Goal: Task Accomplishment & Management: Complete application form

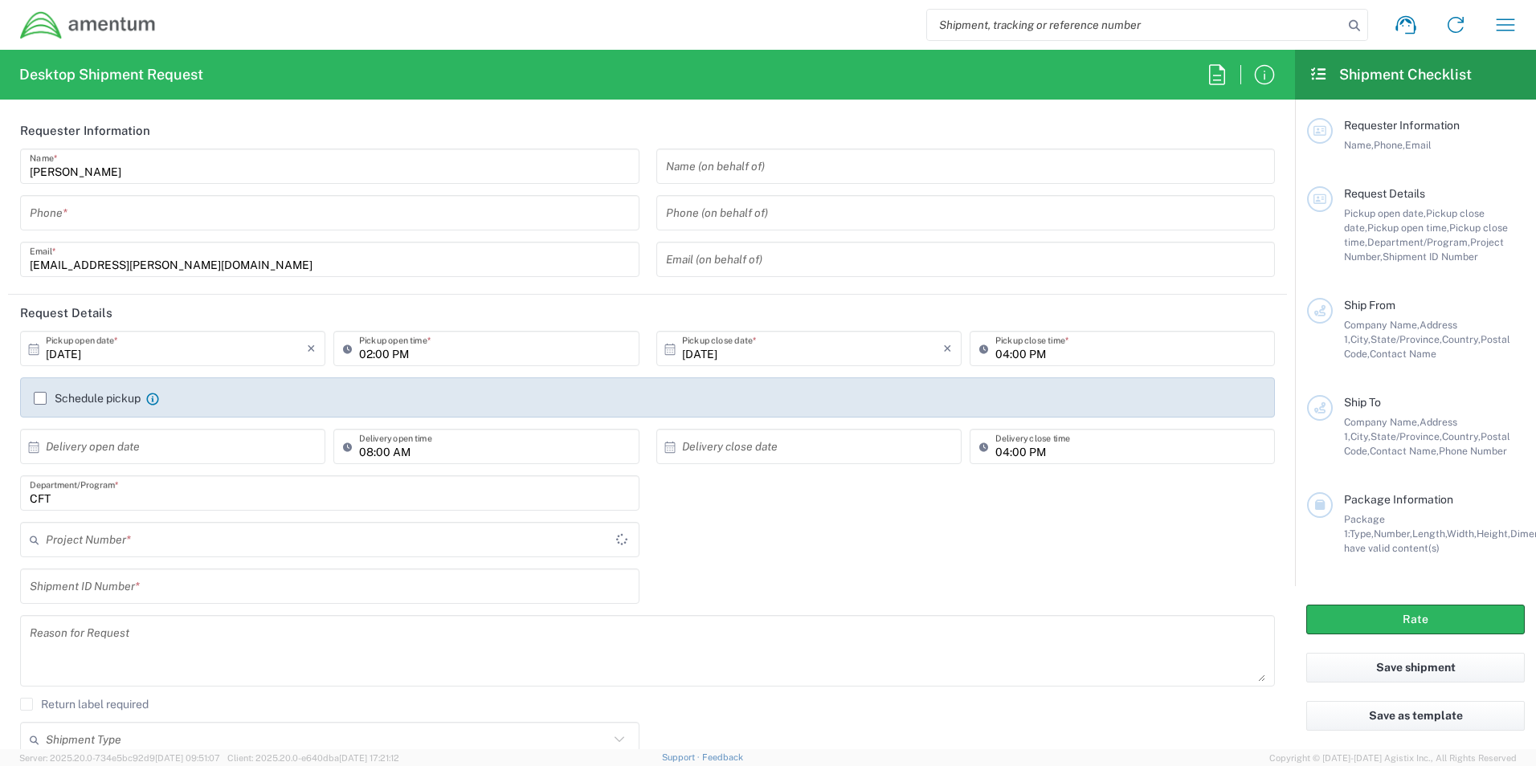
type input "[GEOGRAPHIC_DATA]"
type input "CFT"
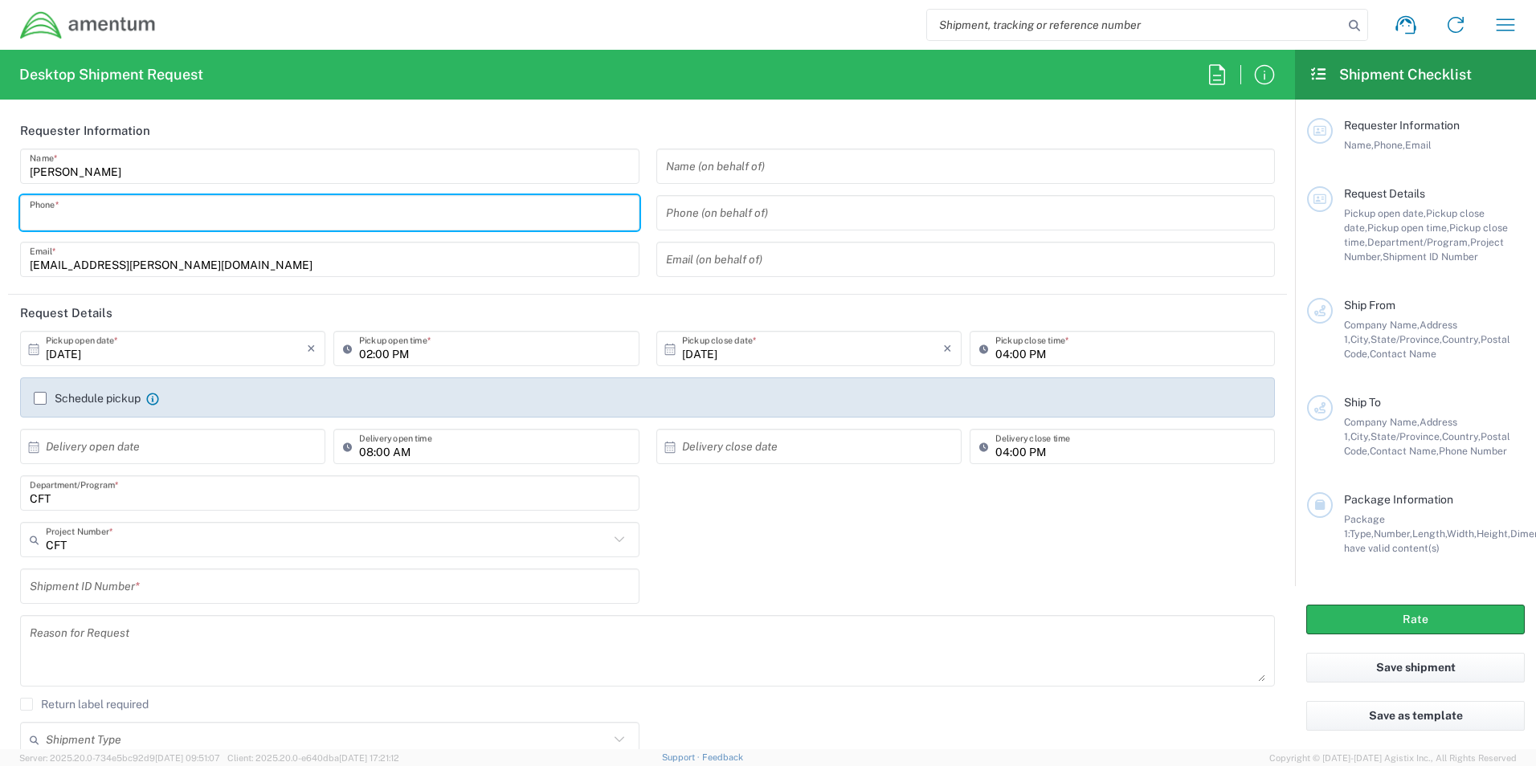
click at [284, 204] on input "tel" at bounding box center [330, 213] width 600 height 28
type input "5599048026"
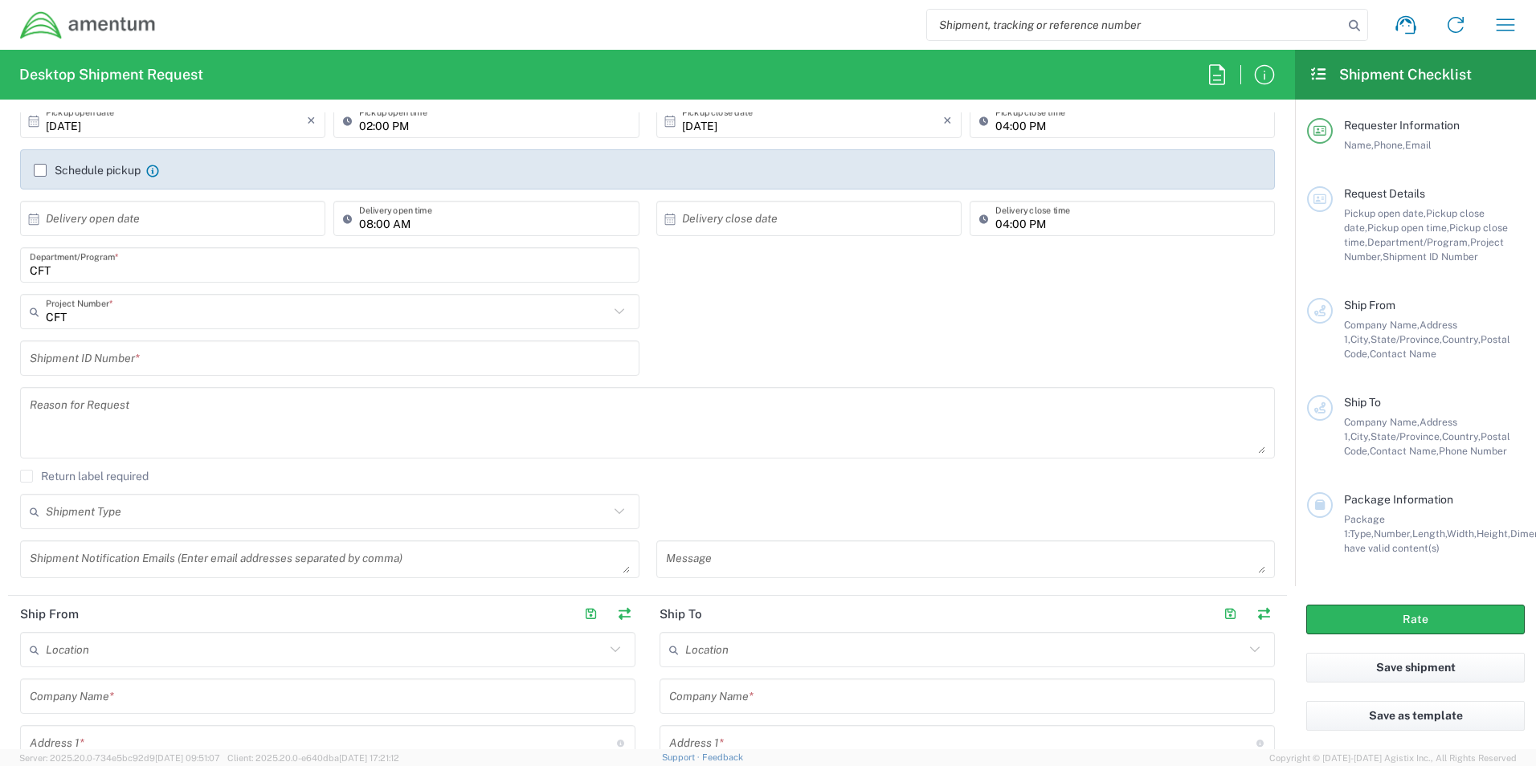
scroll to position [241, 0]
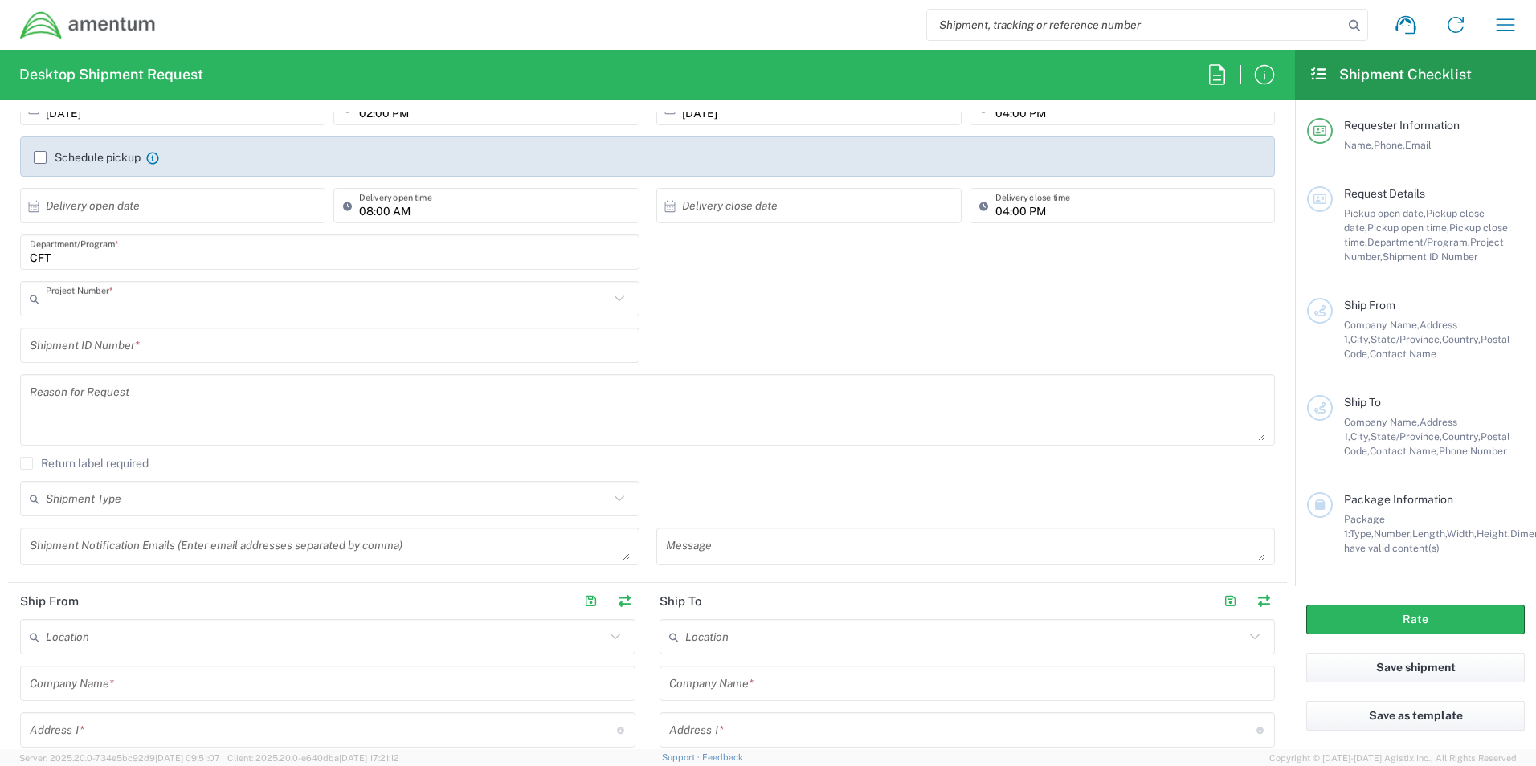
click at [124, 304] on input "text" at bounding box center [327, 299] width 563 height 28
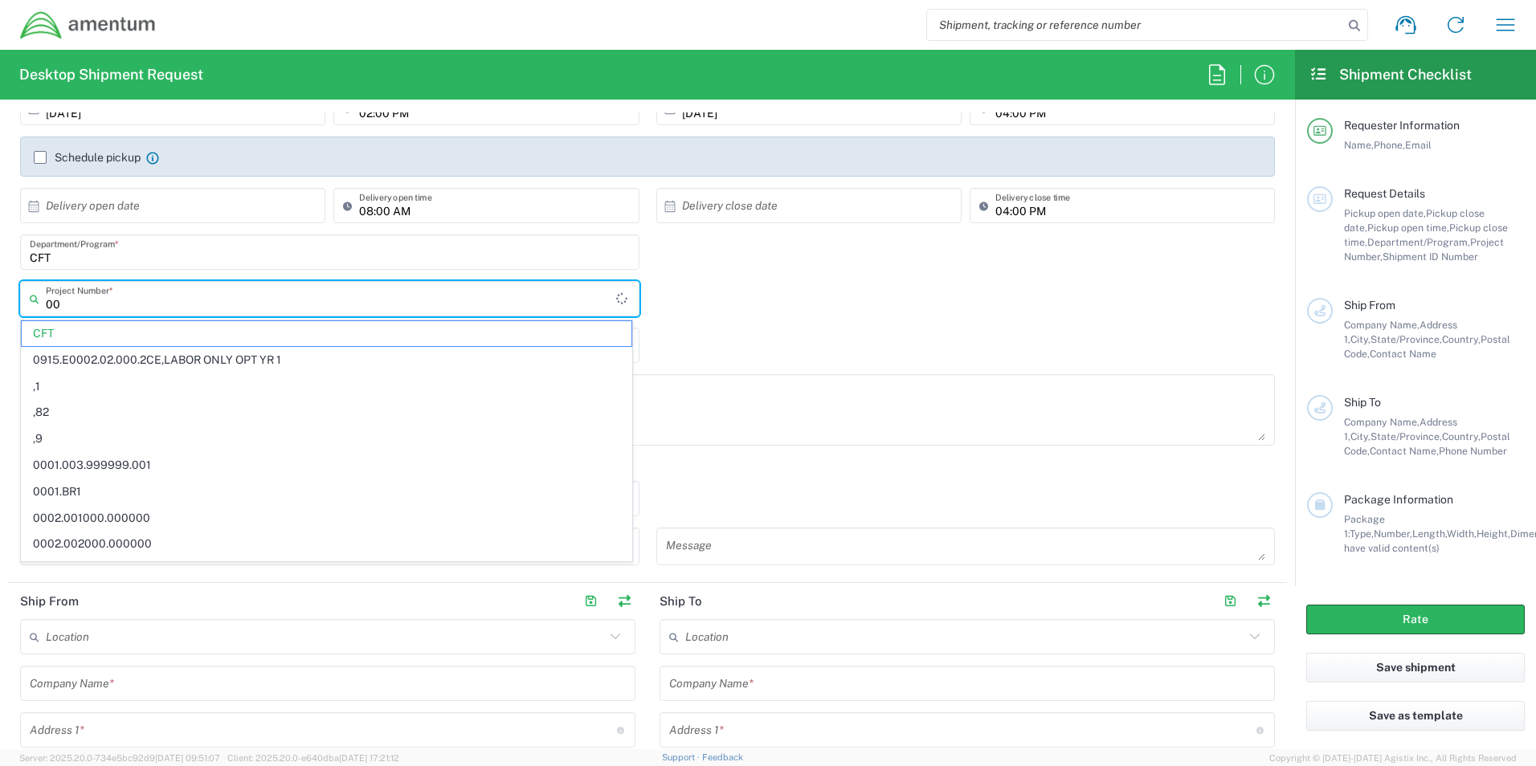
type input "0"
paste input "0060.0024.F.XX.SITESP.XX.10000"
click at [264, 300] on input "0060.0024.F.XX.SITESP.XX.10000" at bounding box center [331, 299] width 570 height 28
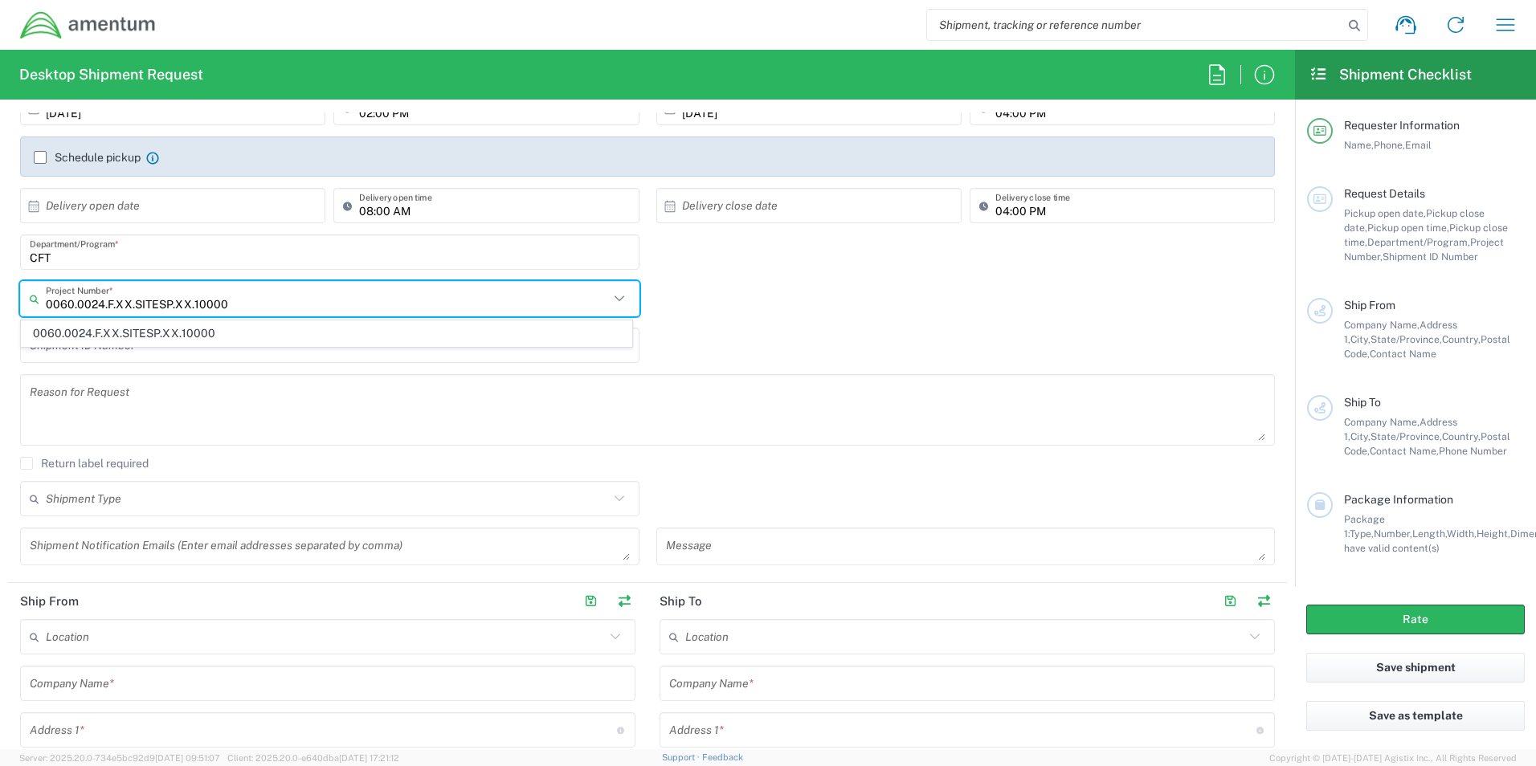
type input "0060.0024.F.XX.SITESP.XX.10000"
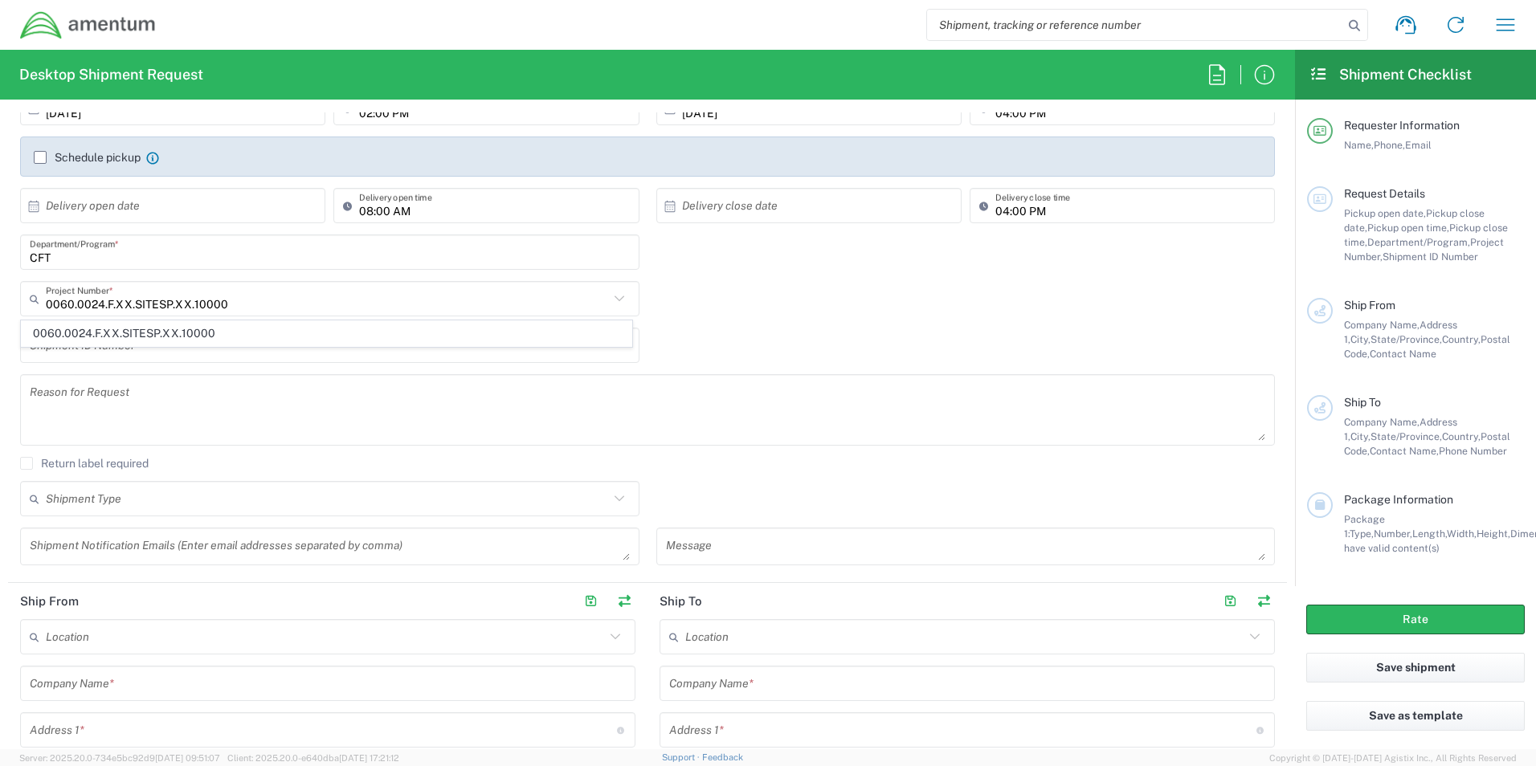
click at [716, 288] on div "0060.0024.F.XX.SITESP.XX.10000 Project Number * 0060.0024.F.XX.SITESP.XX.10000" at bounding box center [647, 304] width 1271 height 47
click at [353, 316] on div "Project Number *" at bounding box center [329, 298] width 619 height 35
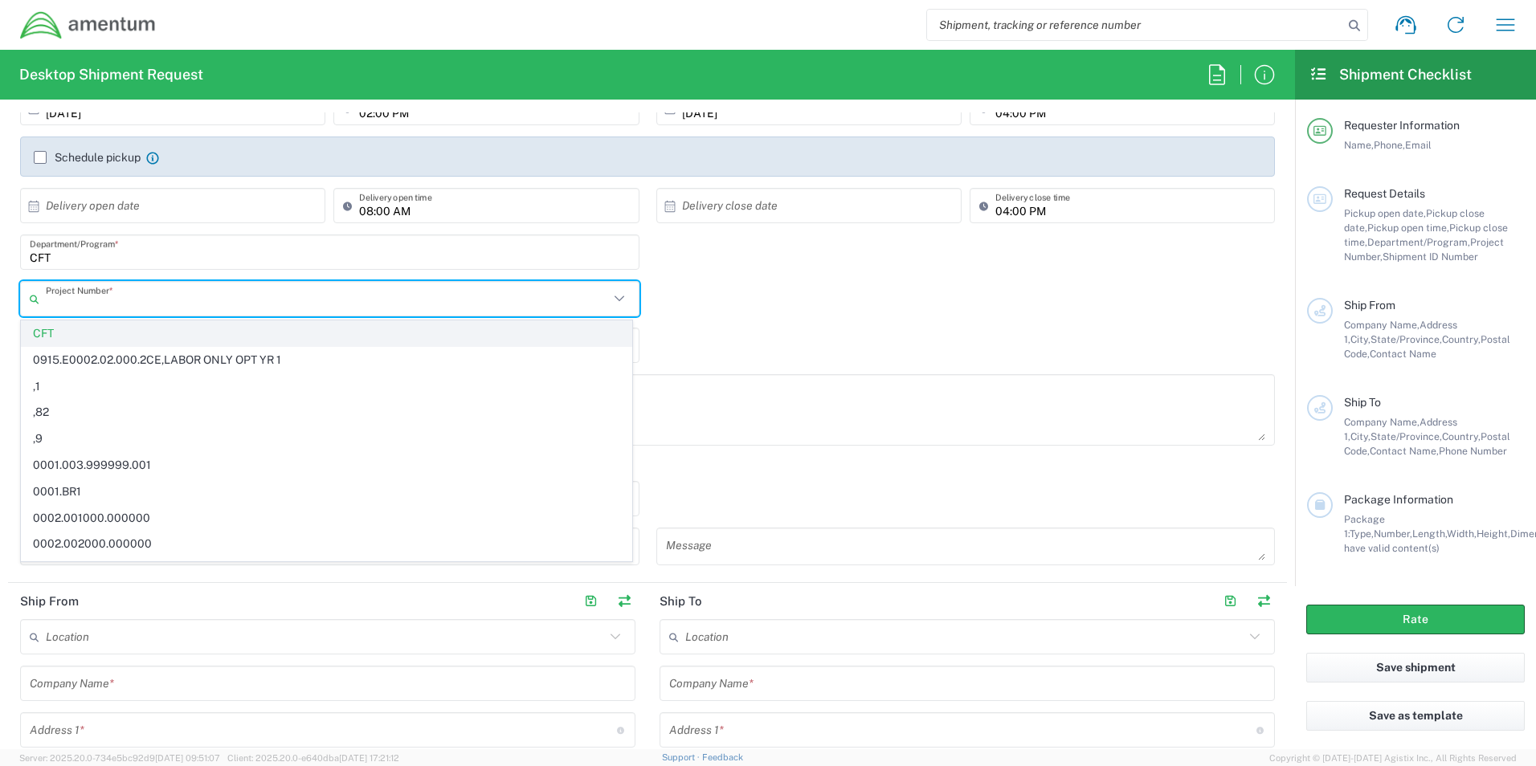
paste input "0060.0024.F.XX.SITESP.XX.10000"
type input "0060.0024.F.XX.SITESP.XX.10000"
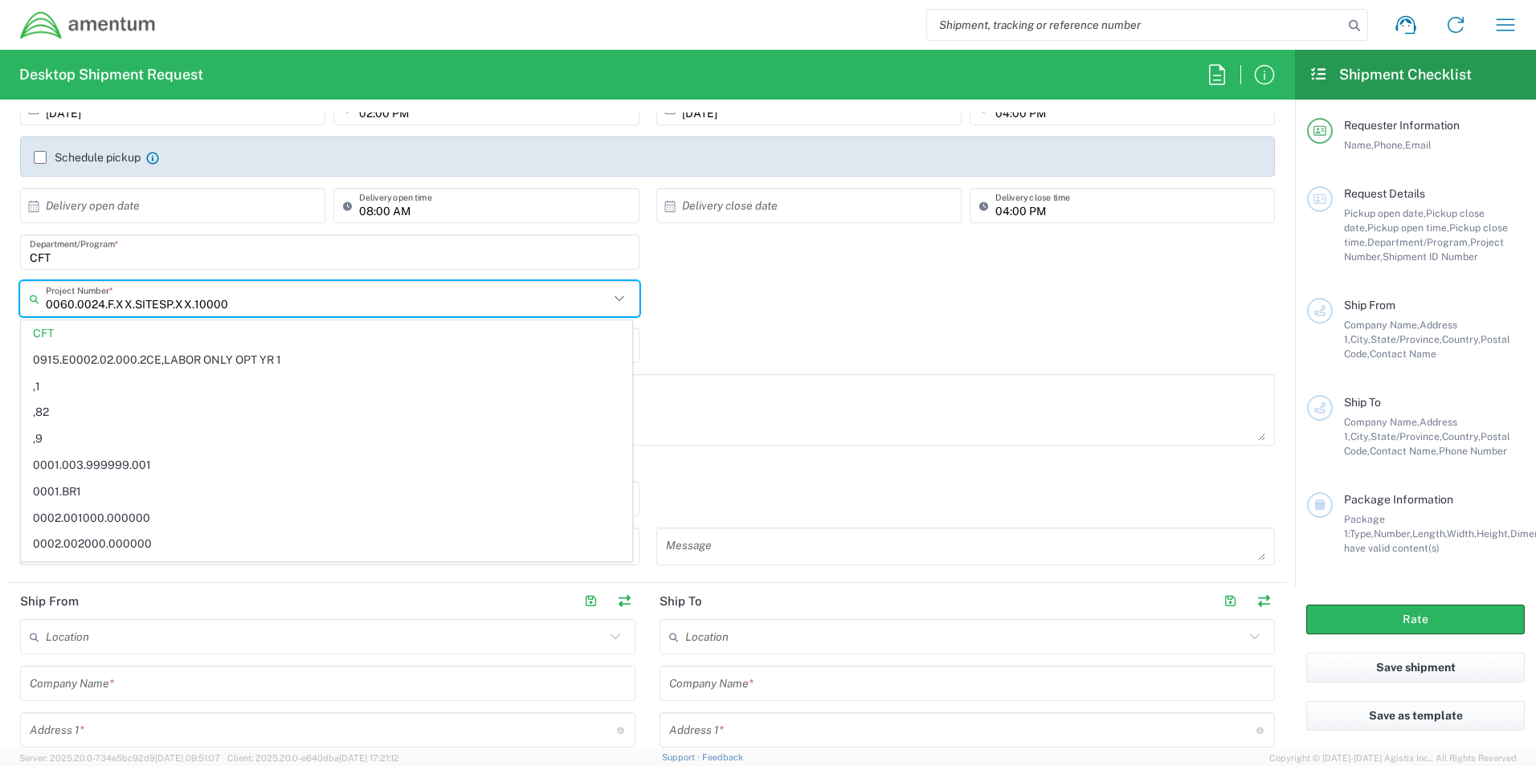
click at [267, 296] on input "0060.0024.F.XX.SITESP.XX.10000" at bounding box center [327, 299] width 563 height 28
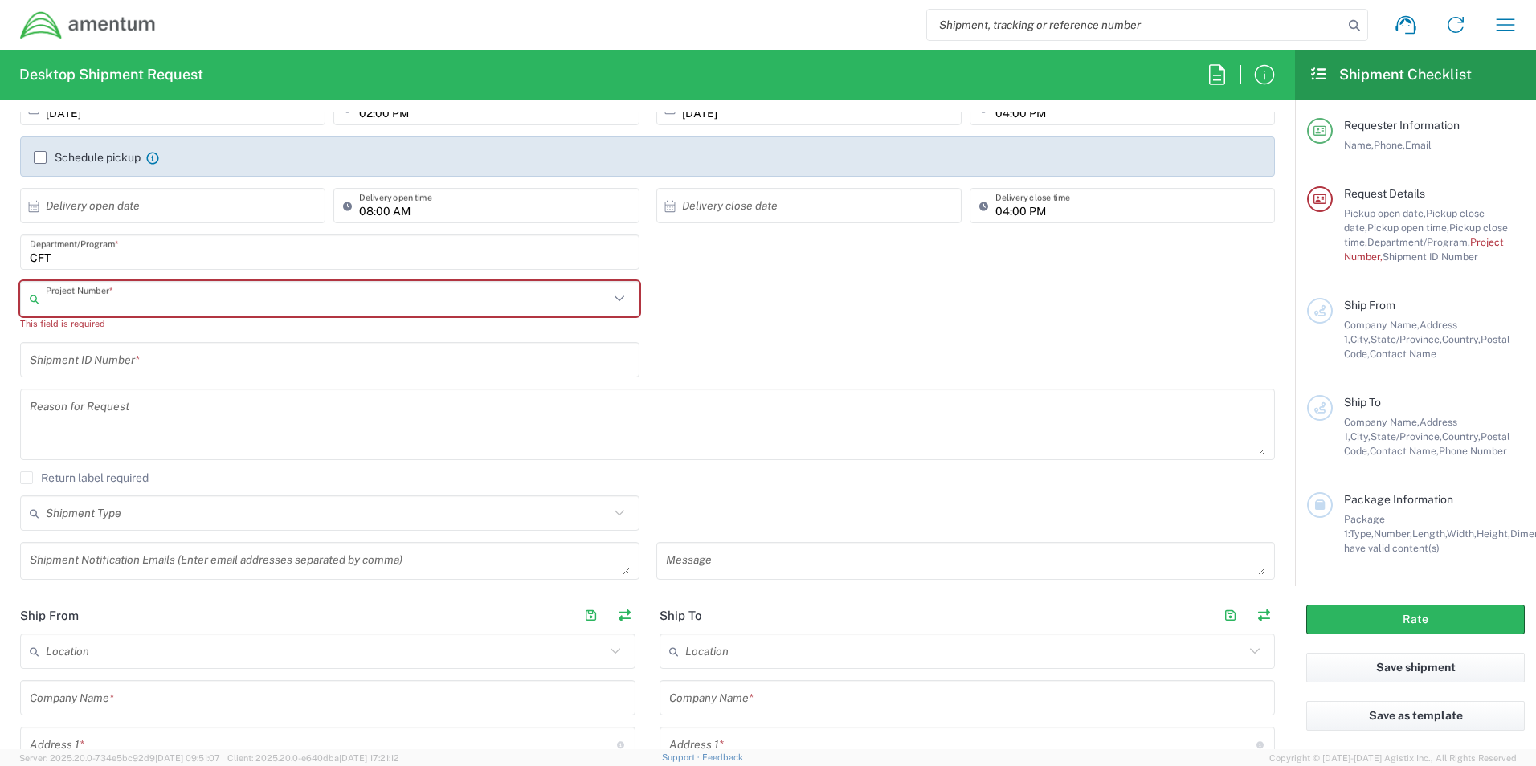
click at [252, 300] on input "text" at bounding box center [327, 299] width 563 height 28
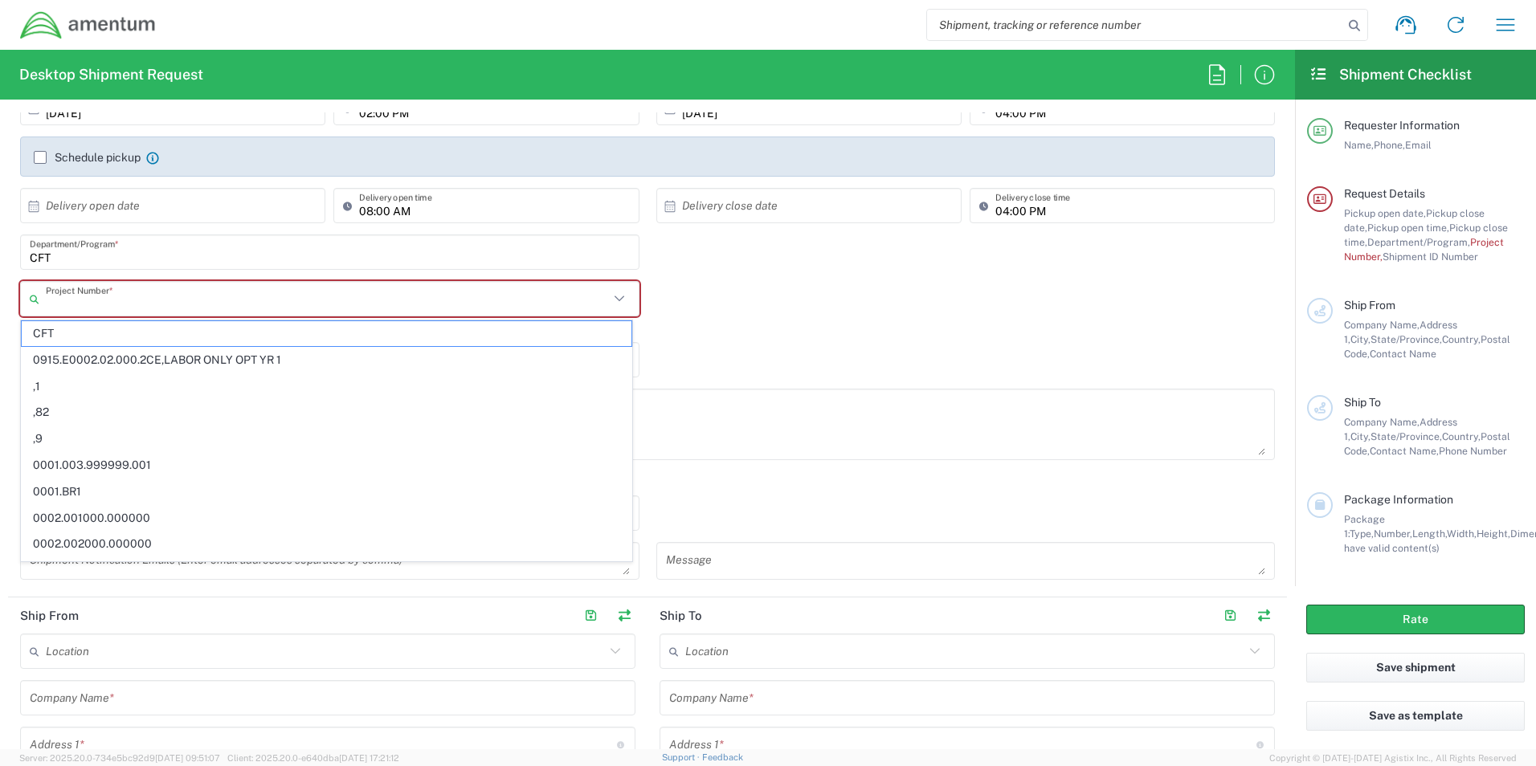
paste input "0060.0024.F.XX.SITESP.XX.10000"
click at [248, 300] on input "0060.0024.F.XX.SITESP.XX.10000" at bounding box center [327, 299] width 563 height 28
click at [249, 300] on input "0060.0024.F.XX.SITESP.XX.10000" at bounding box center [327, 299] width 563 height 28
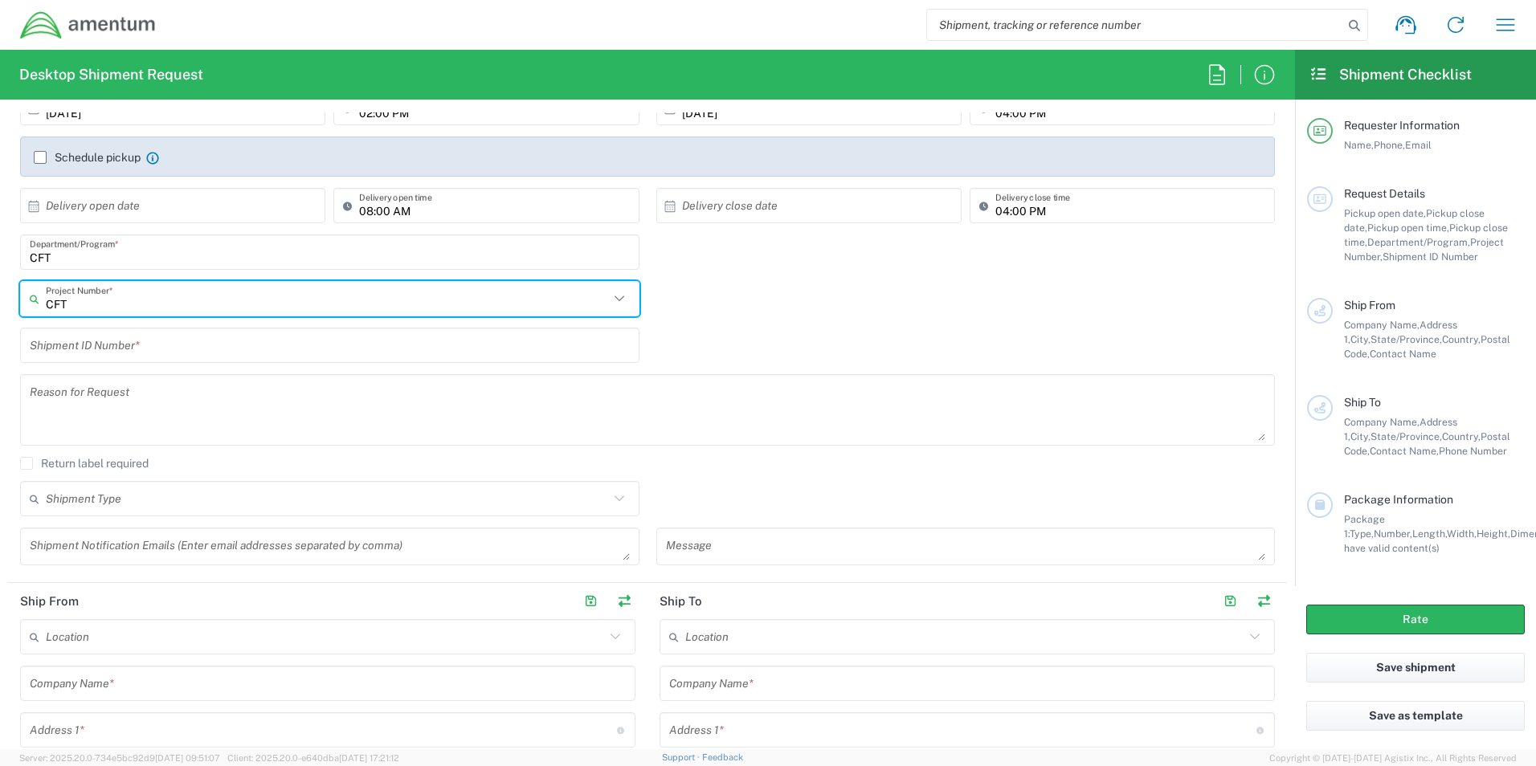
click at [249, 300] on input "CFT" at bounding box center [327, 299] width 563 height 28
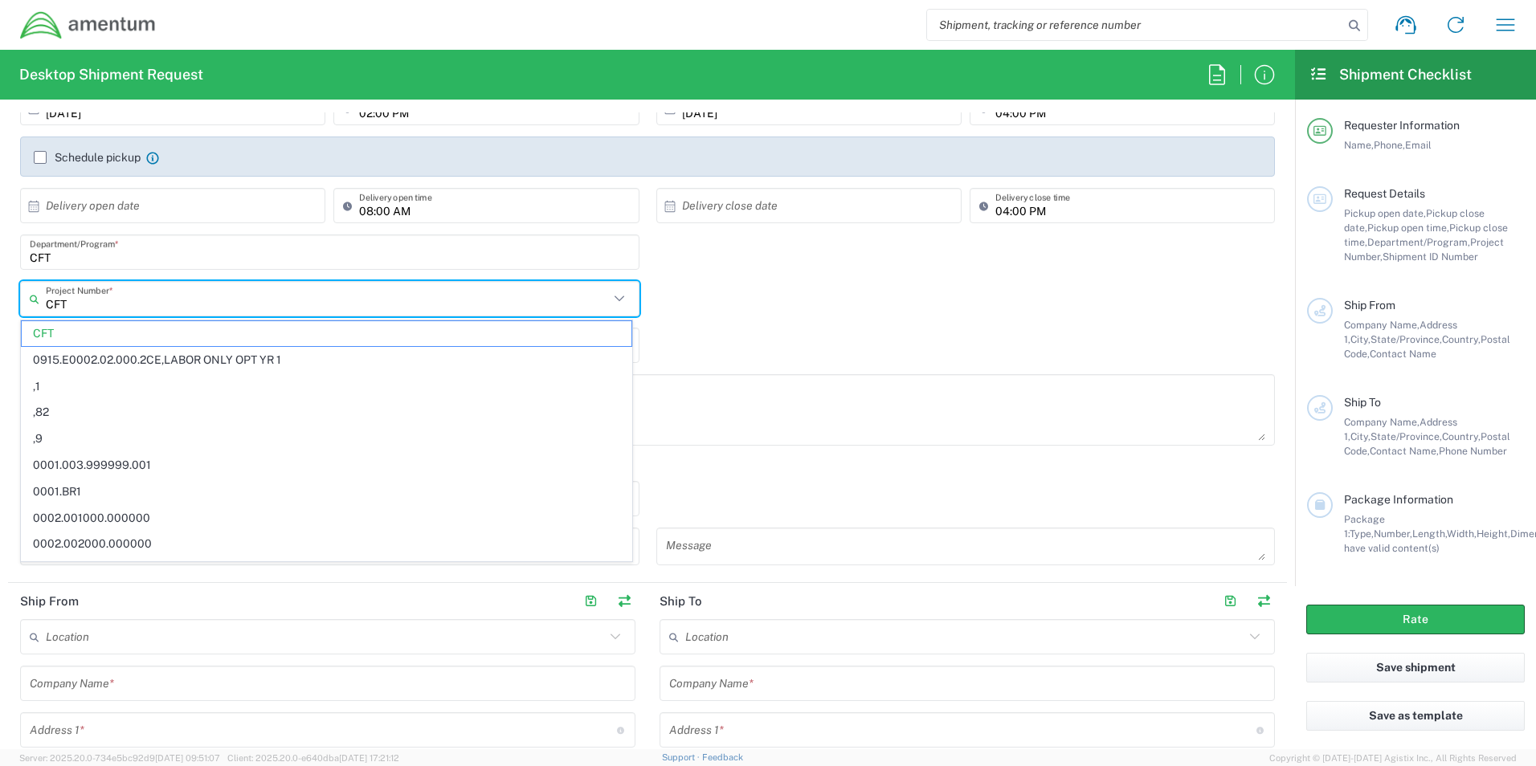
paste input "0060.0024.F.XX.SITESP.XX.10000"
drag, startPoint x: 264, startPoint y: 308, endPoint x: 29, endPoint y: 297, distance: 235.6
click at [29, 297] on div "CFT 0060.0024.F.XX.SITESP.XX.10000 Project Number *" at bounding box center [329, 298] width 619 height 35
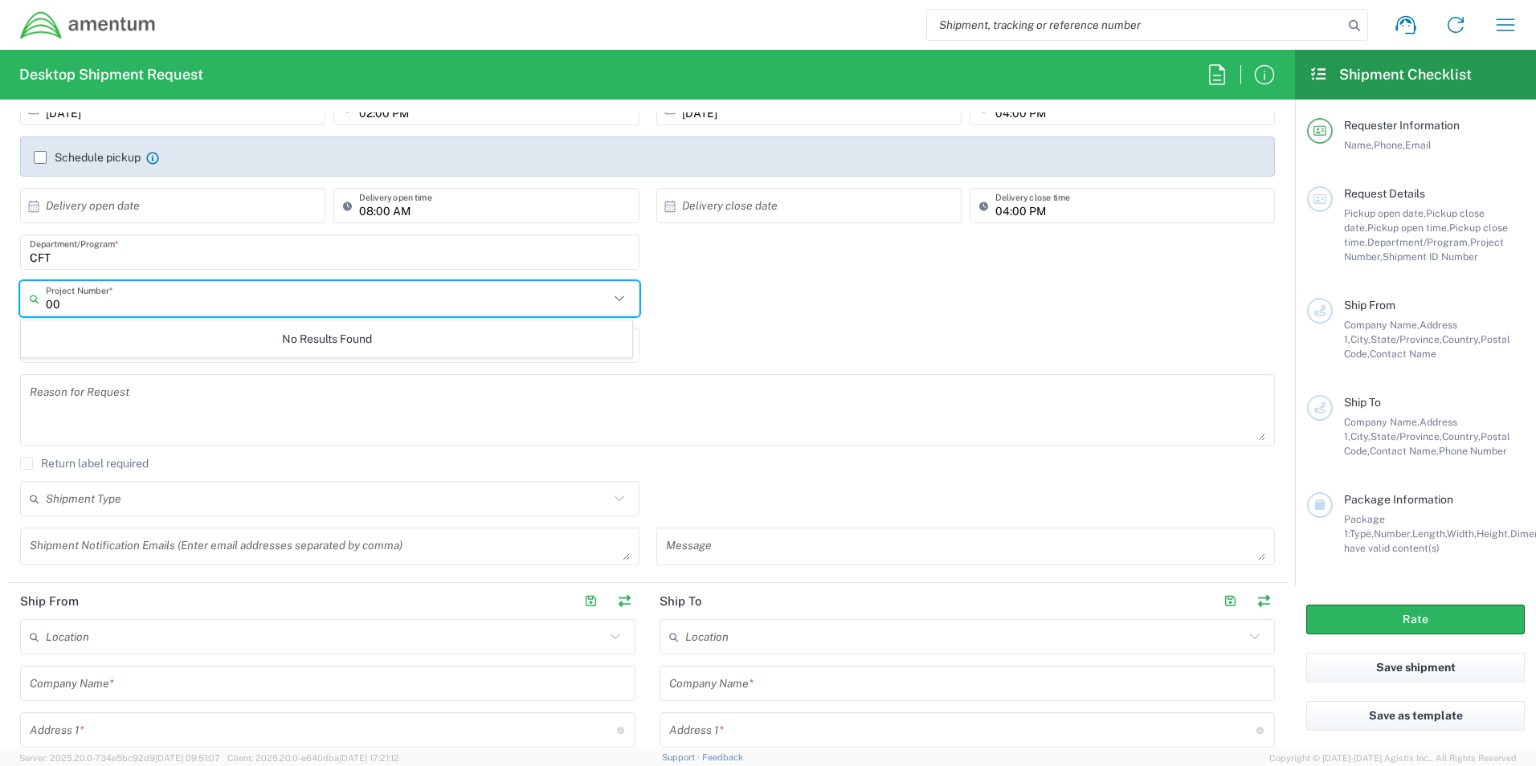
type input "0"
paste input "0060.0024.F.XX.SITESP.XX.10000"
type input "0060.0024.F.XX.SITESP.XX.10000"
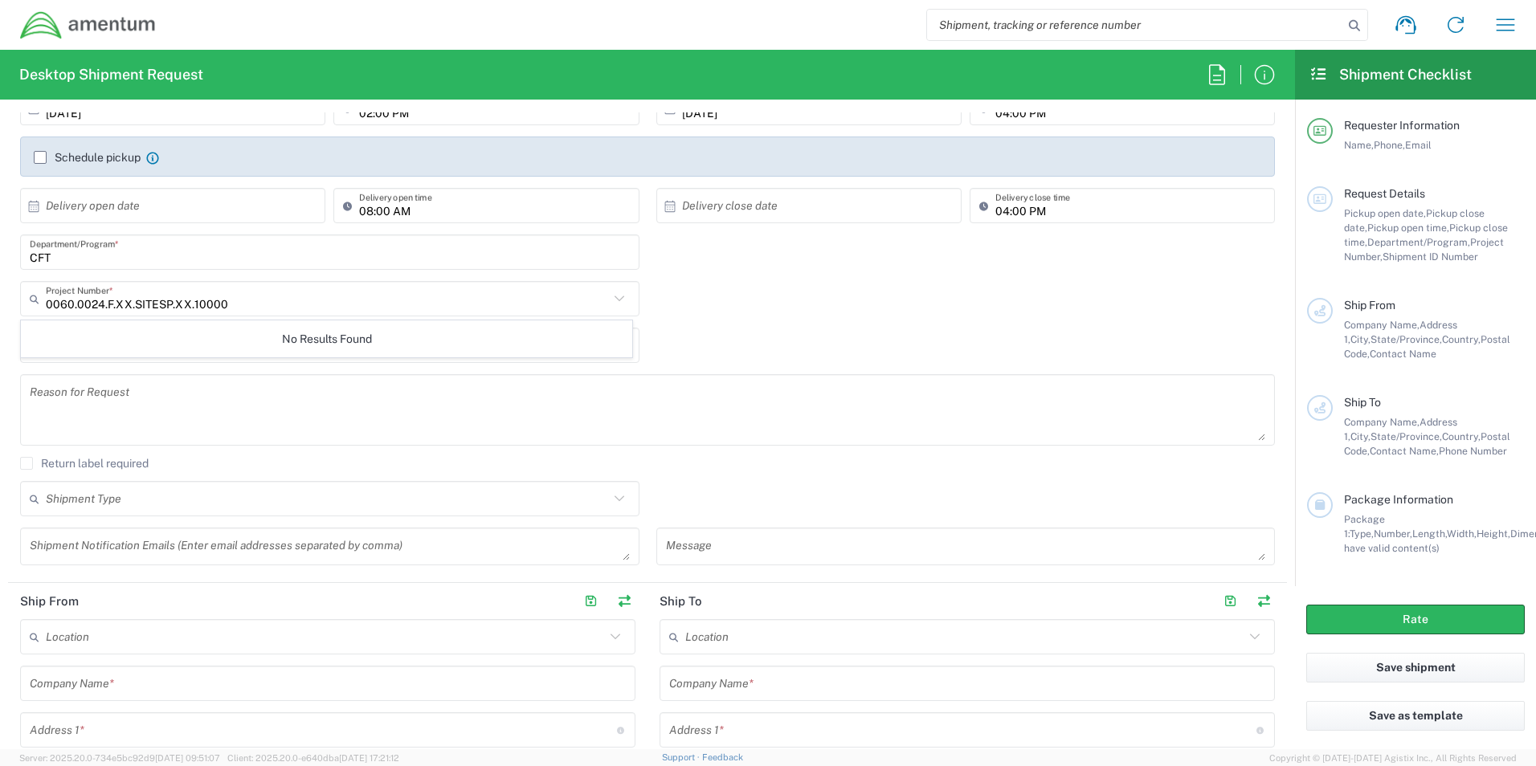
click at [725, 280] on div "CFT Department/Program *" at bounding box center [647, 258] width 1271 height 47
click at [292, 308] on input "text" at bounding box center [327, 299] width 563 height 28
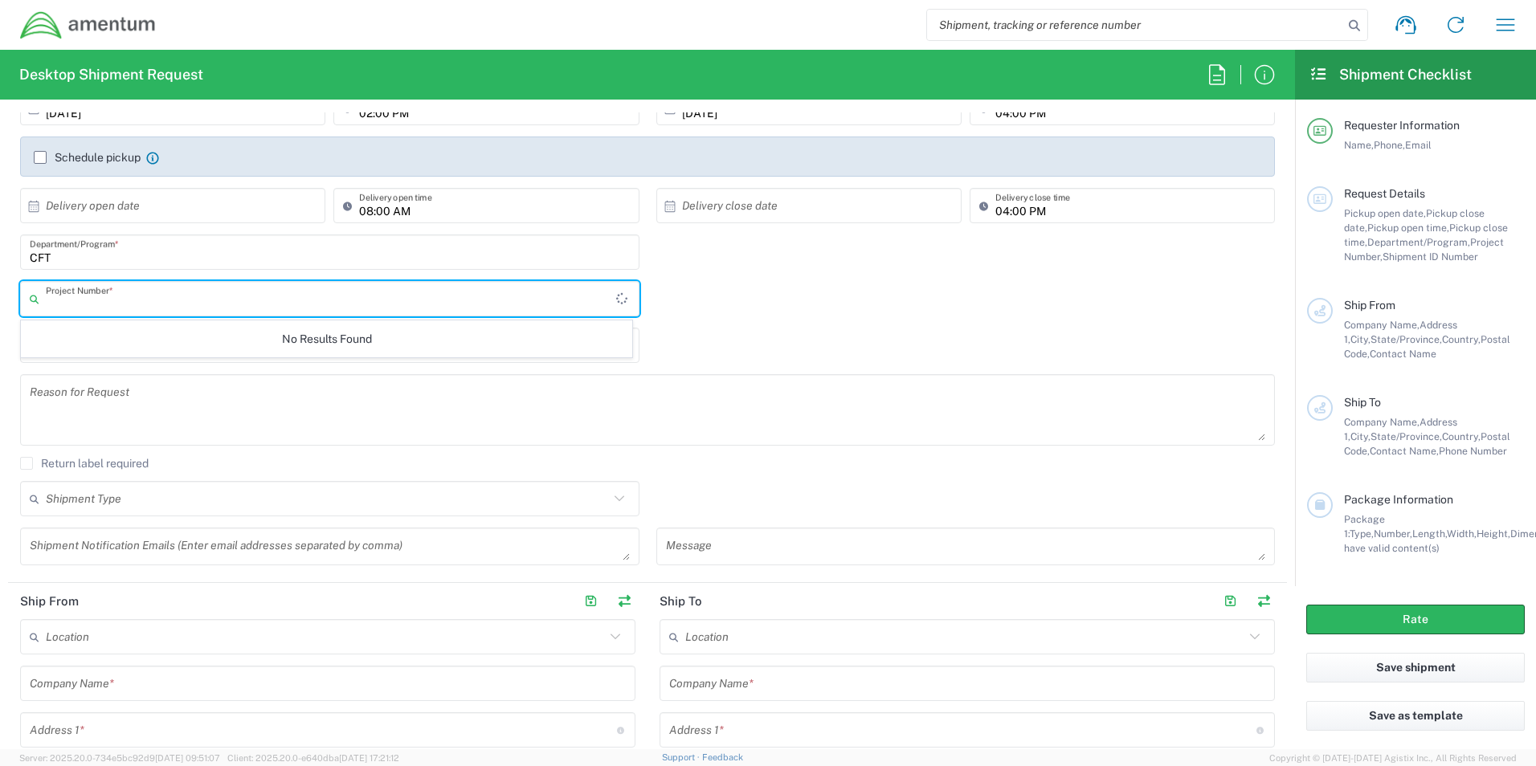
paste input "0060.0024.F.XX.SITESP.XX.10000"
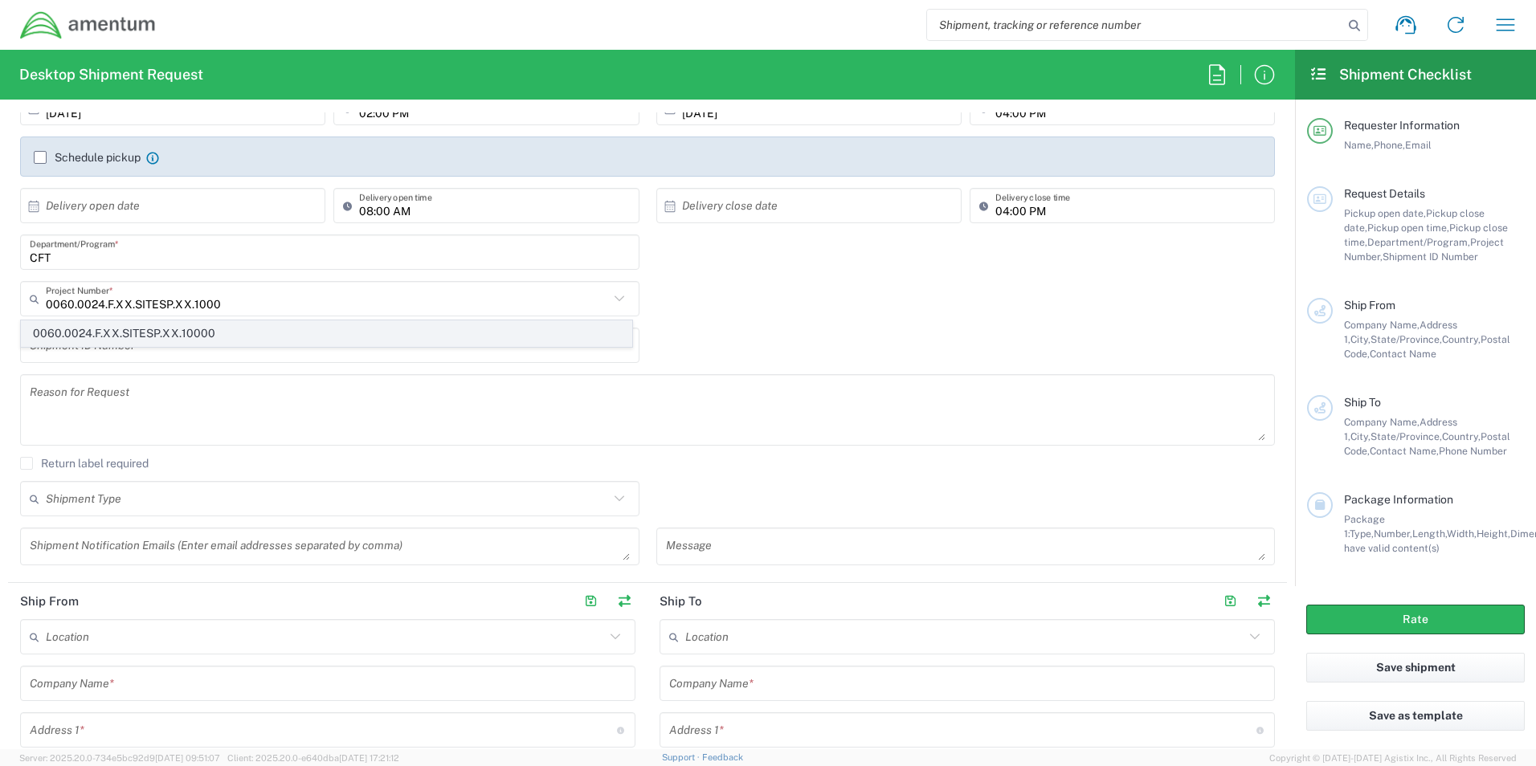
click at [235, 328] on span "0060.0024.F.XX.SITESP.XX.10000" at bounding box center [327, 333] width 610 height 25
type input "0060.0024.F.XX.SITESP.XX.10000"
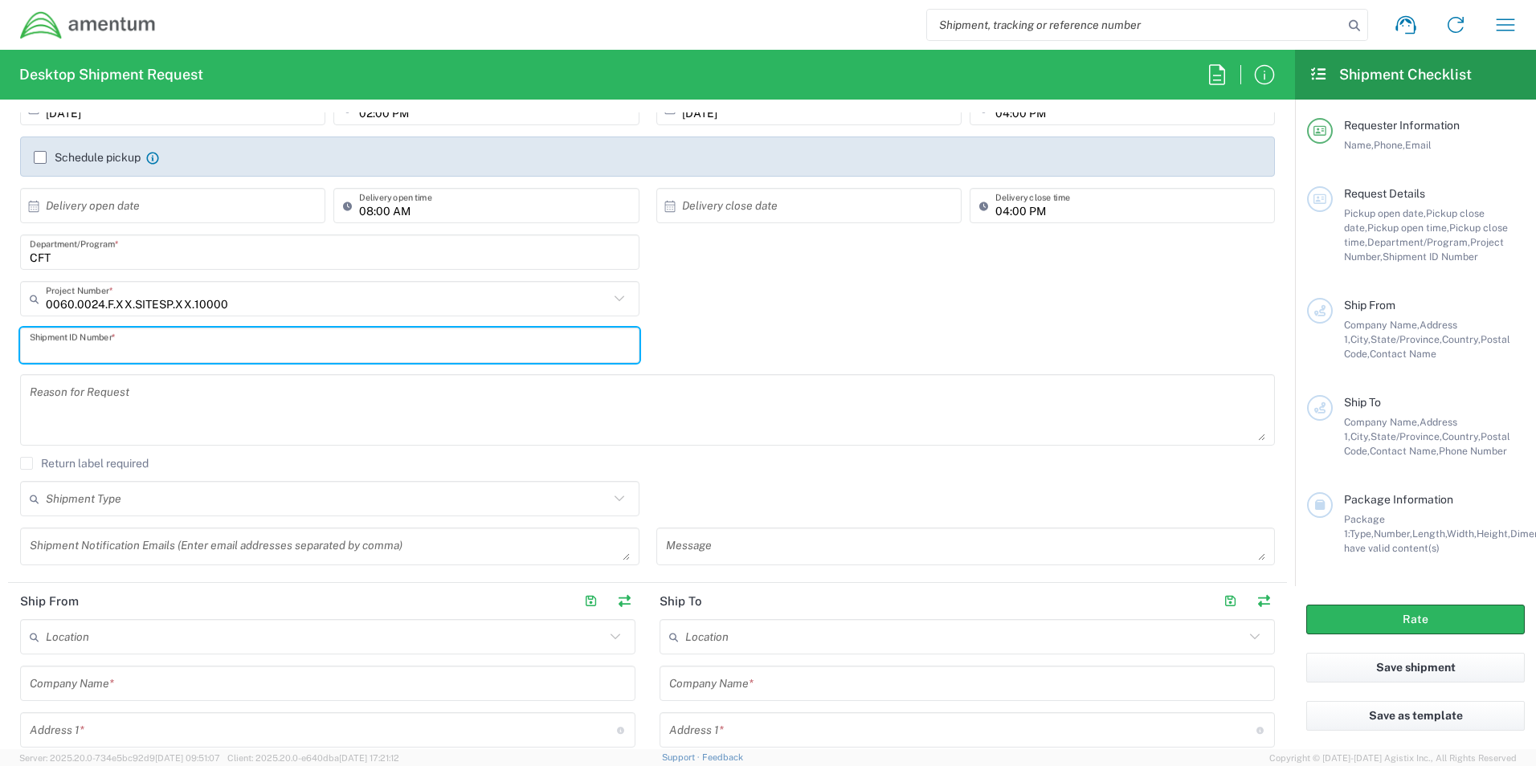
click at [300, 352] on input "text" at bounding box center [330, 346] width 600 height 28
click at [738, 408] on textarea at bounding box center [647, 410] width 1235 height 62
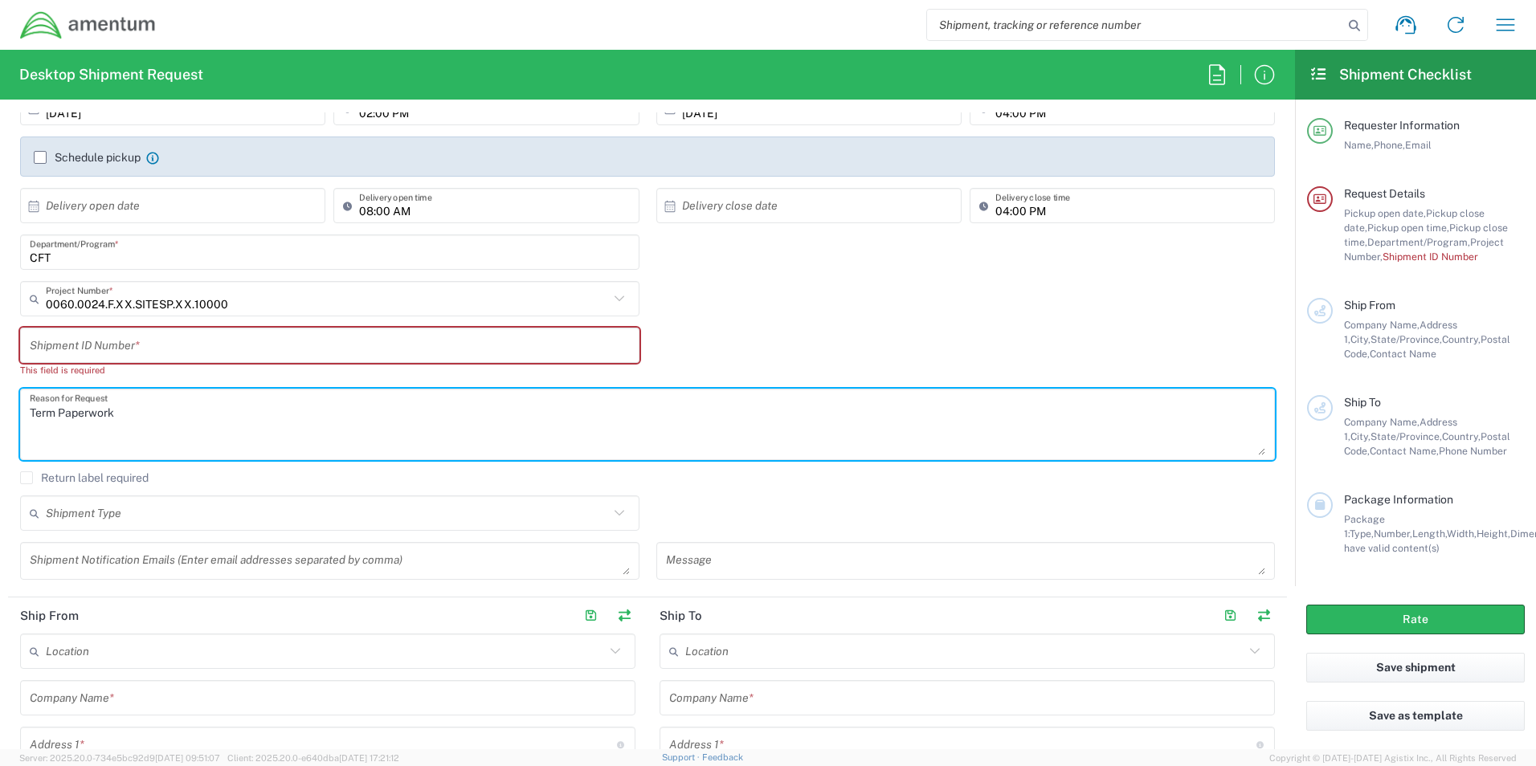
type textarea "Term Paperwork"
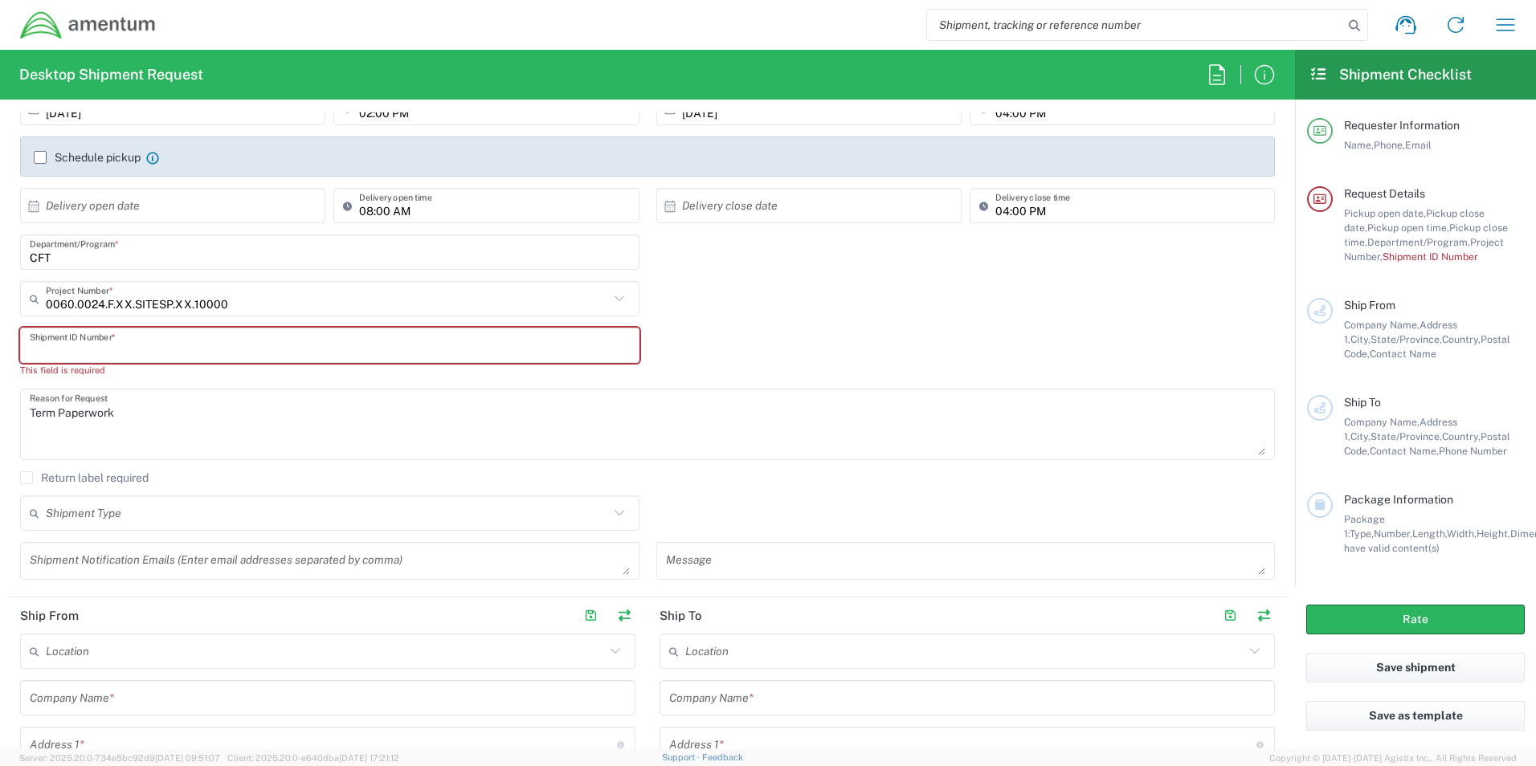
click at [368, 345] on input "text" at bounding box center [330, 346] width 600 height 28
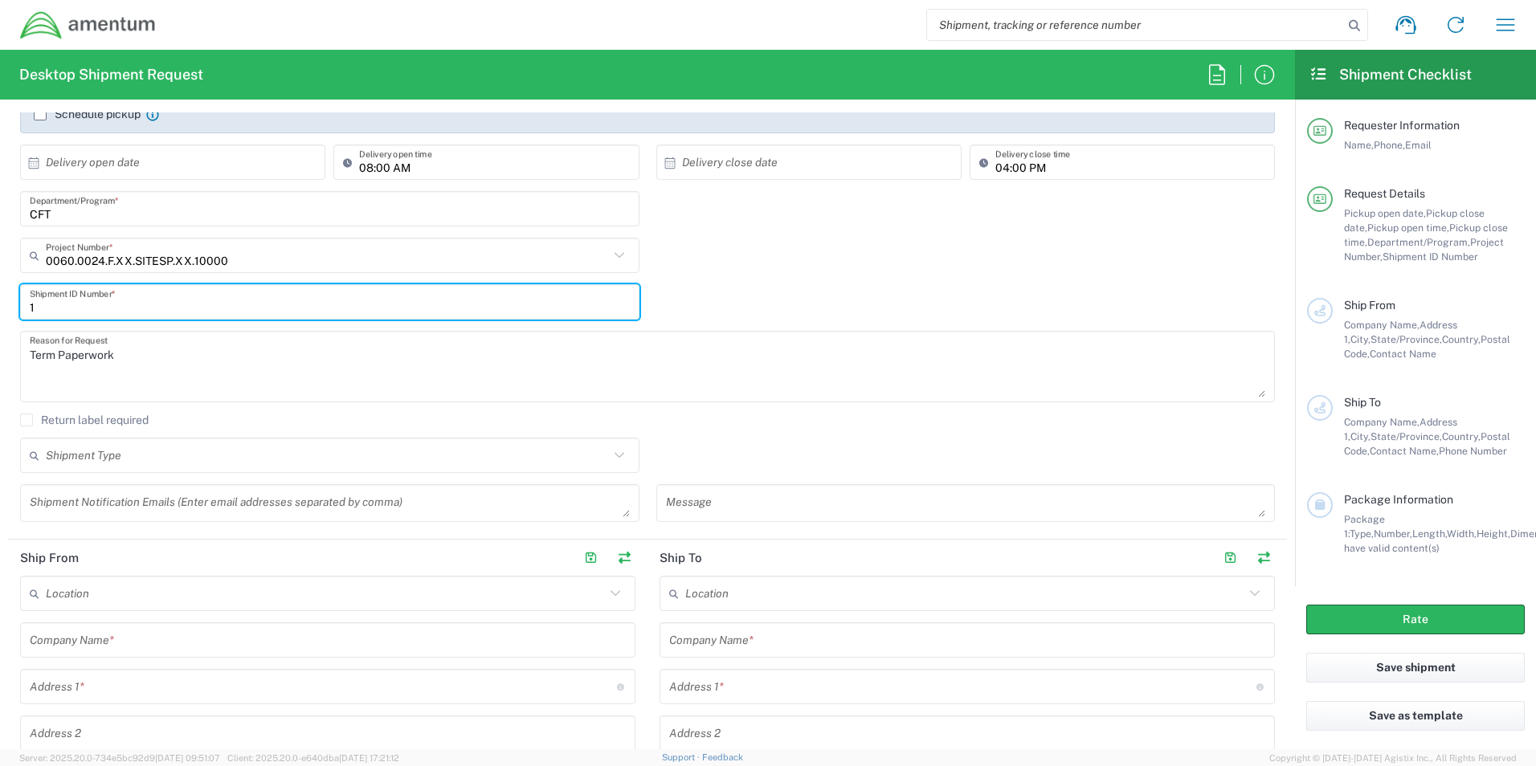
scroll to position [321, 0]
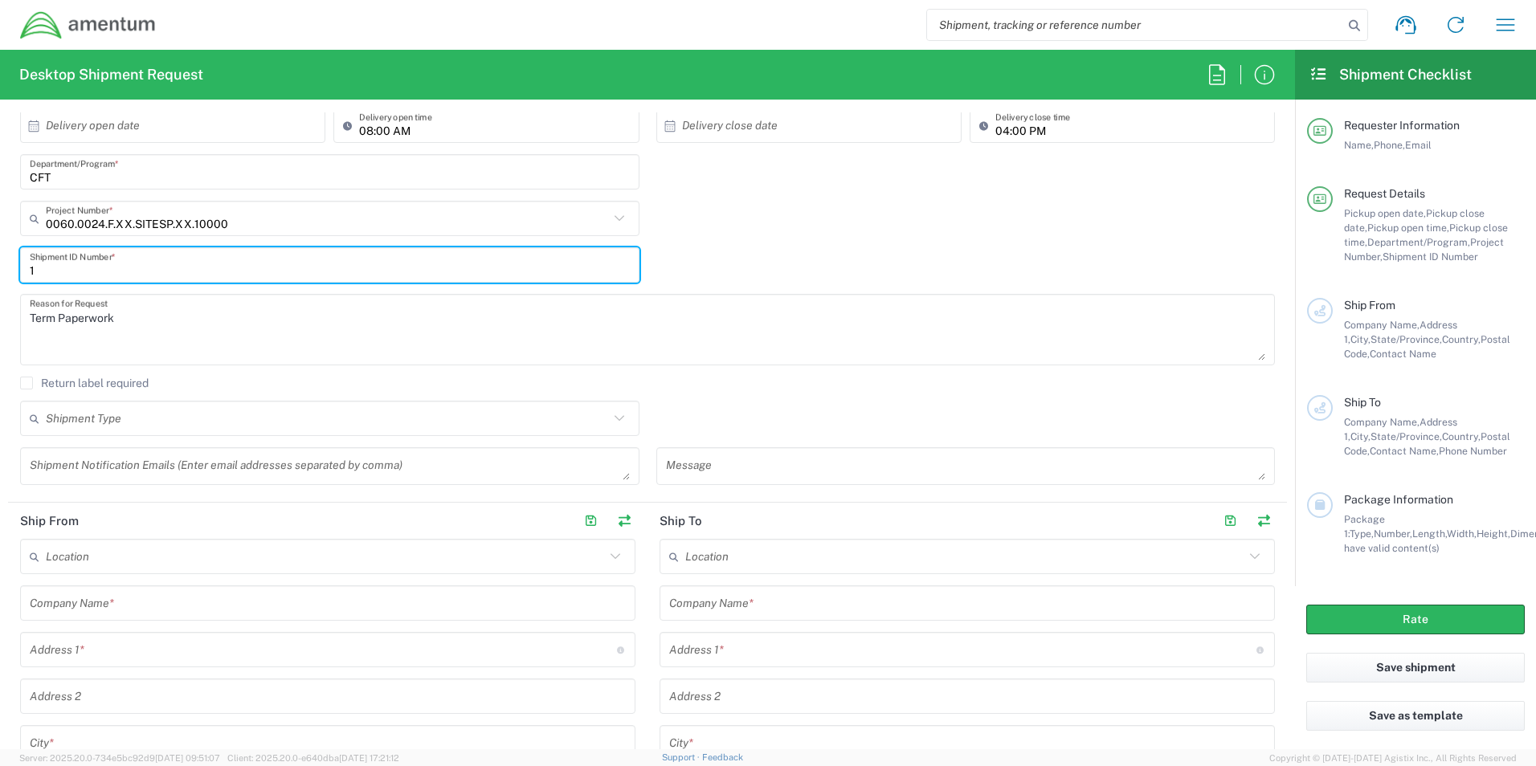
type input "1"
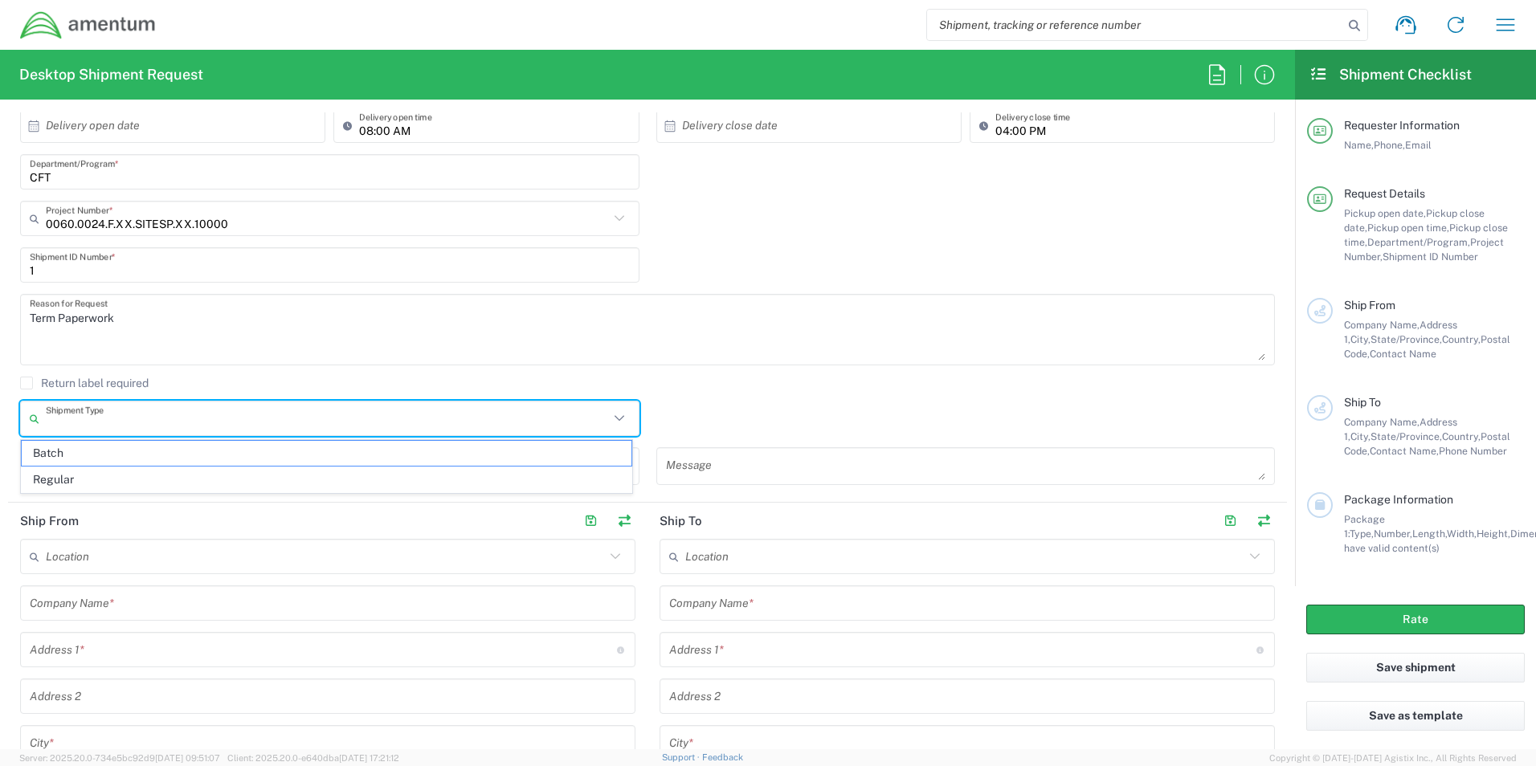
click at [232, 406] on input "text" at bounding box center [327, 419] width 563 height 28
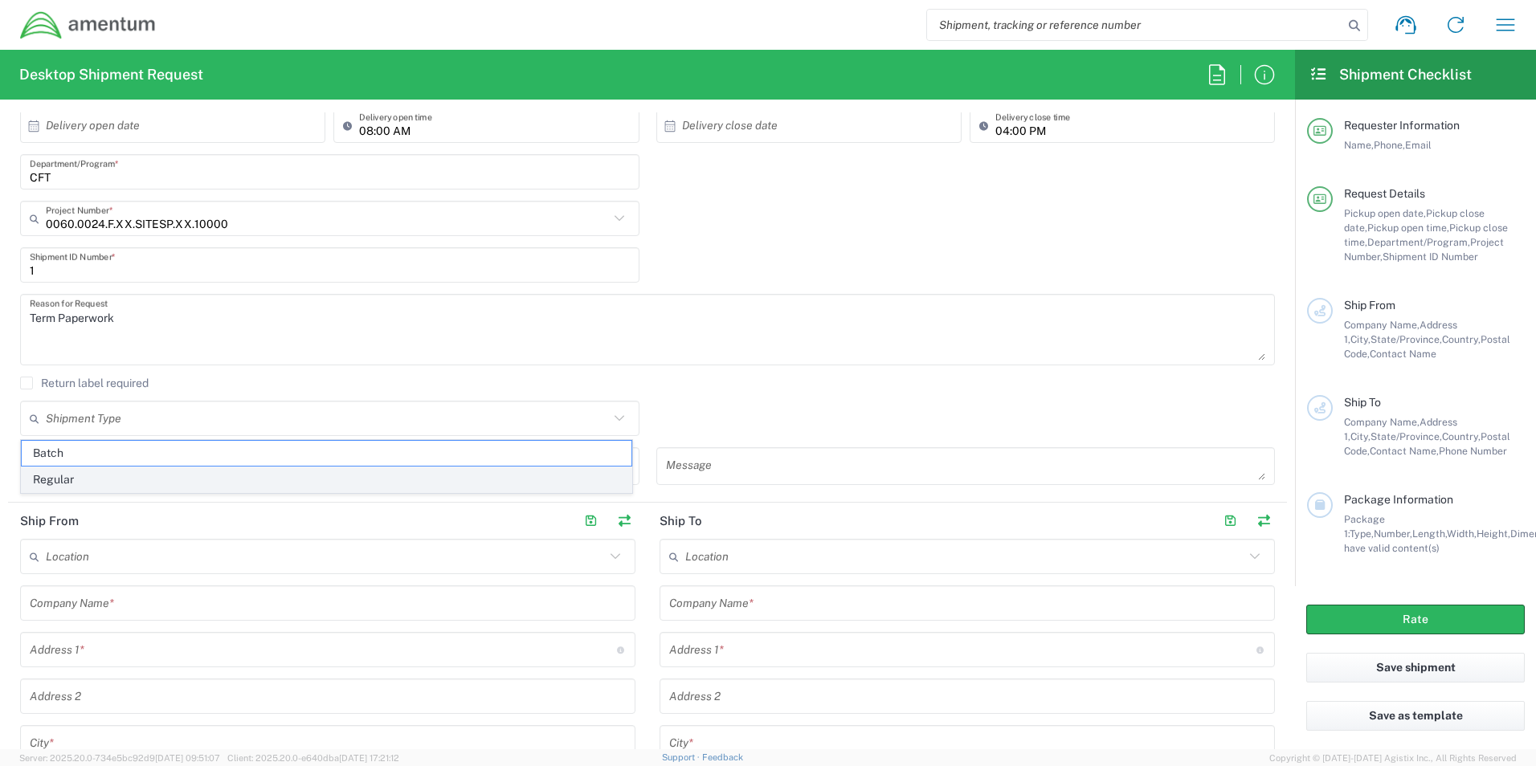
click at [177, 477] on span "Regular" at bounding box center [327, 479] width 610 height 25
type input "Regular"
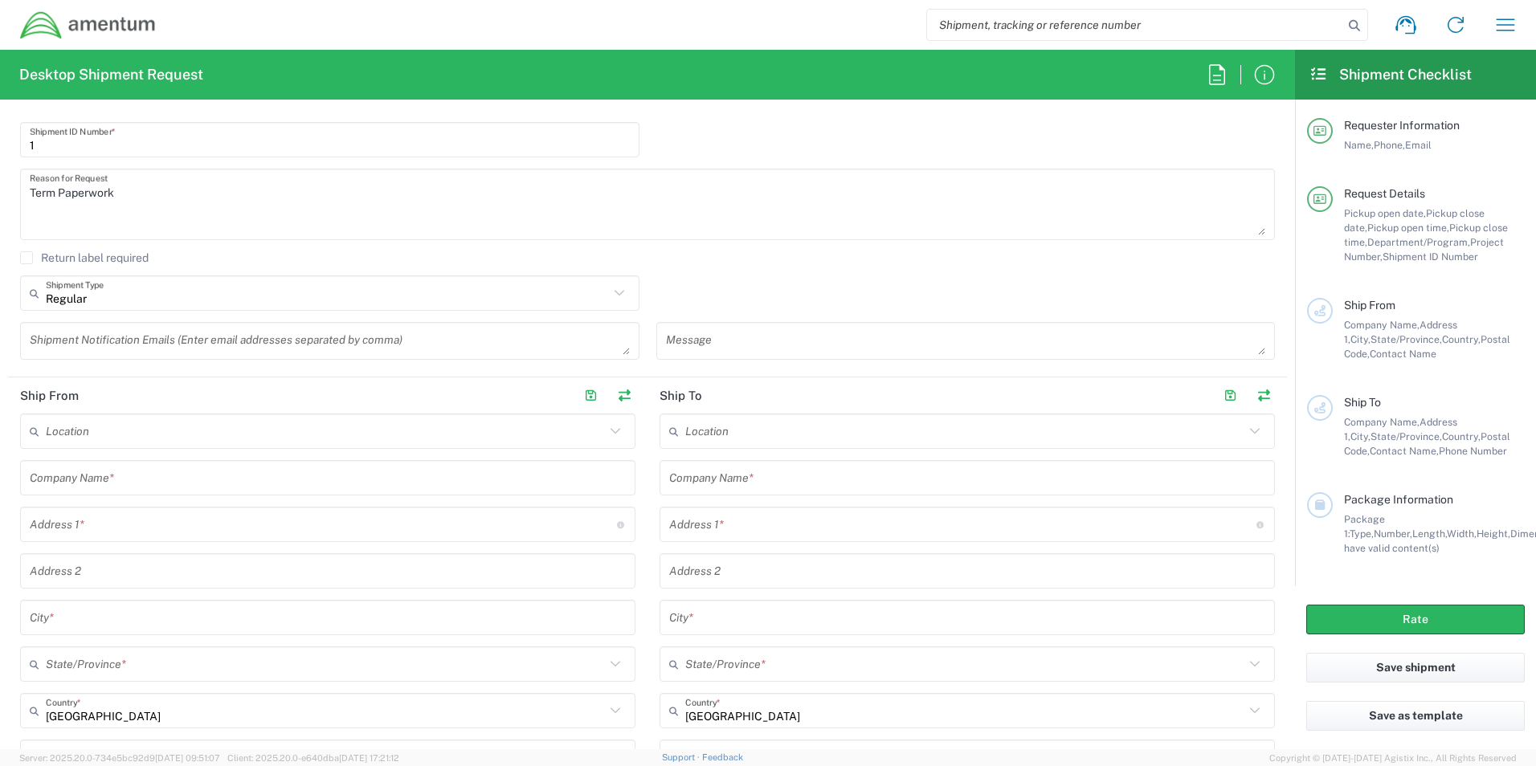
scroll to position [482, 0]
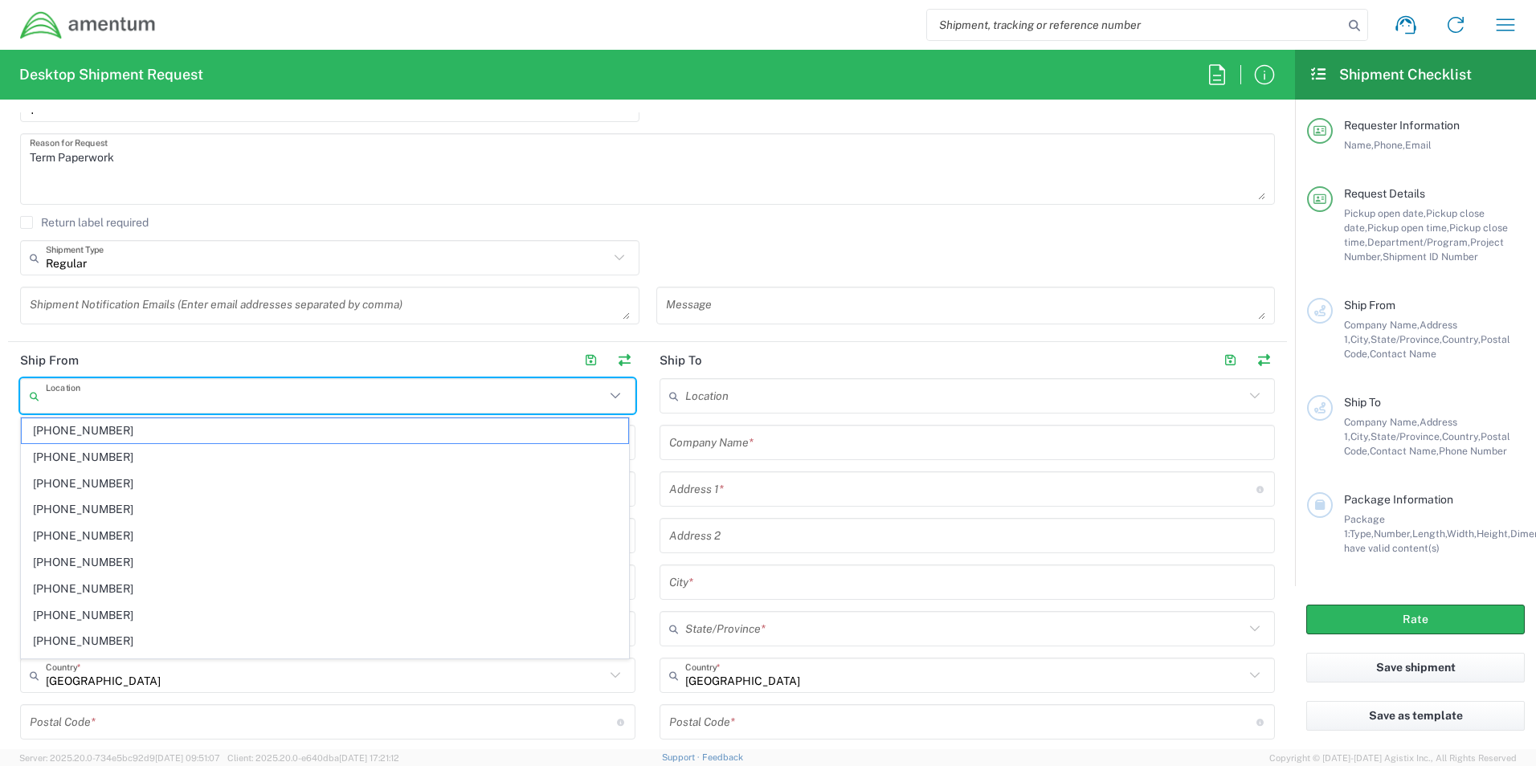
click at [214, 394] on input "text" at bounding box center [325, 396] width 559 height 28
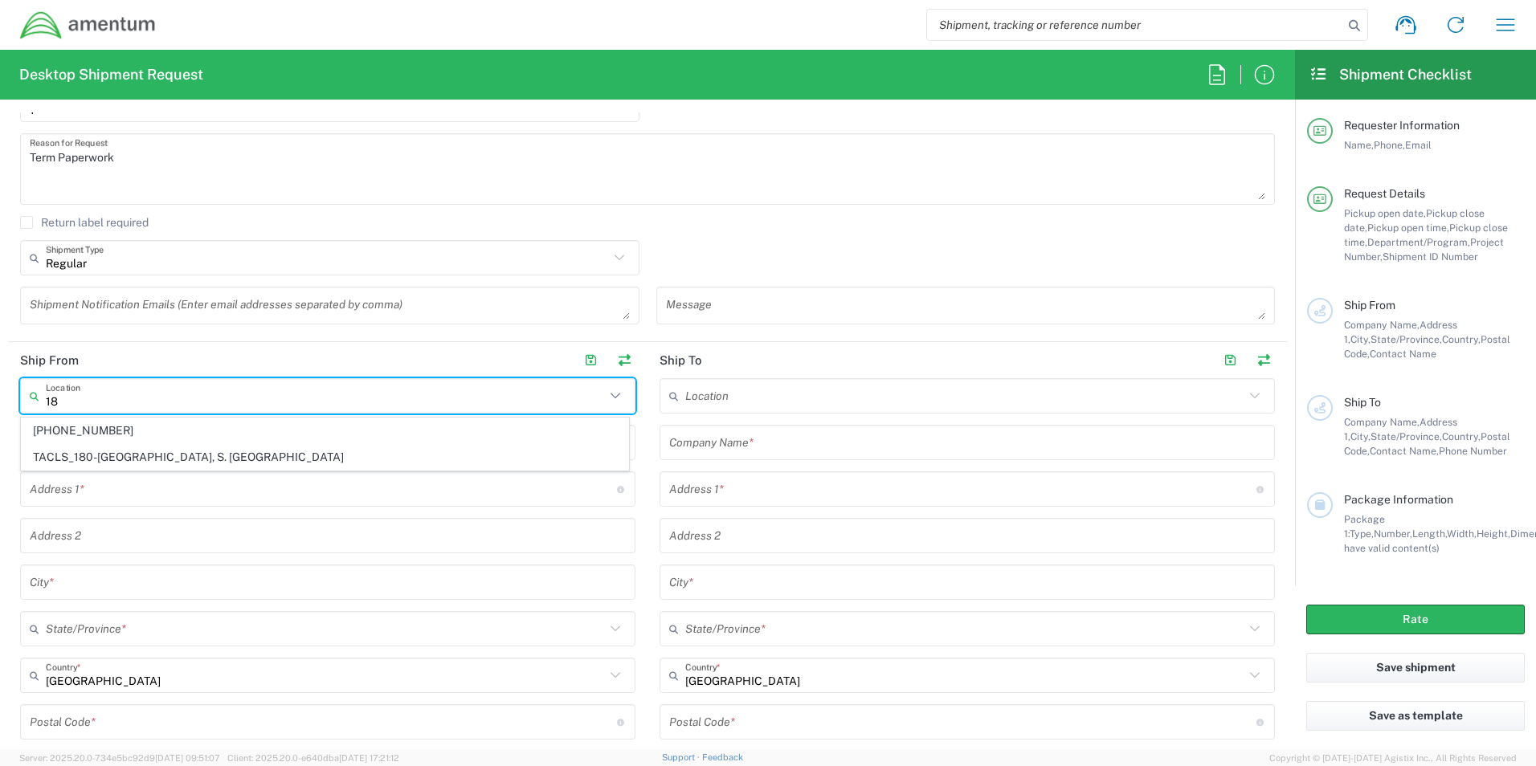
type input "1"
type input "L"
type input "N"
type input "L"
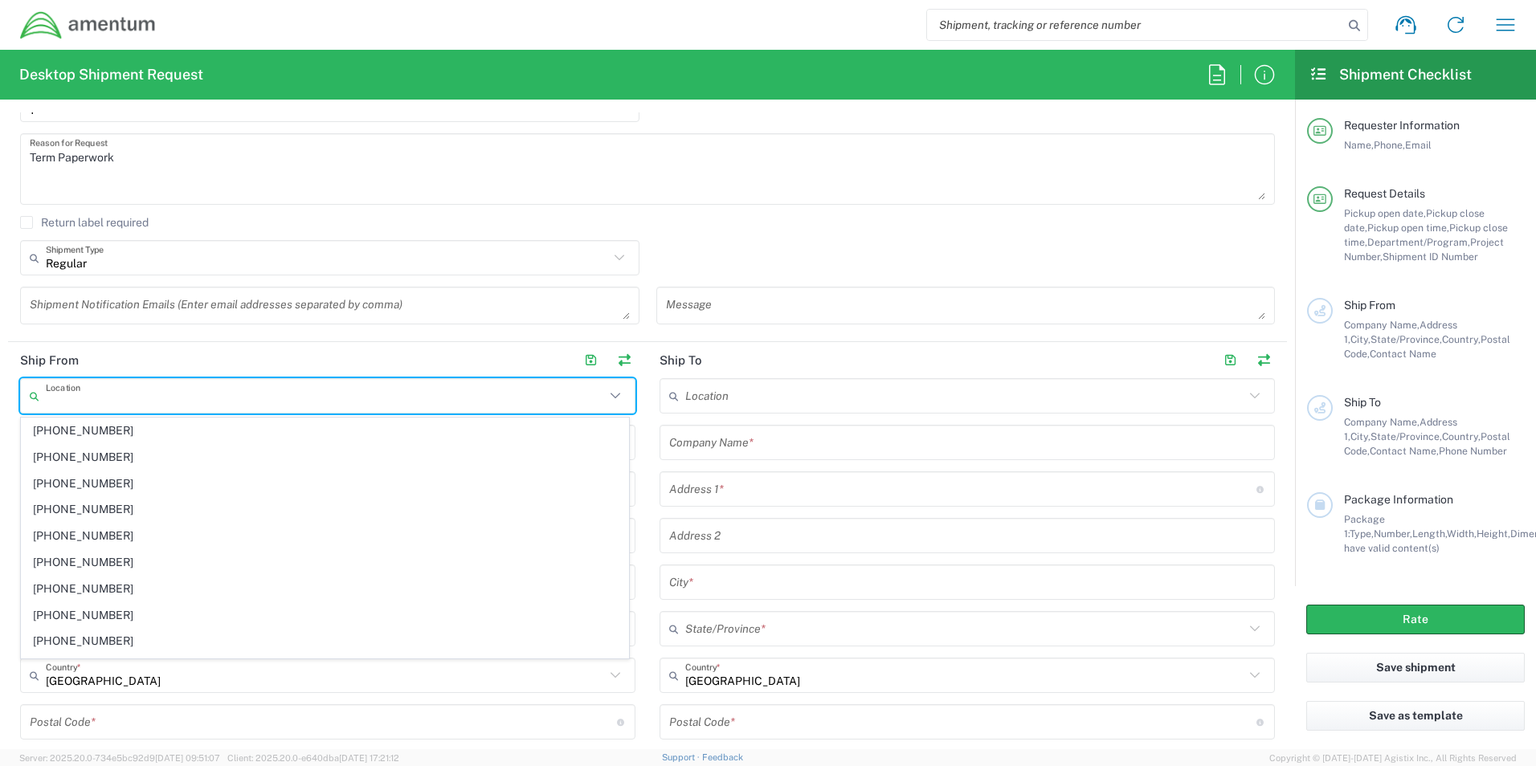
click at [210, 349] on header "Ship From" at bounding box center [327, 360] width 639 height 36
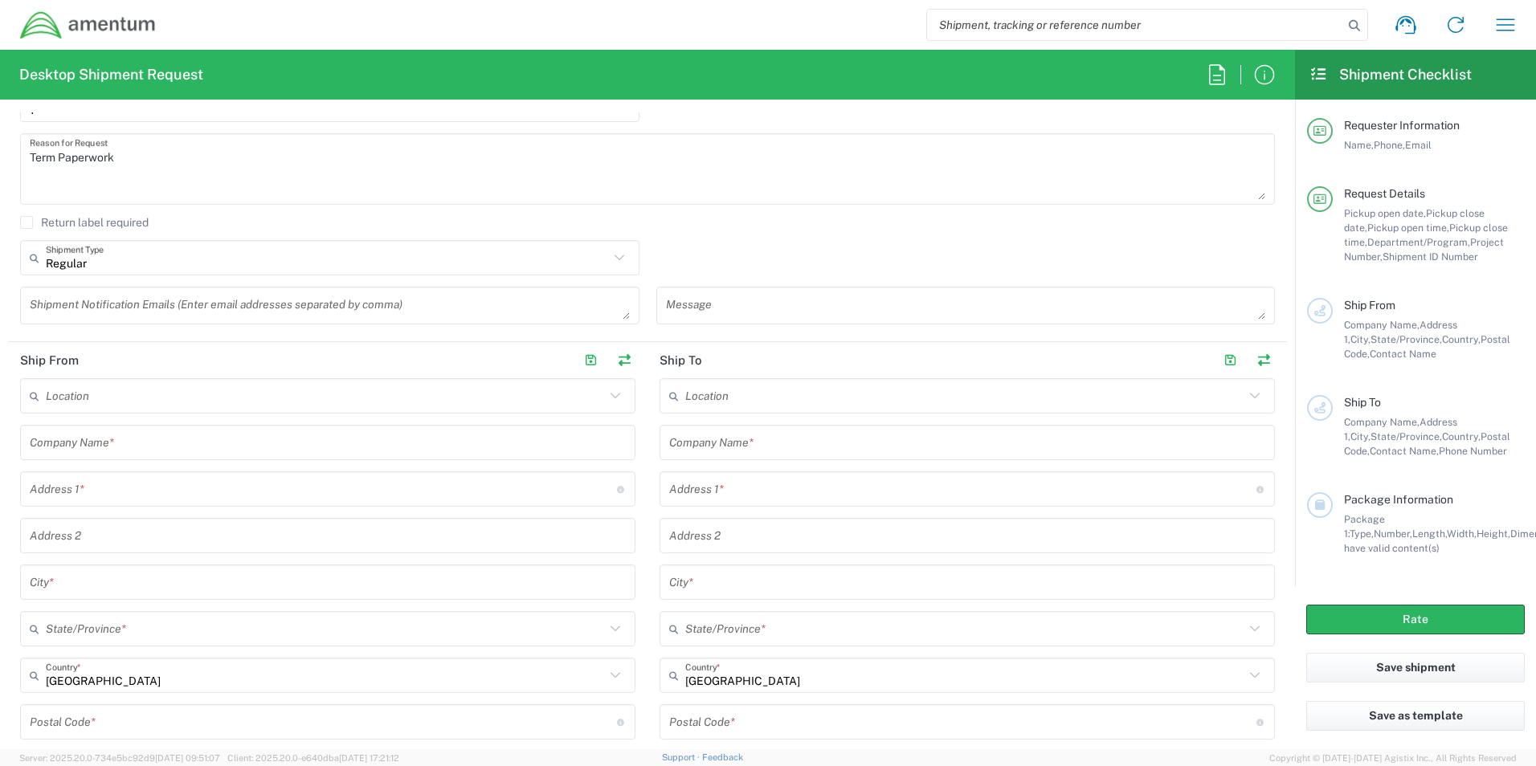
click at [202, 445] on input "text" at bounding box center [328, 443] width 596 height 28
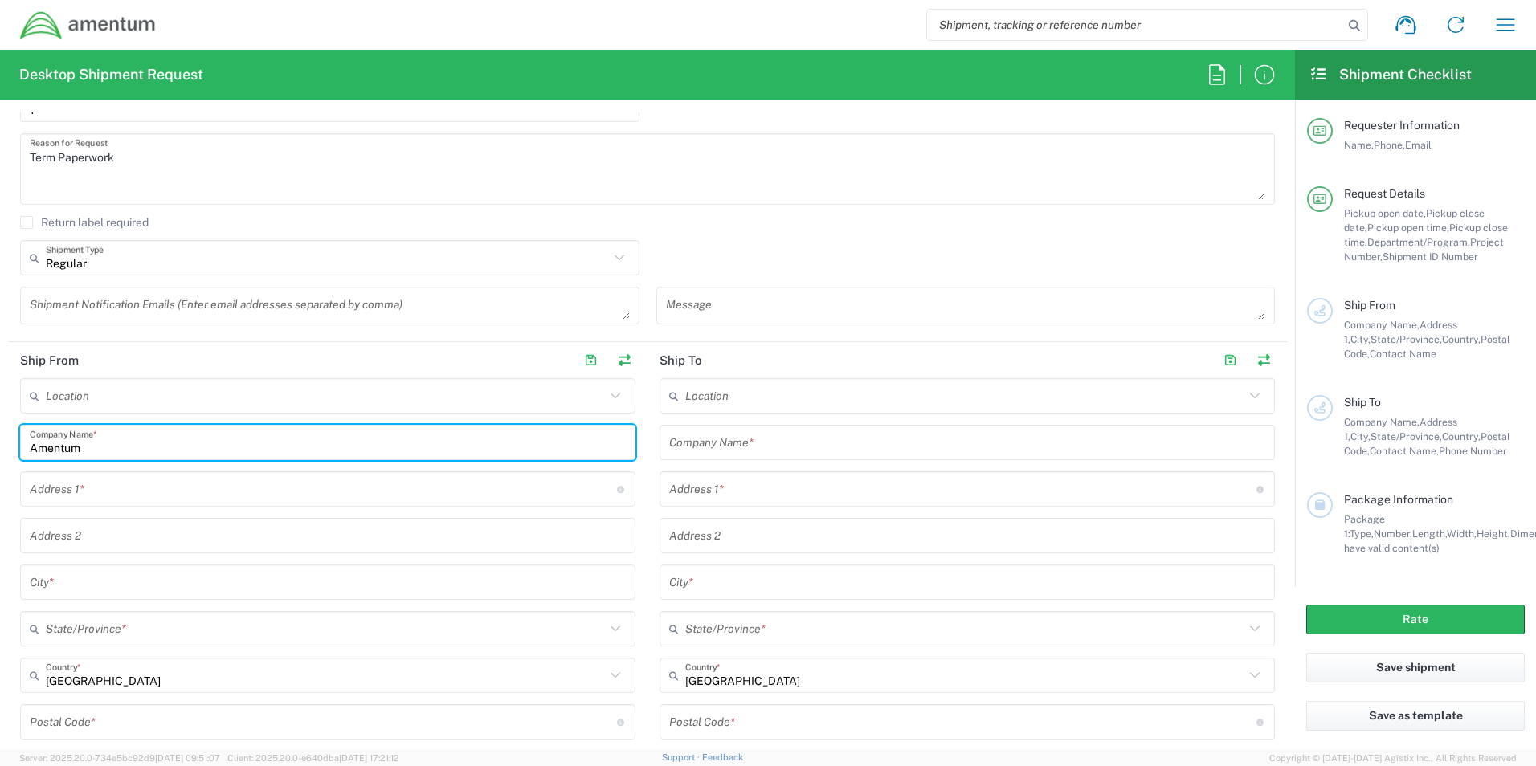
type input "Amentum"
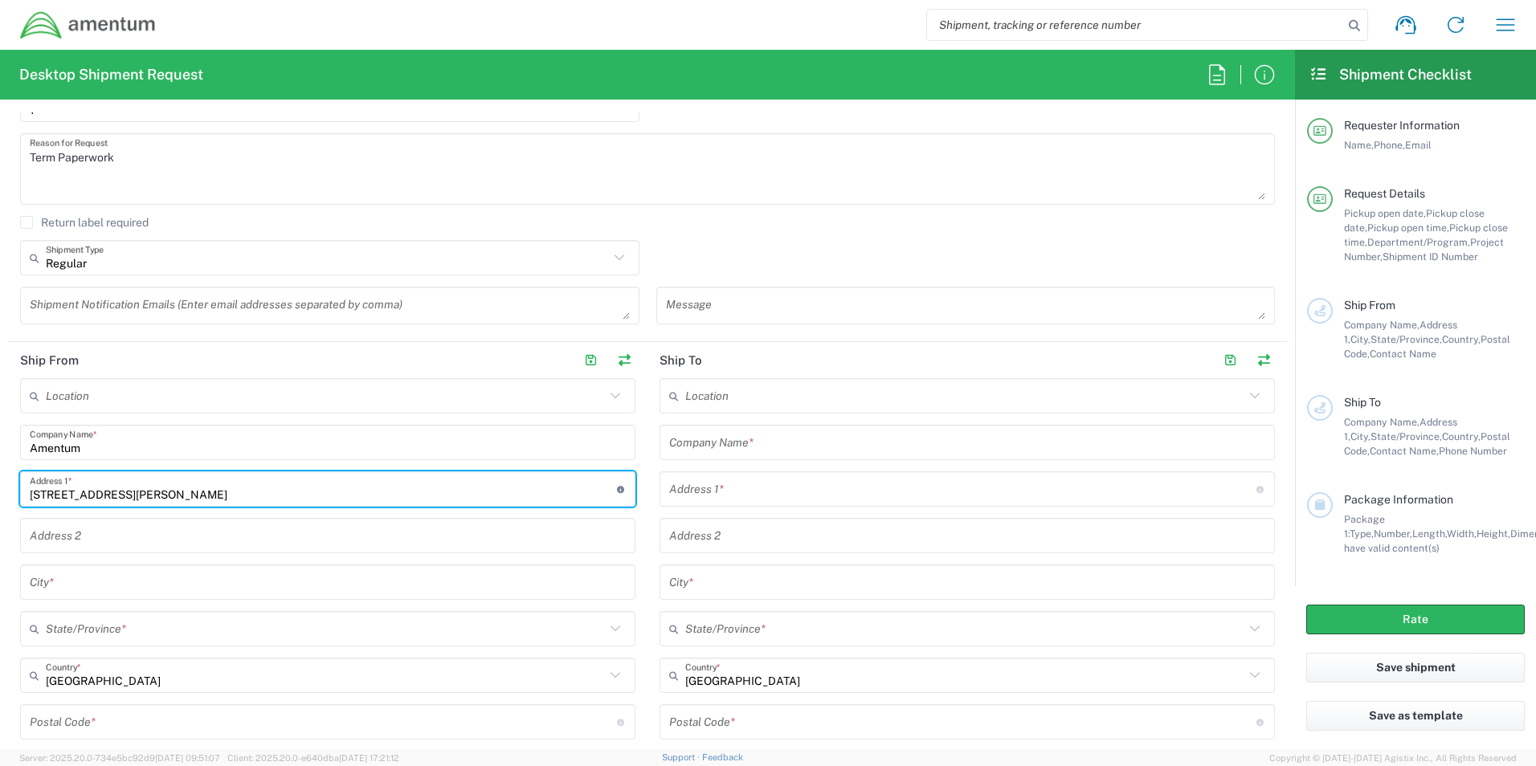
type input "[STREET_ADDRESS][PERSON_NAME]"
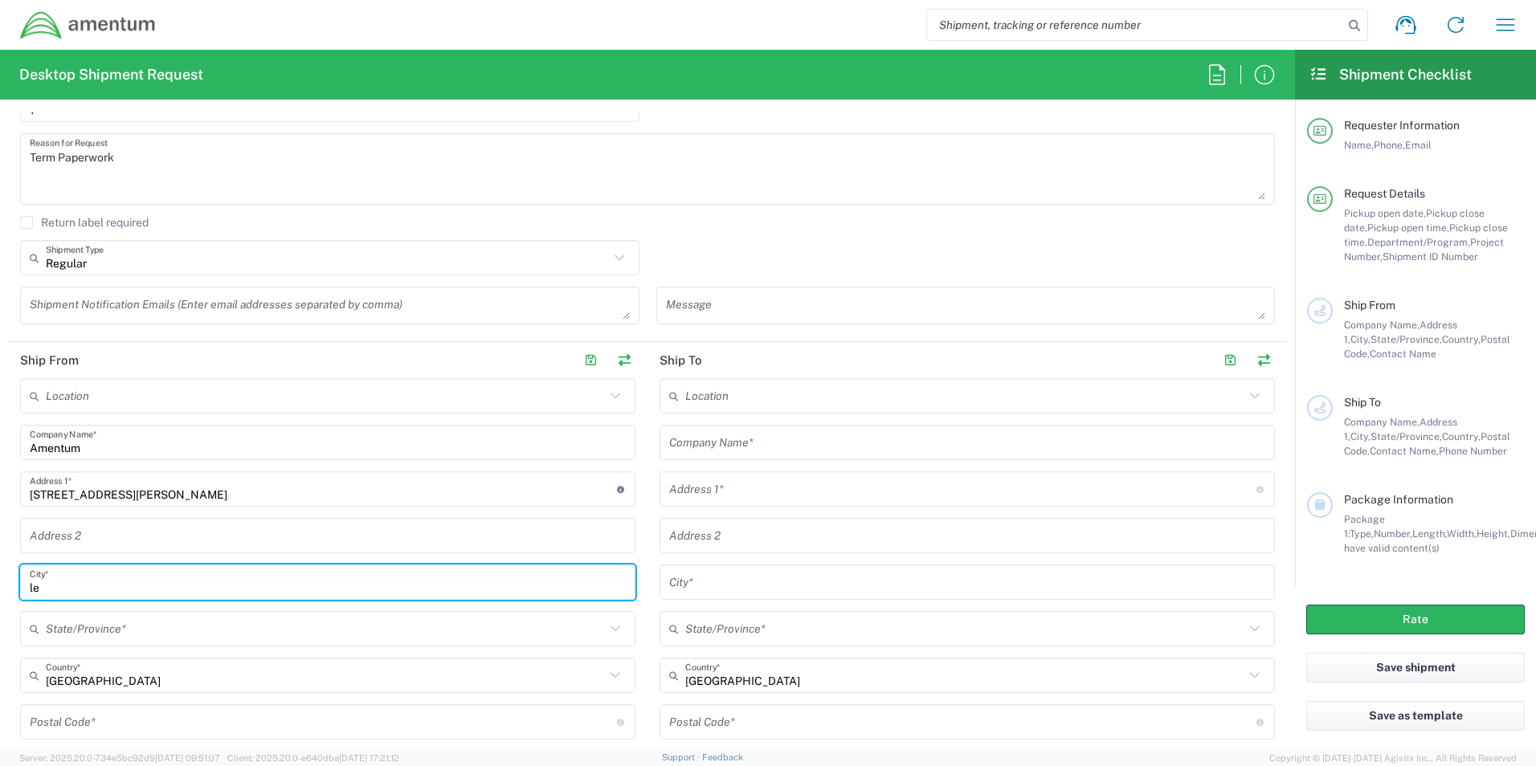
type input "l"
type input "Lemoore"
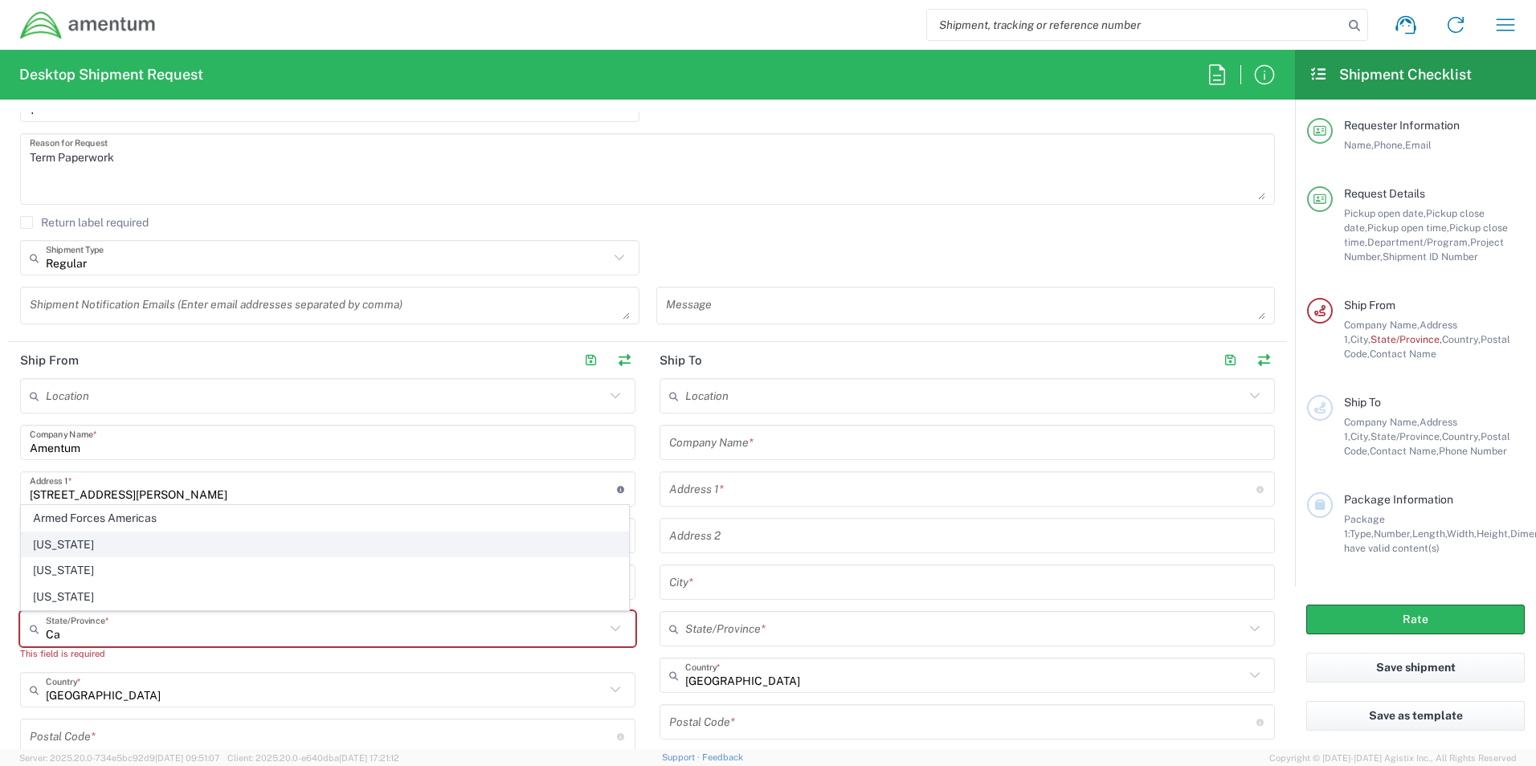
click at [112, 541] on span "[US_STATE]" at bounding box center [325, 545] width 606 height 25
type input "[US_STATE]"
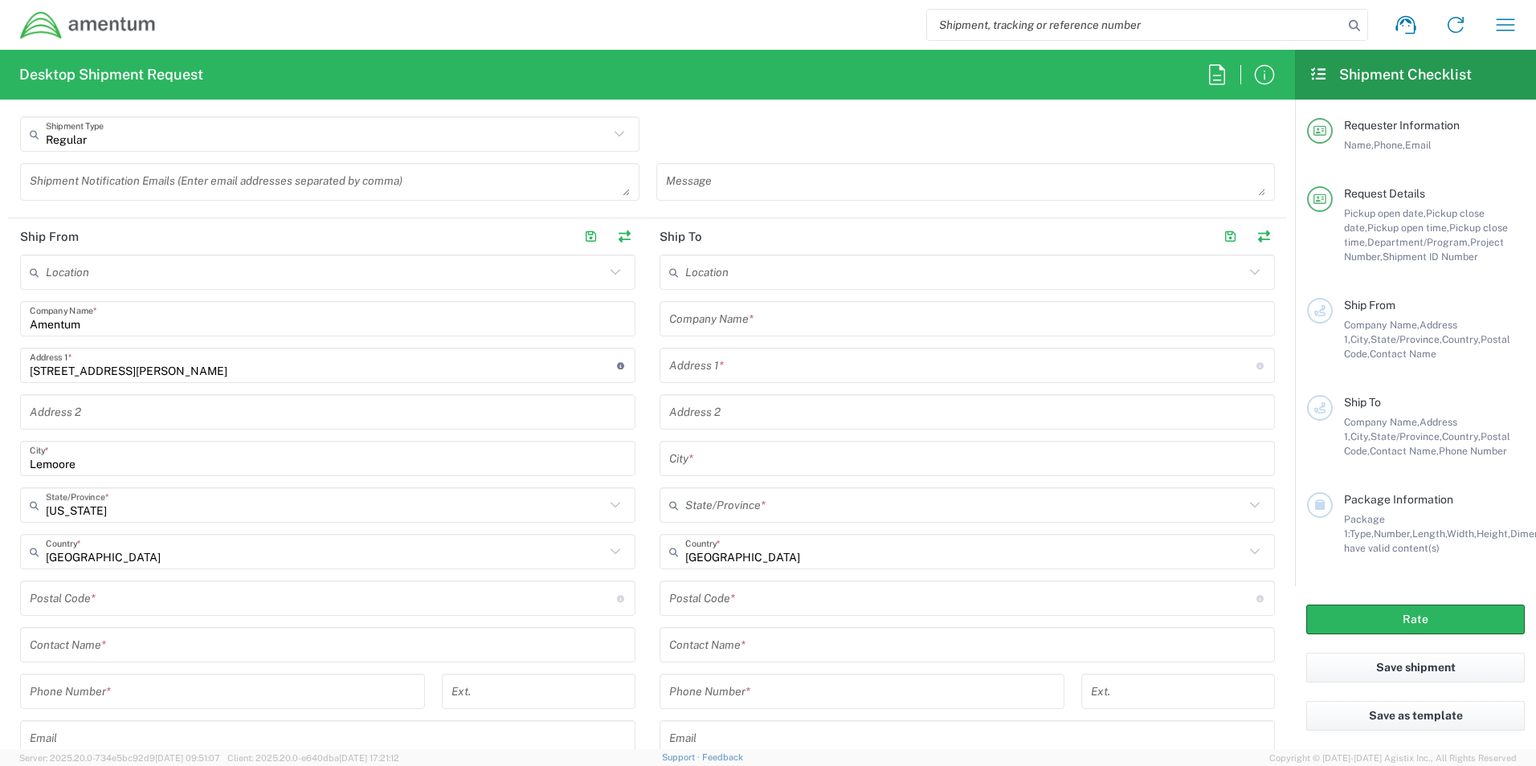
scroll to position [643, 0]
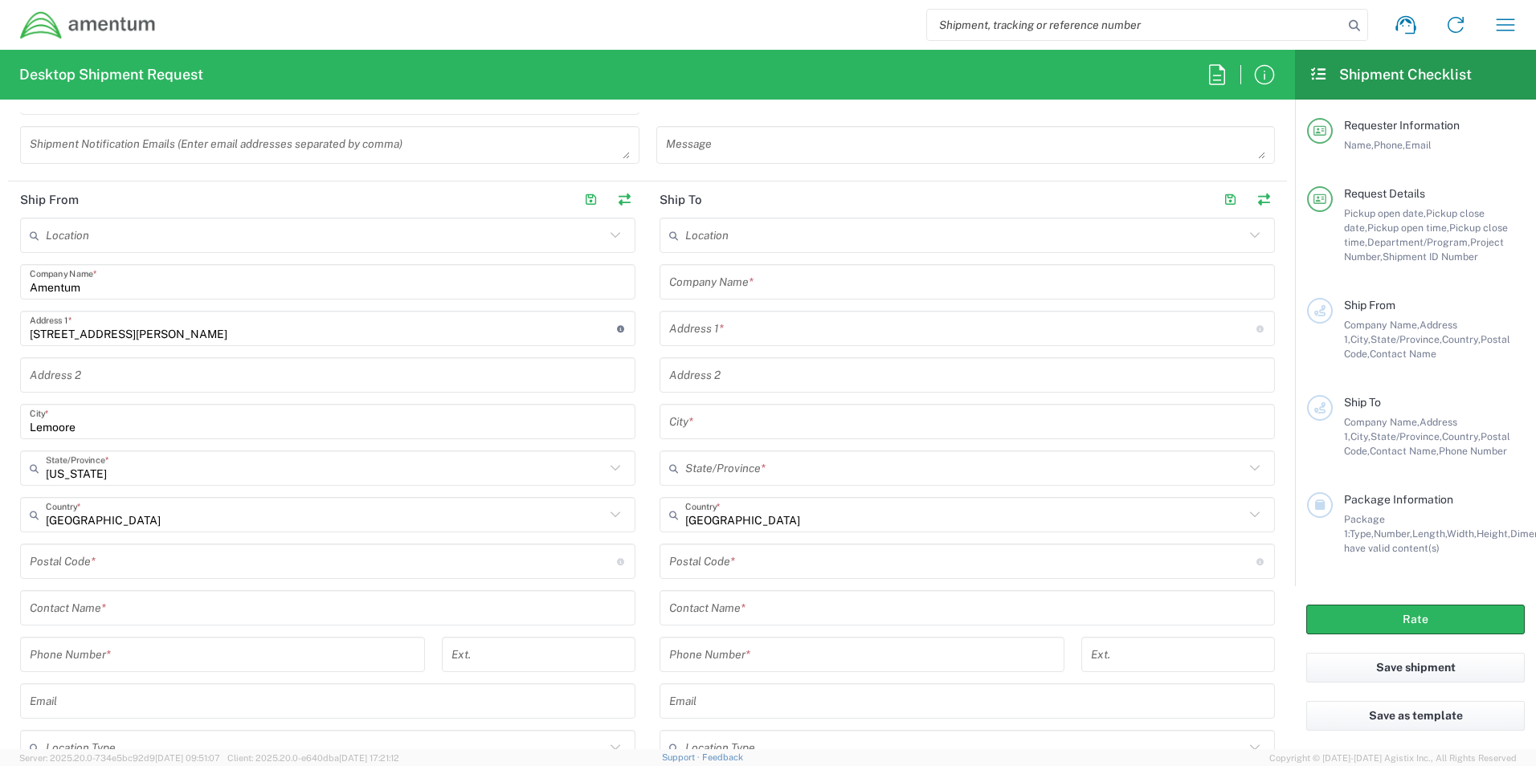
click at [112, 558] on input "undefined" at bounding box center [323, 562] width 587 height 28
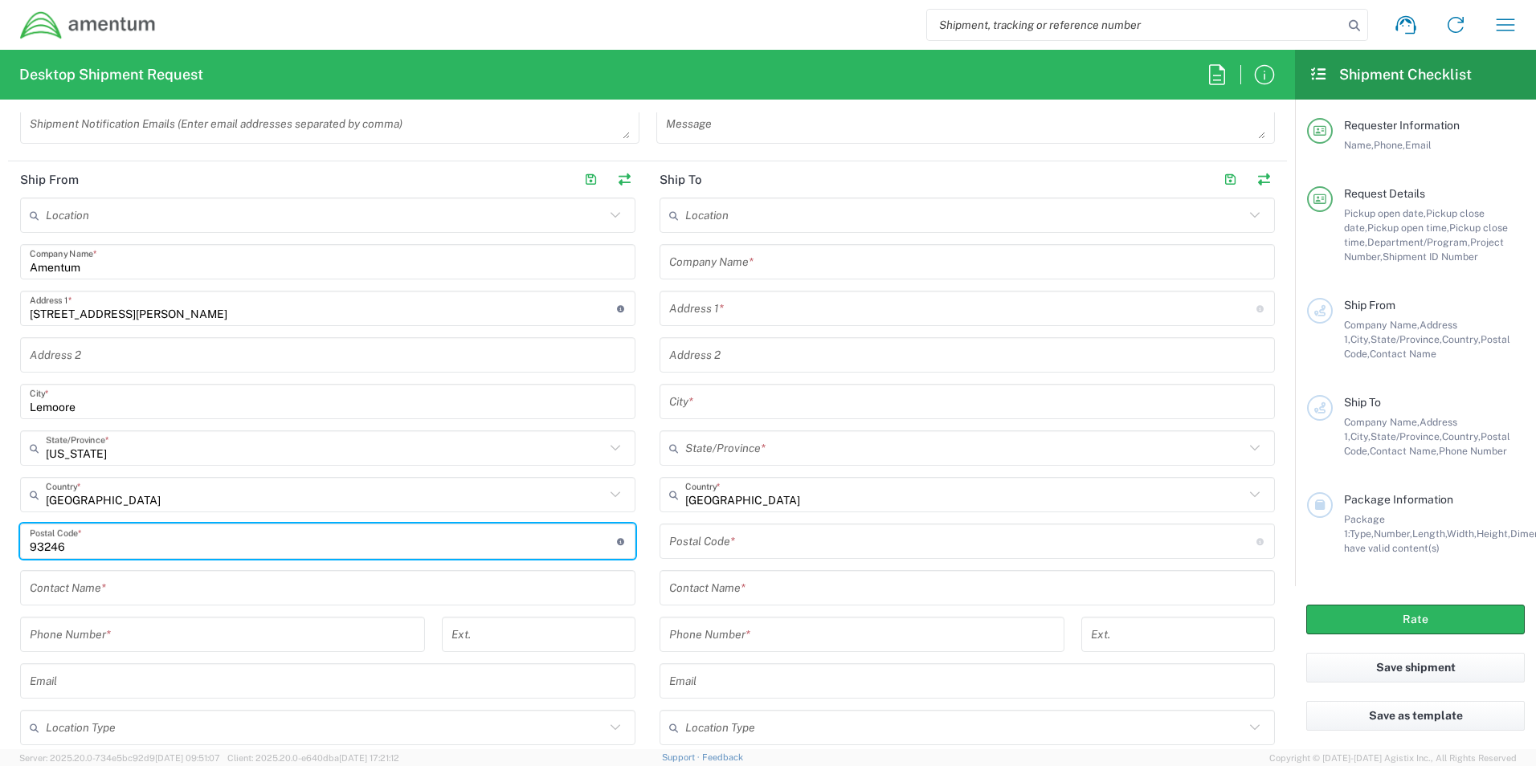
scroll to position [723, 0]
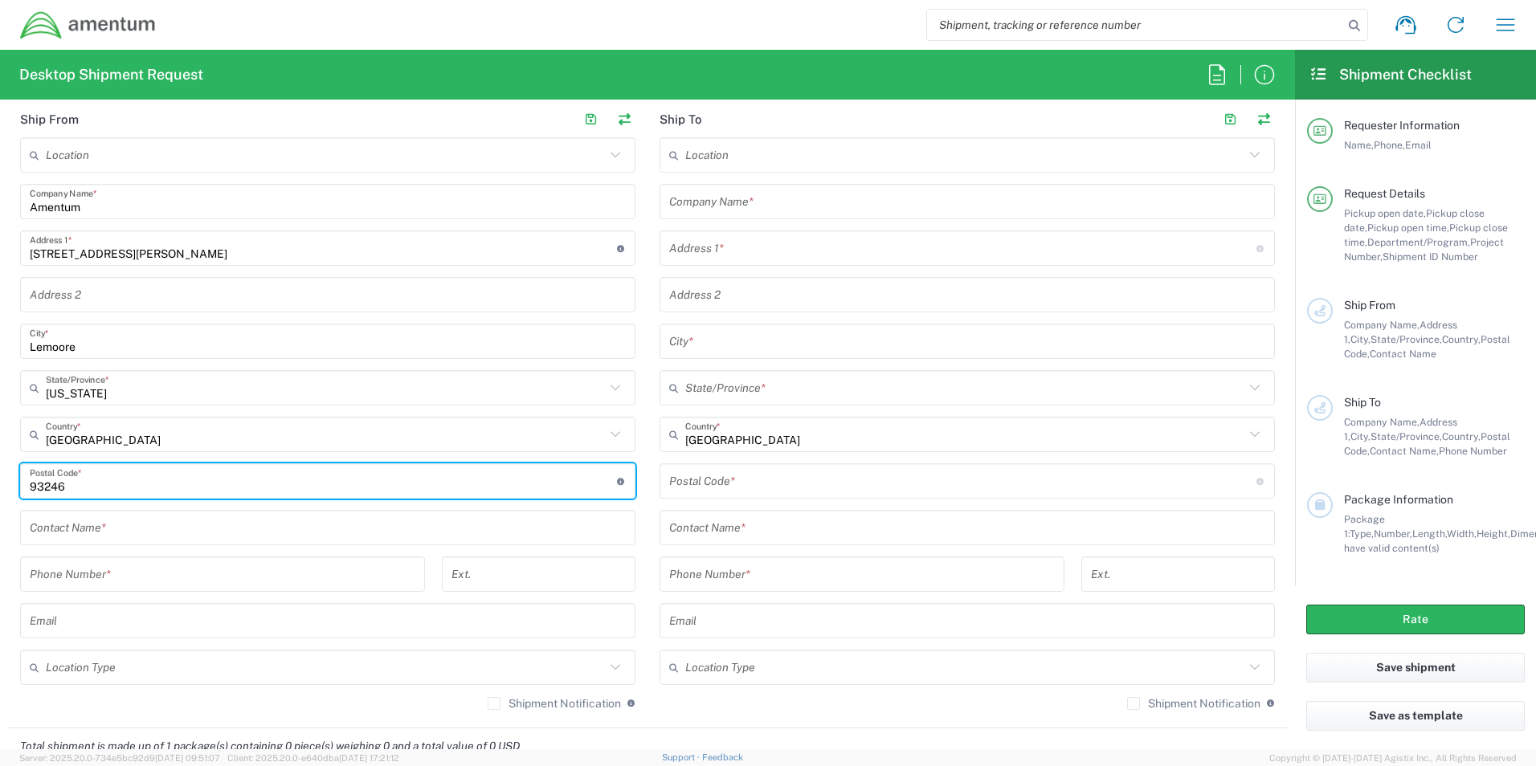
type input "93246"
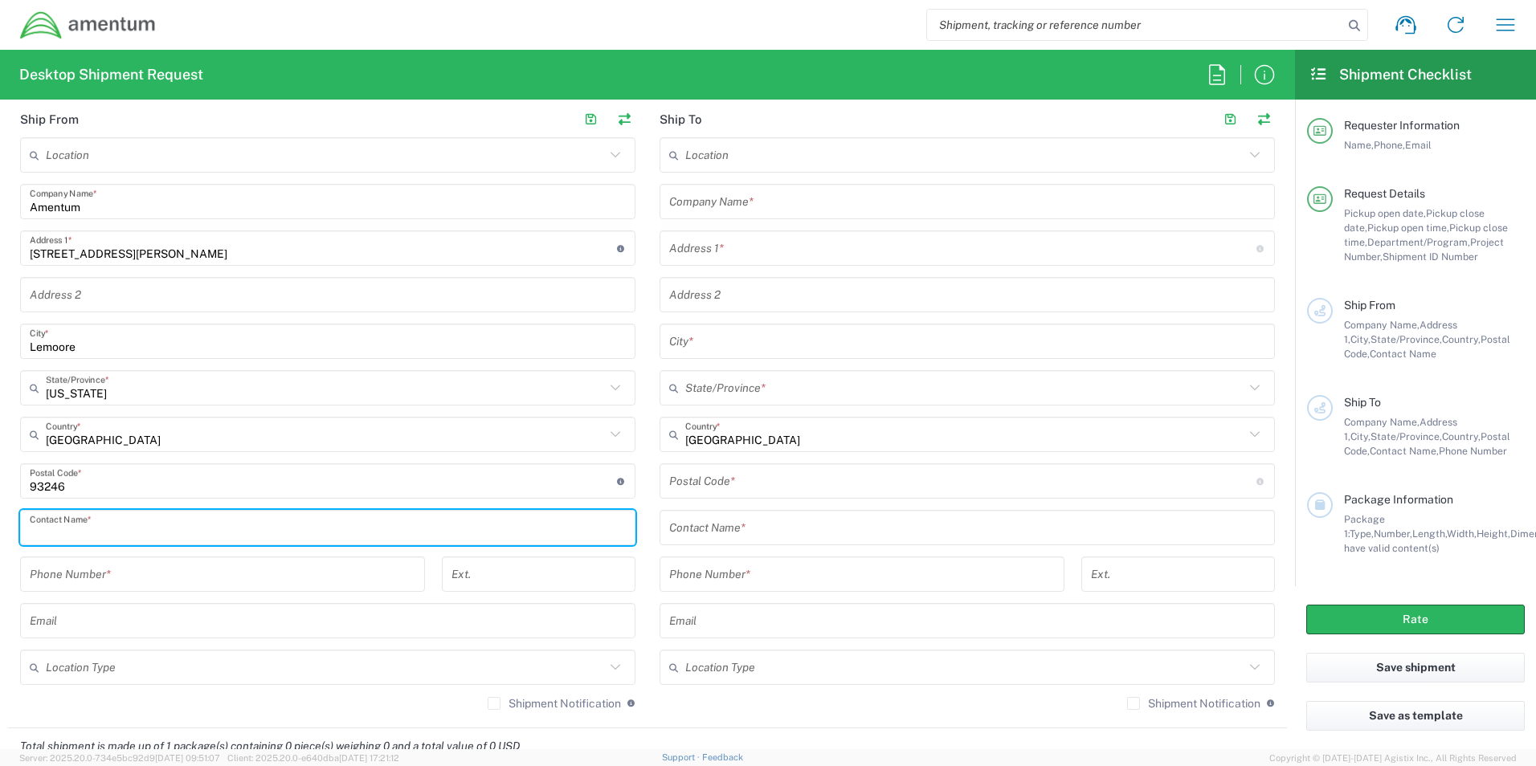
click at [373, 528] on input "text" at bounding box center [328, 528] width 596 height 28
type input "[PERSON_NAME]"
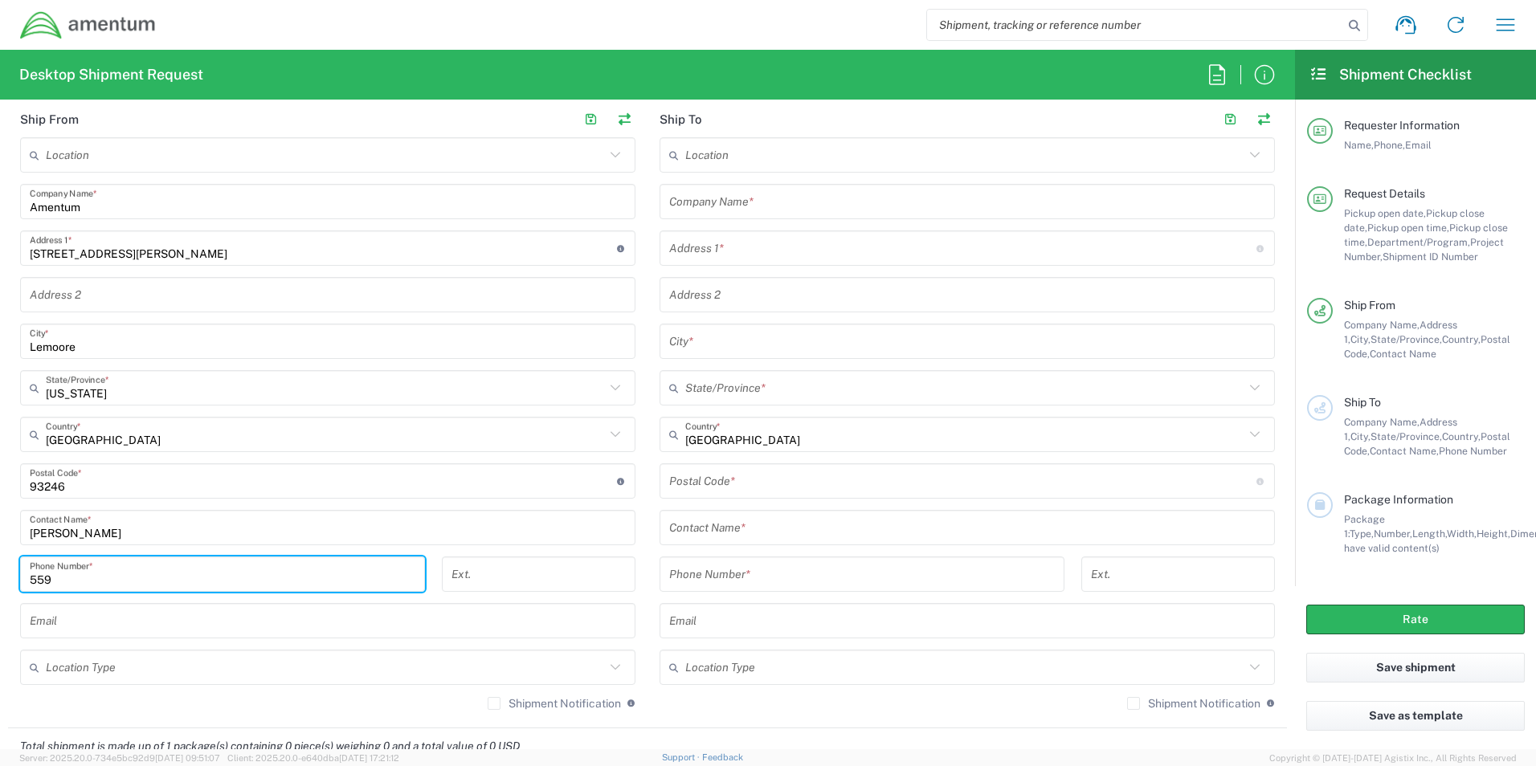
type input "5599048026"
type input "[EMAIL_ADDRESS][PERSON_NAME][DOMAIN_NAME]"
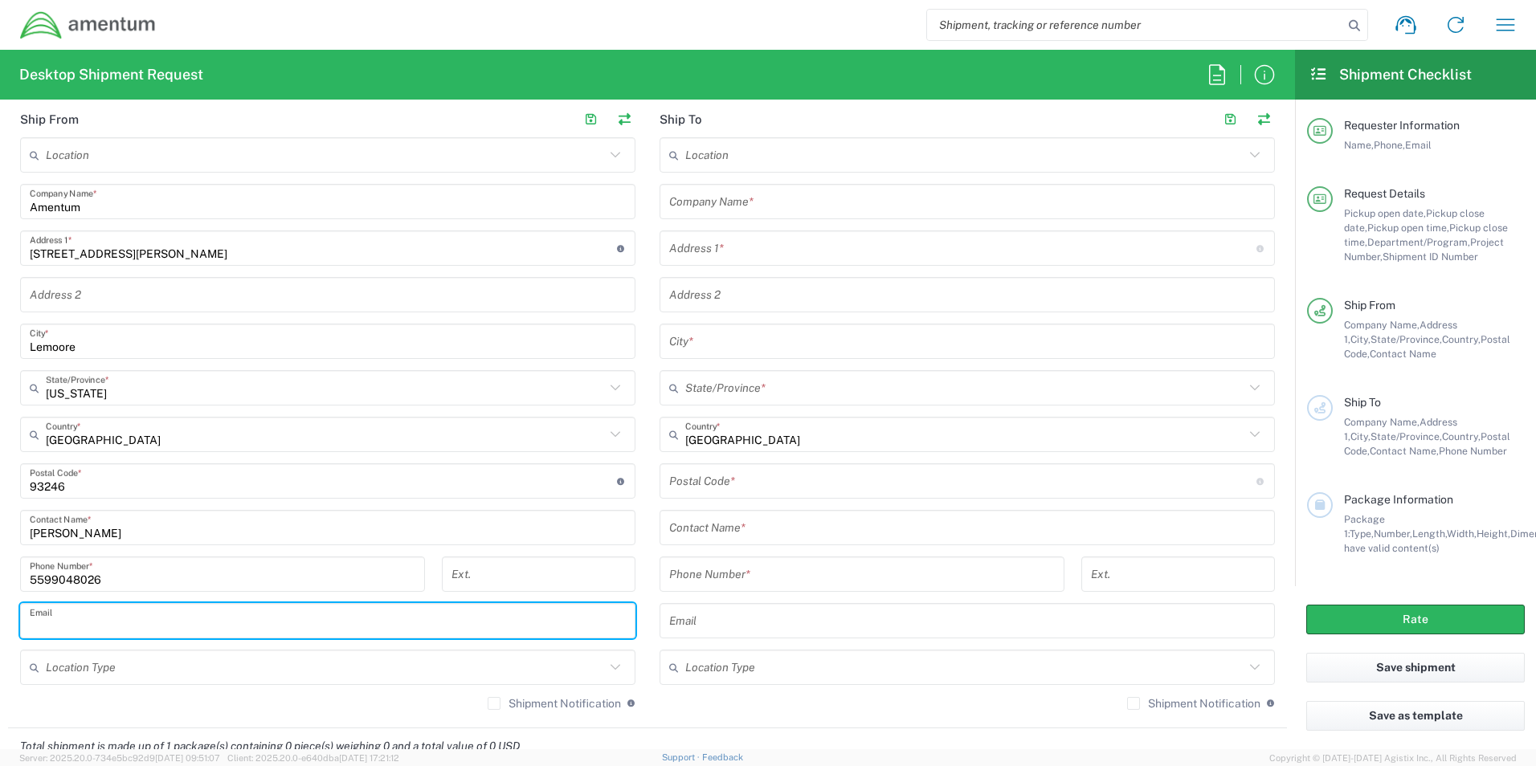
click at [248, 620] on input "text" at bounding box center [328, 621] width 596 height 28
type input "[EMAIL_ADDRESS][PERSON_NAME][DOMAIN_NAME]"
type input "4dc6ae51872d15502bce2fc5dabb352e"
type input "5599048026"
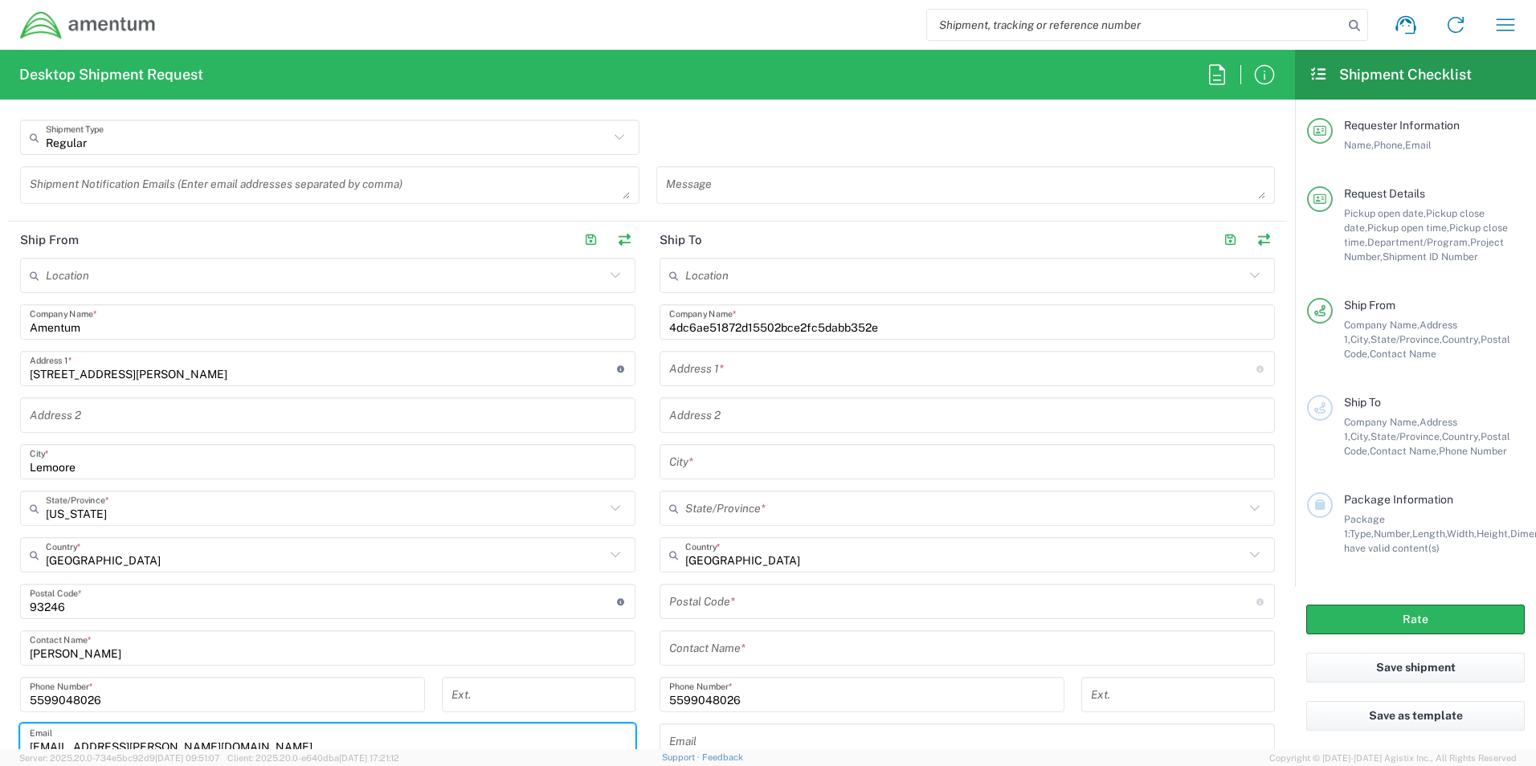
scroll to position [562, 0]
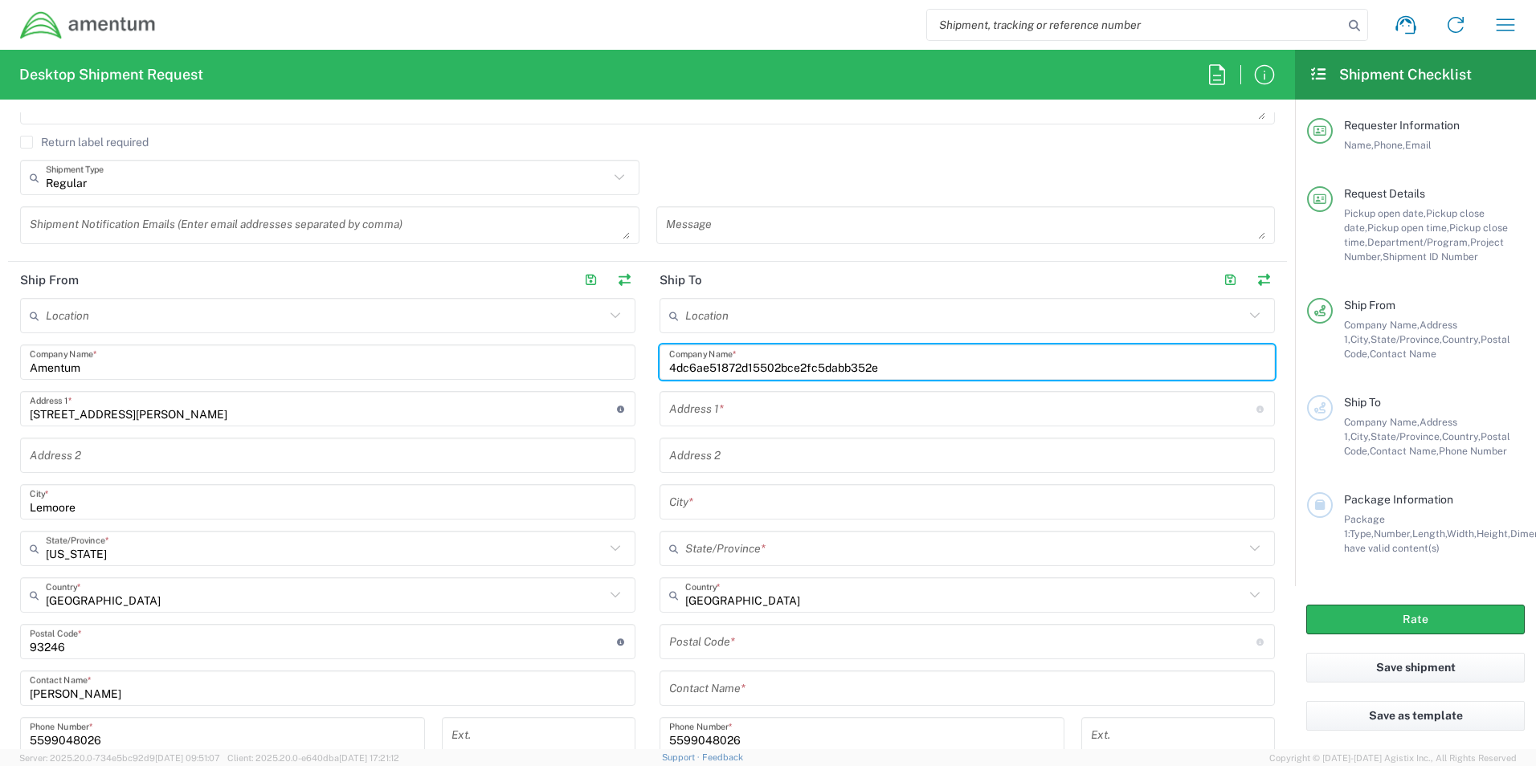
drag, startPoint x: 887, startPoint y: 360, endPoint x: 509, endPoint y: 356, distance: 377.5
click at [509, 357] on div "Ship From Location [PHONE_NUMBER] [PHONE_NUMBER] [PHONE_NUMBER] [PHONE_NUMBER] …" at bounding box center [647, 575] width 1279 height 627
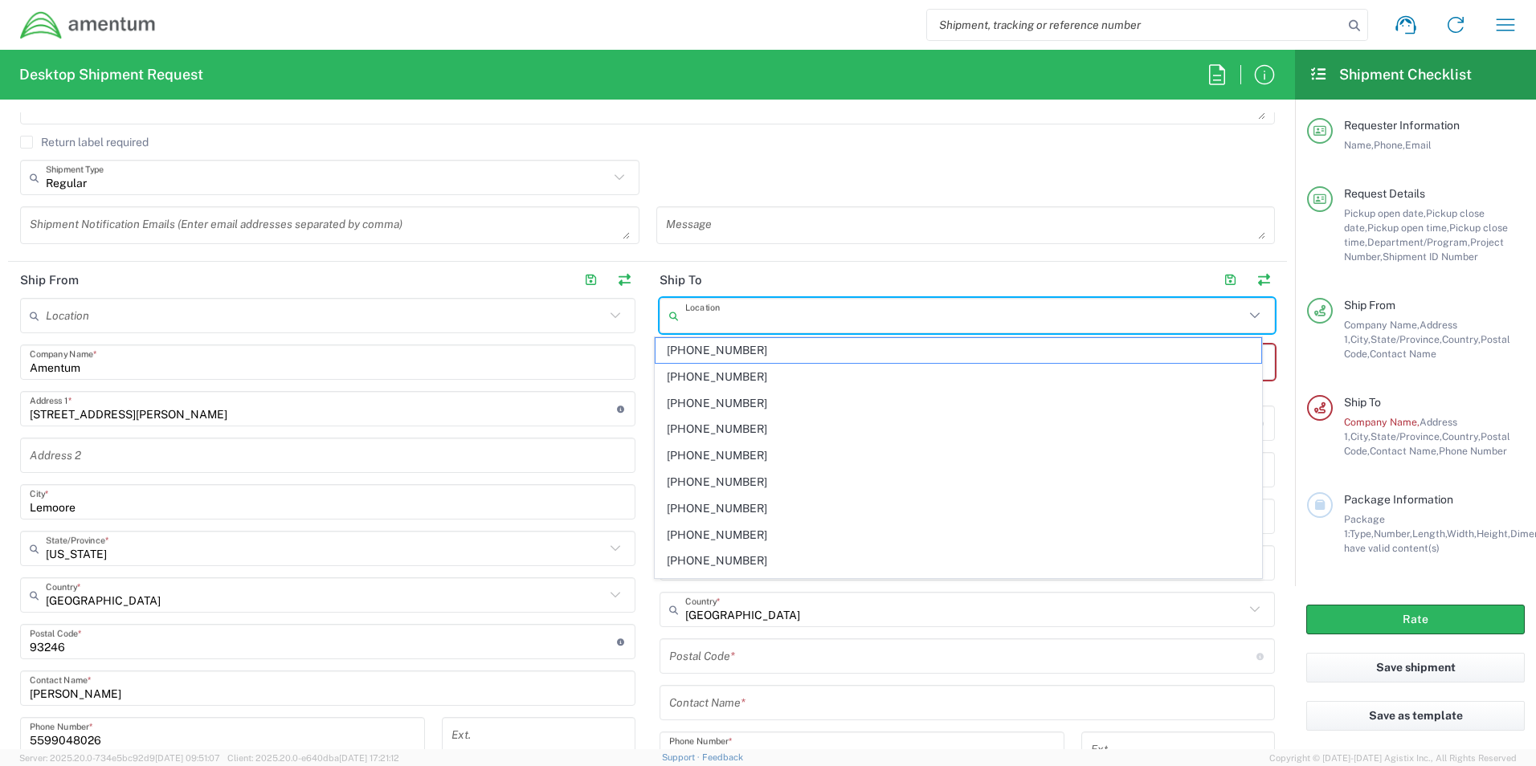
click at [747, 318] on input "text" at bounding box center [964, 316] width 559 height 28
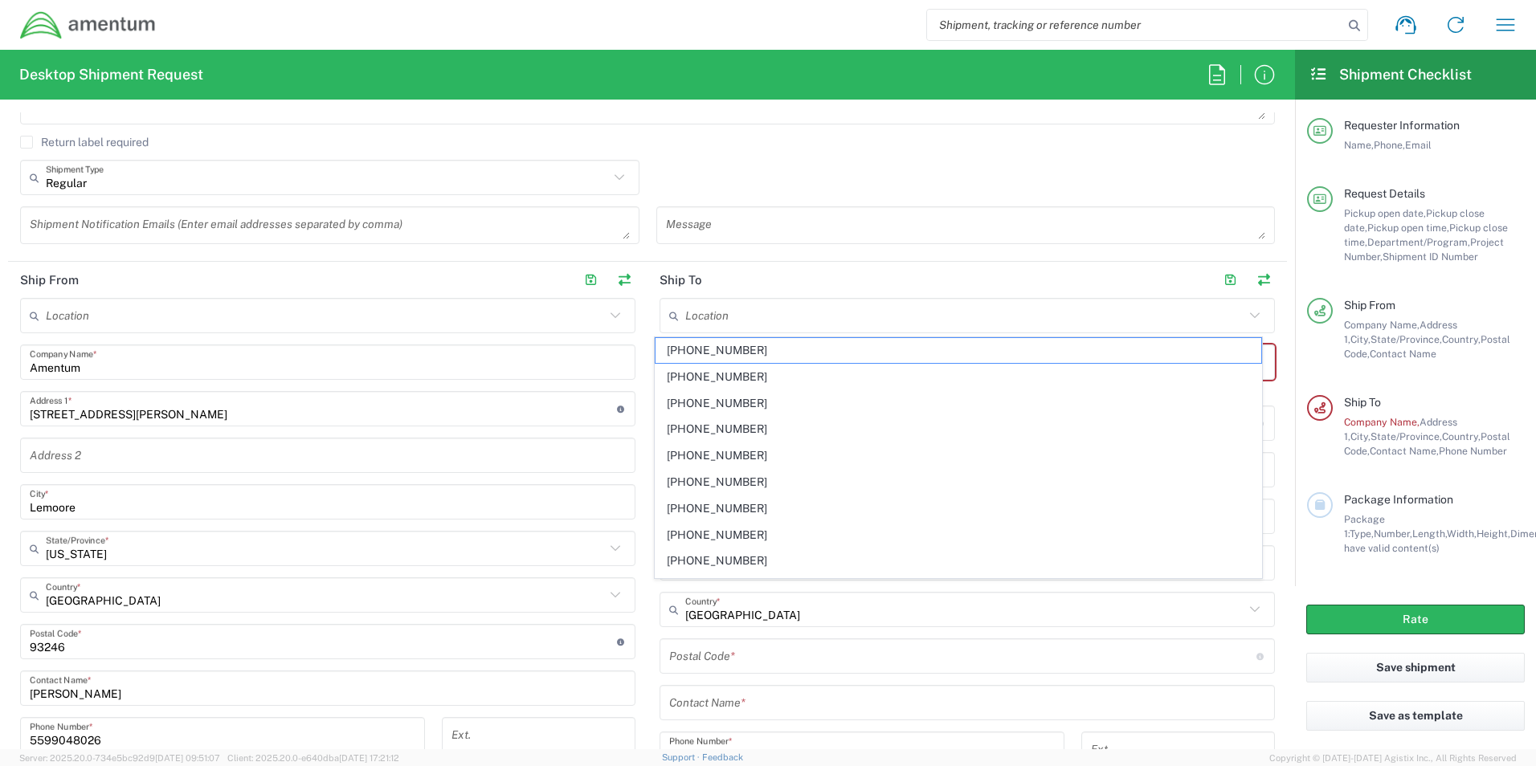
click at [747, 278] on header "Ship To" at bounding box center [966, 280] width 639 height 36
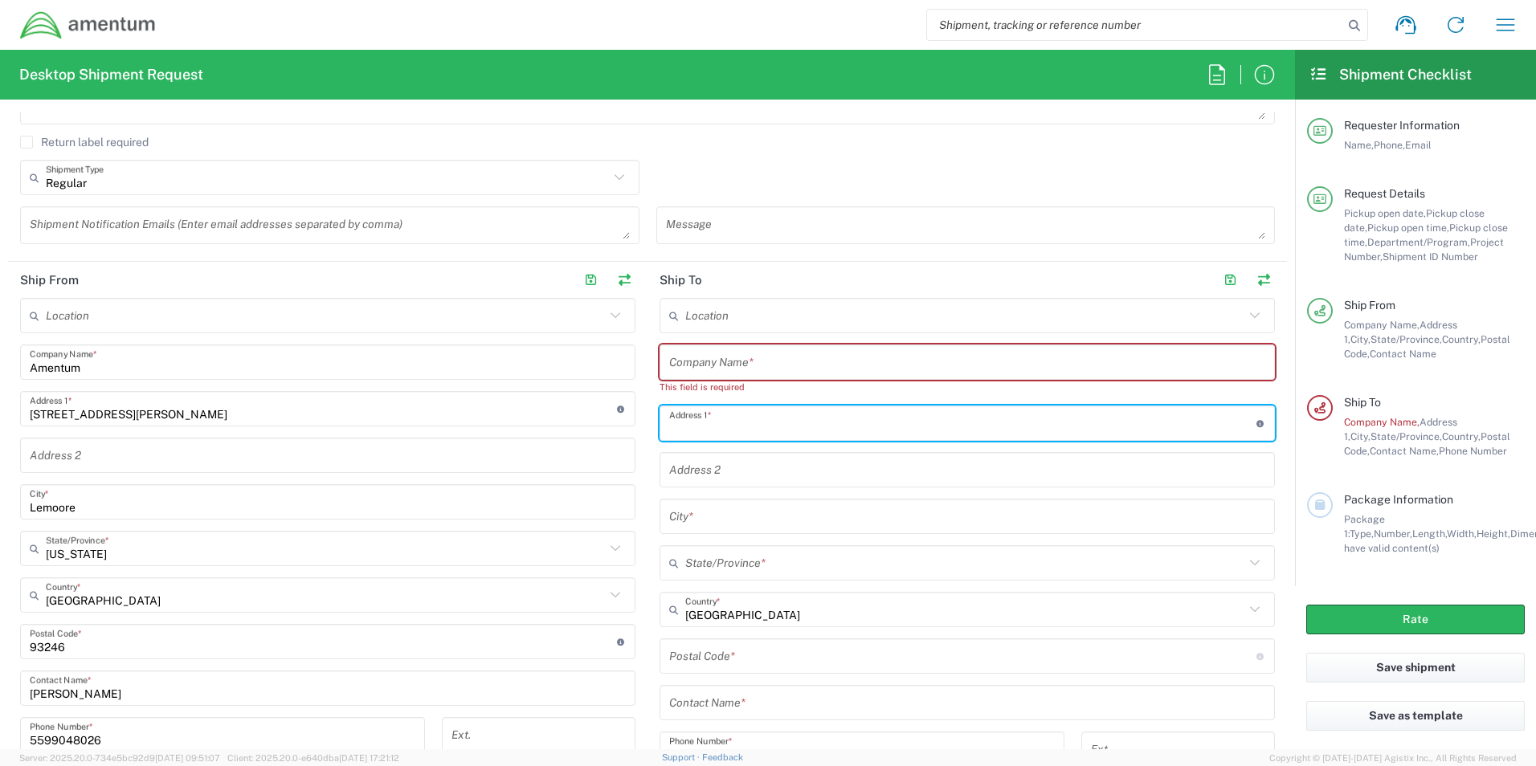
click at [798, 413] on input "text" at bounding box center [962, 424] width 587 height 28
click at [750, 366] on input "text" at bounding box center [967, 363] width 596 height 28
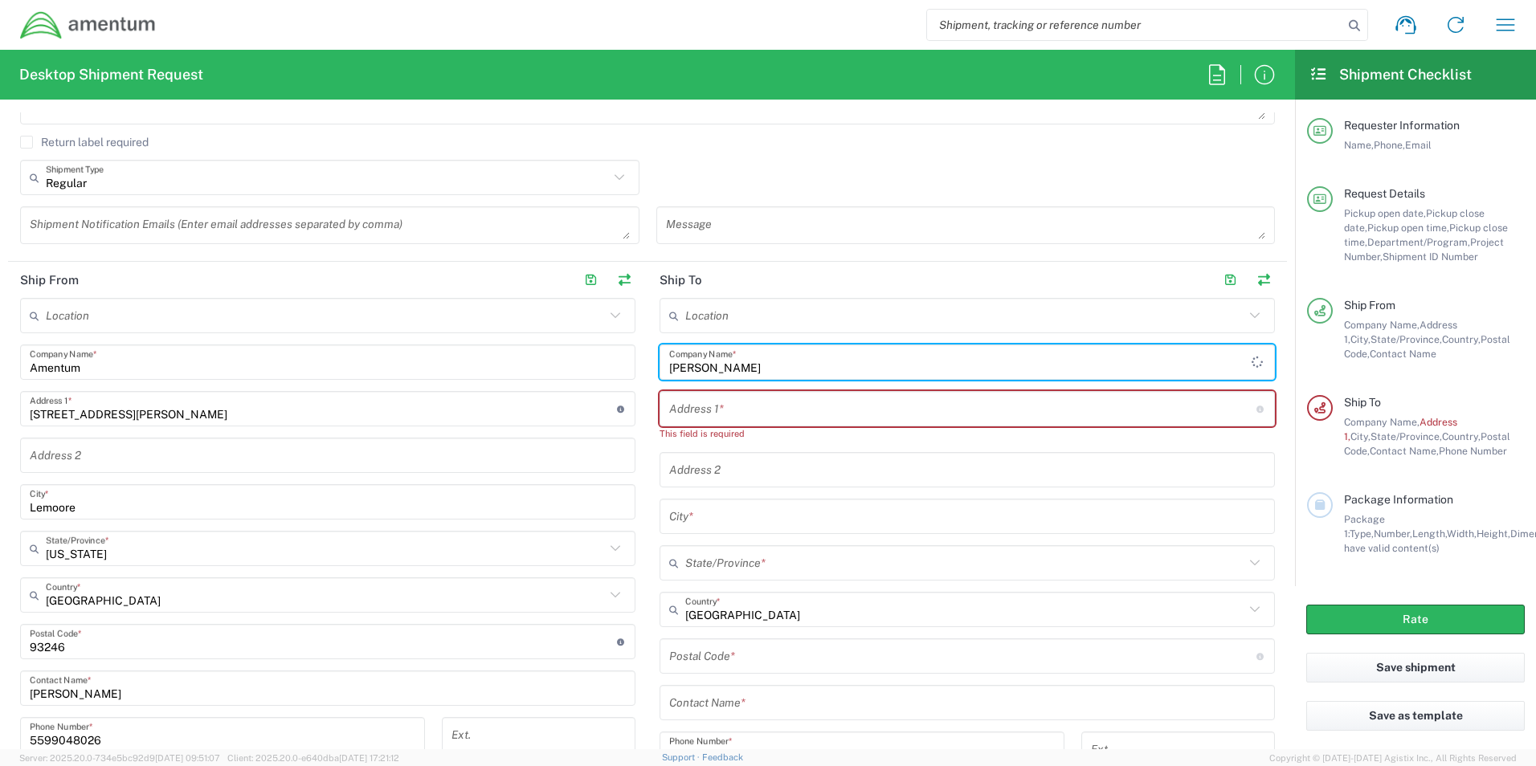
type input "[PERSON_NAME]"
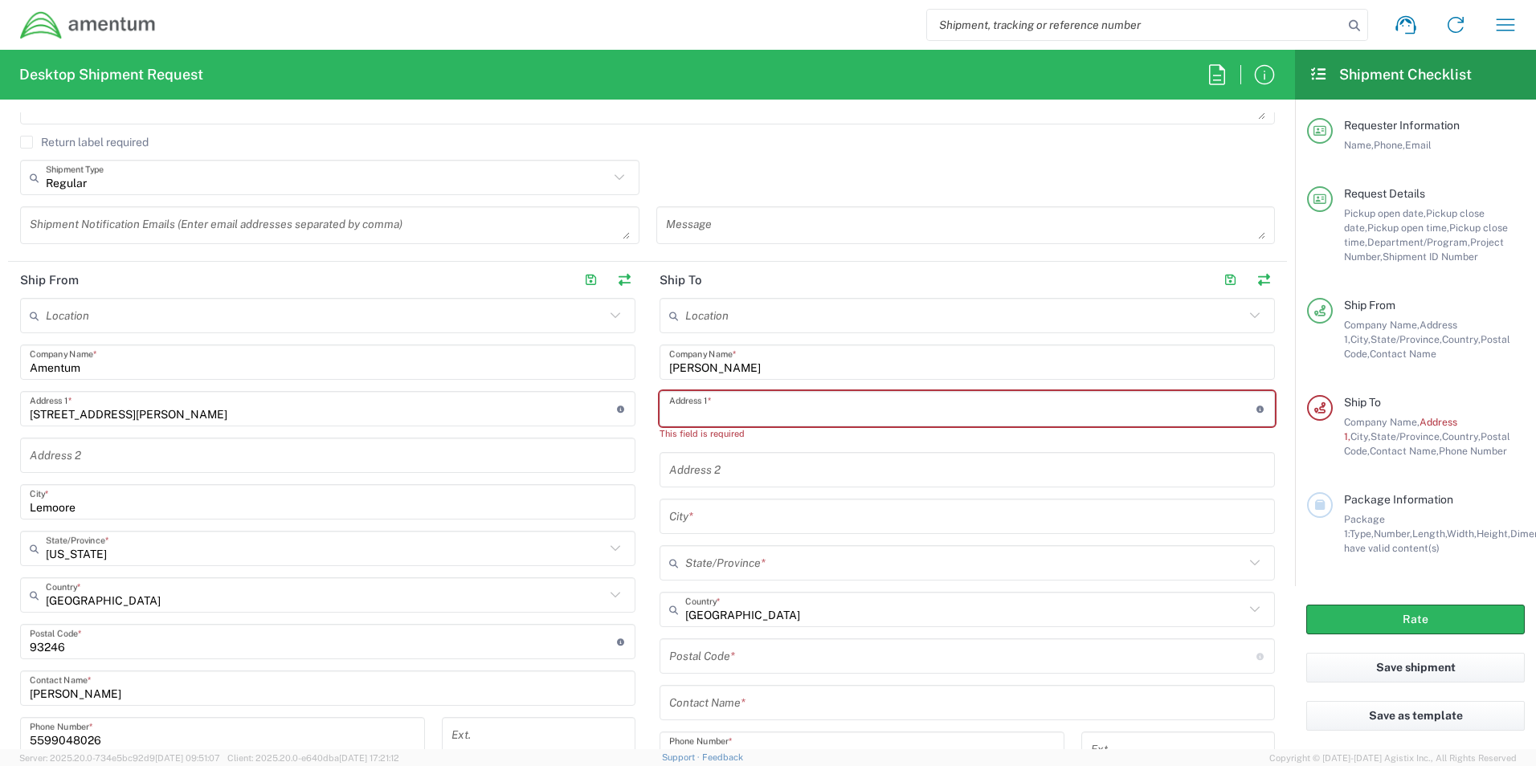
click at [737, 417] on input "text" at bounding box center [962, 409] width 587 height 28
click at [1030, 406] on input "text" at bounding box center [962, 409] width 587 height 28
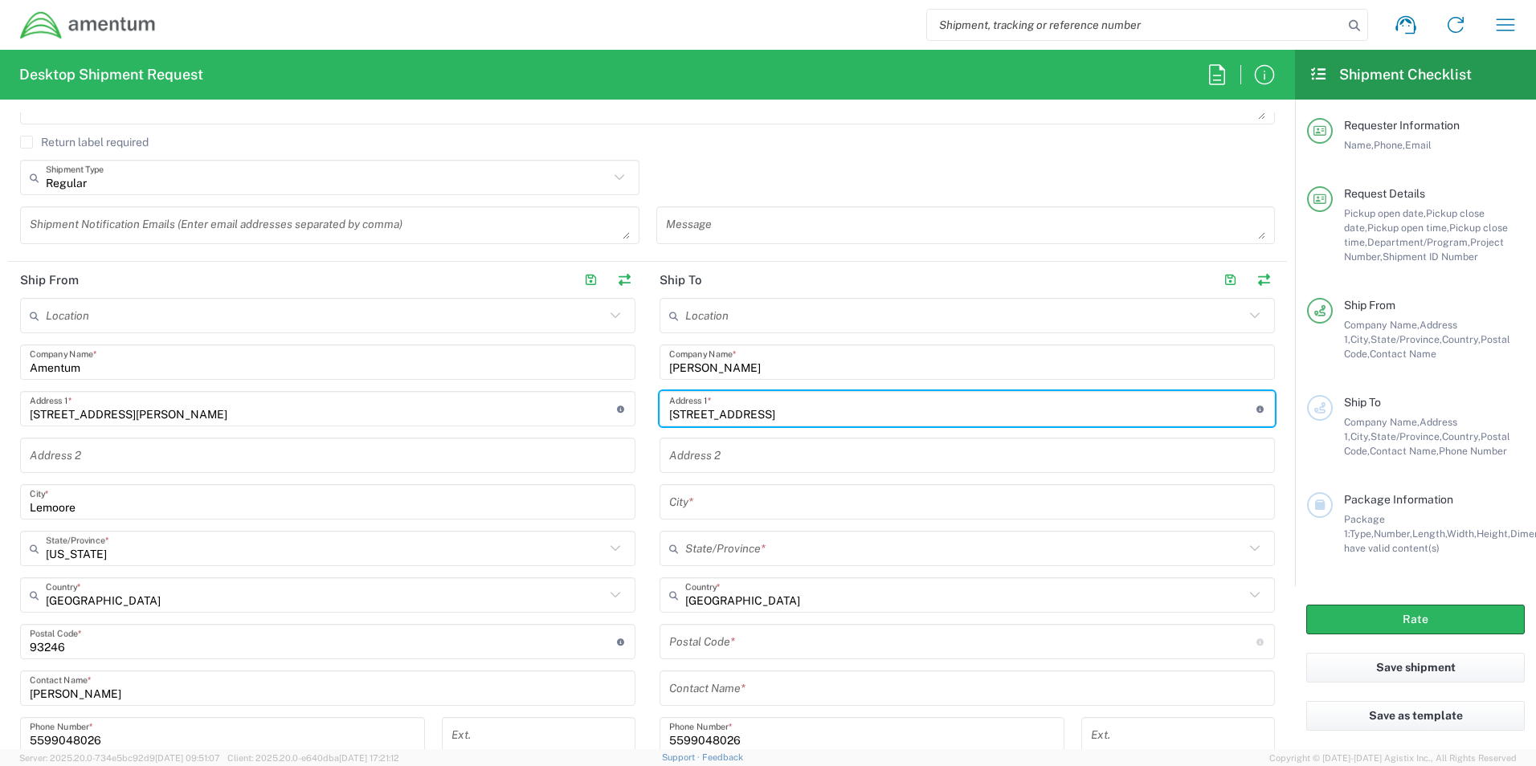
type input "[STREET_ADDRESS]"
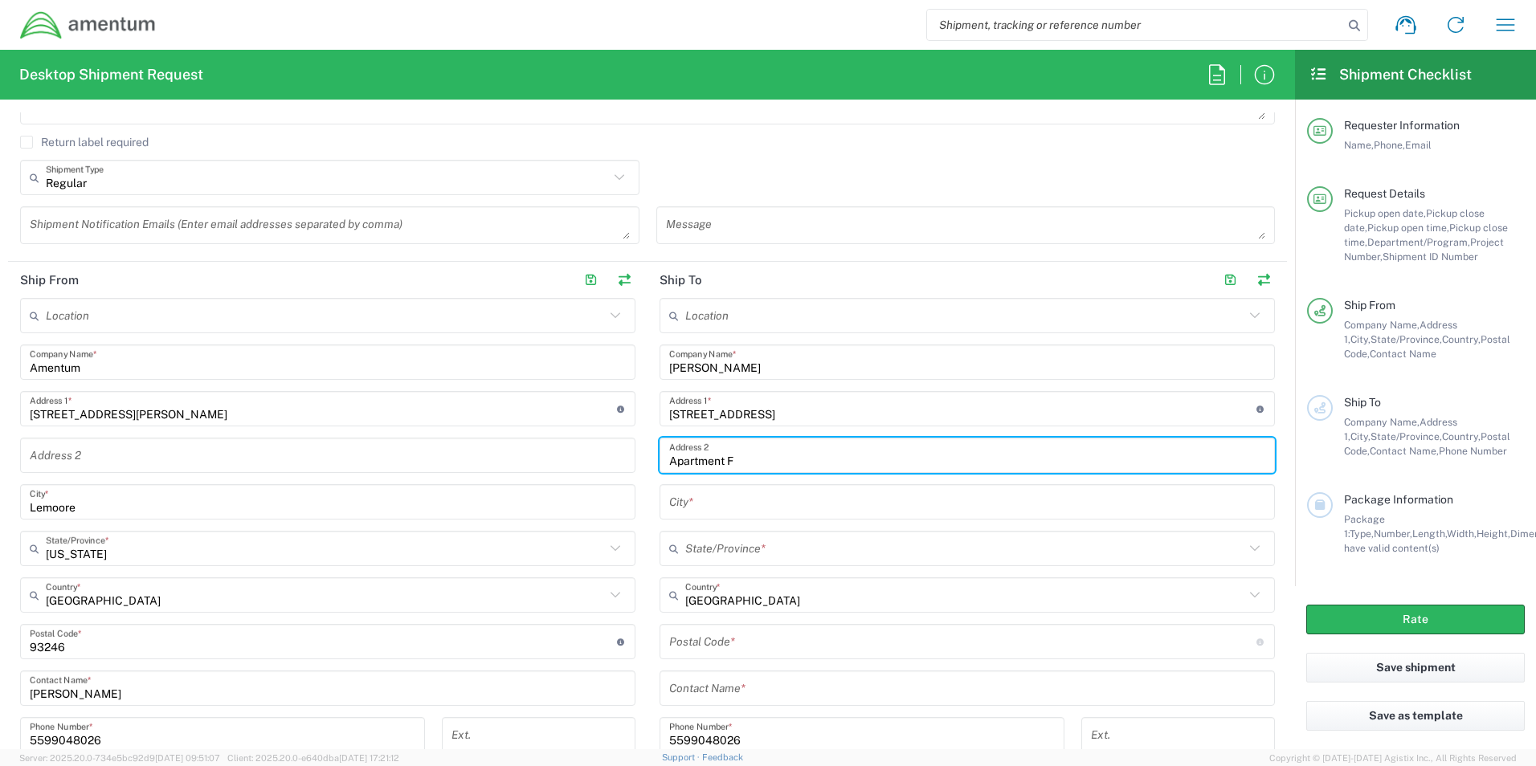
type input "Apartment F"
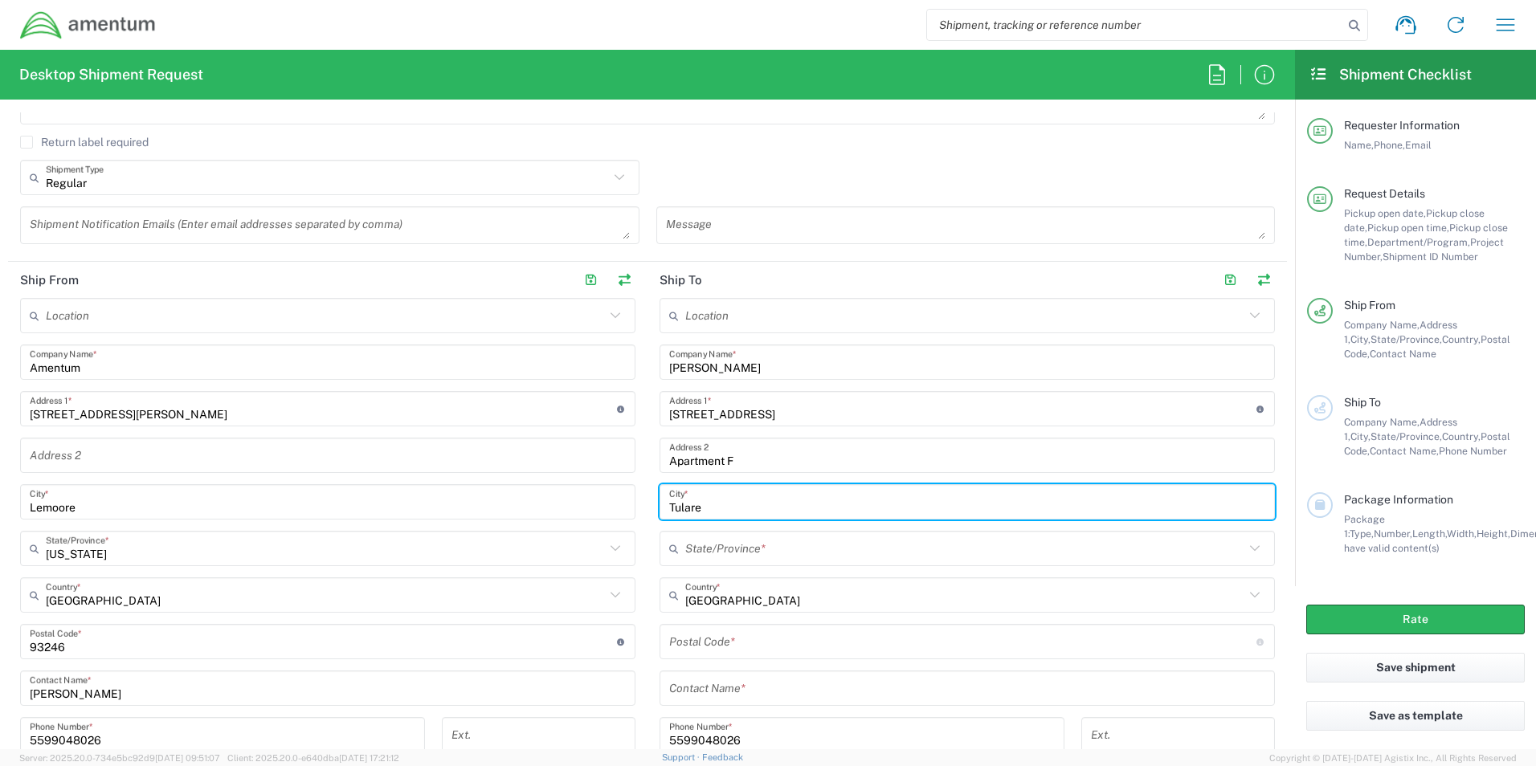
type input "Tulare"
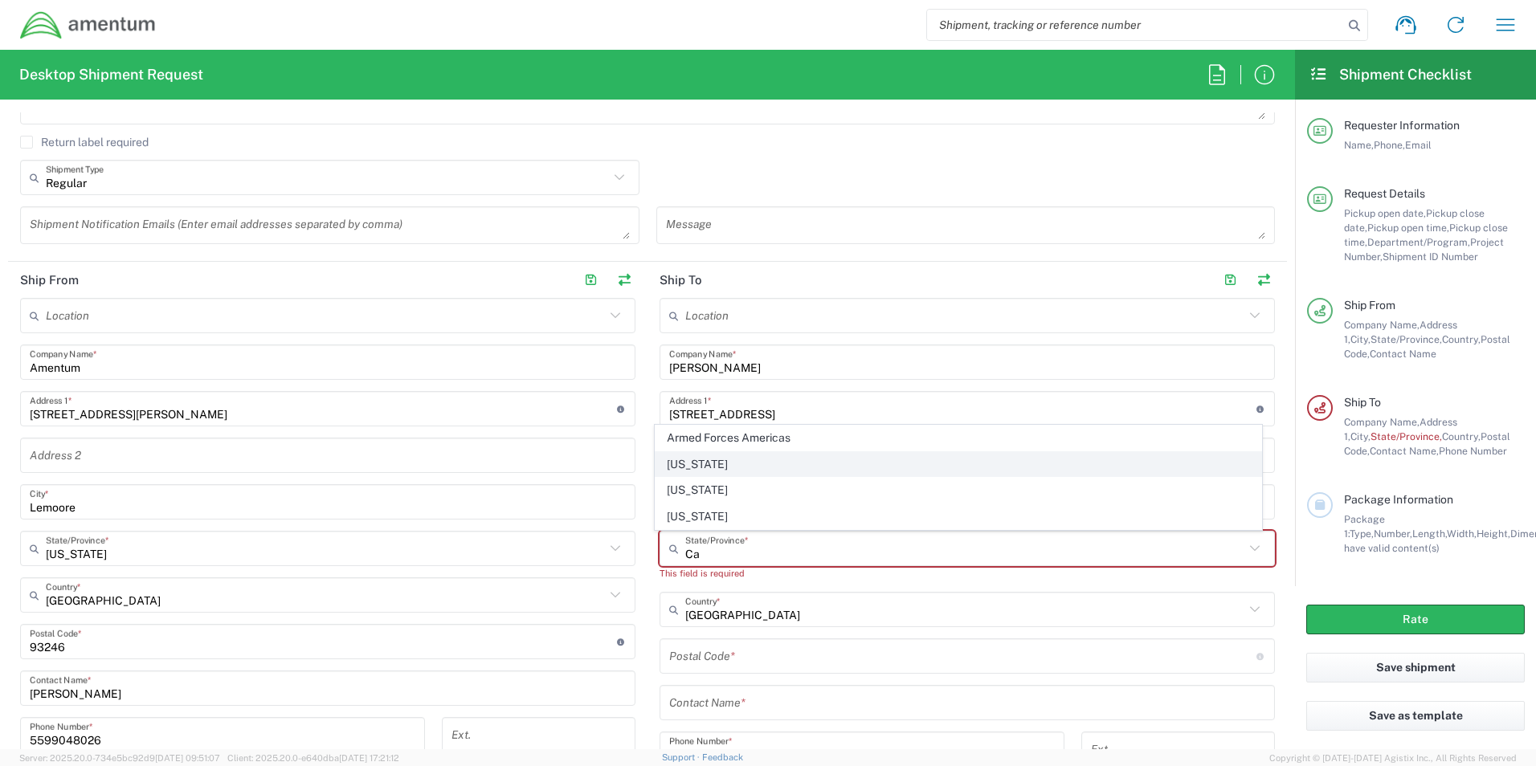
click at [922, 463] on span "[US_STATE]" at bounding box center [958, 464] width 606 height 25
type input "[US_STATE]"
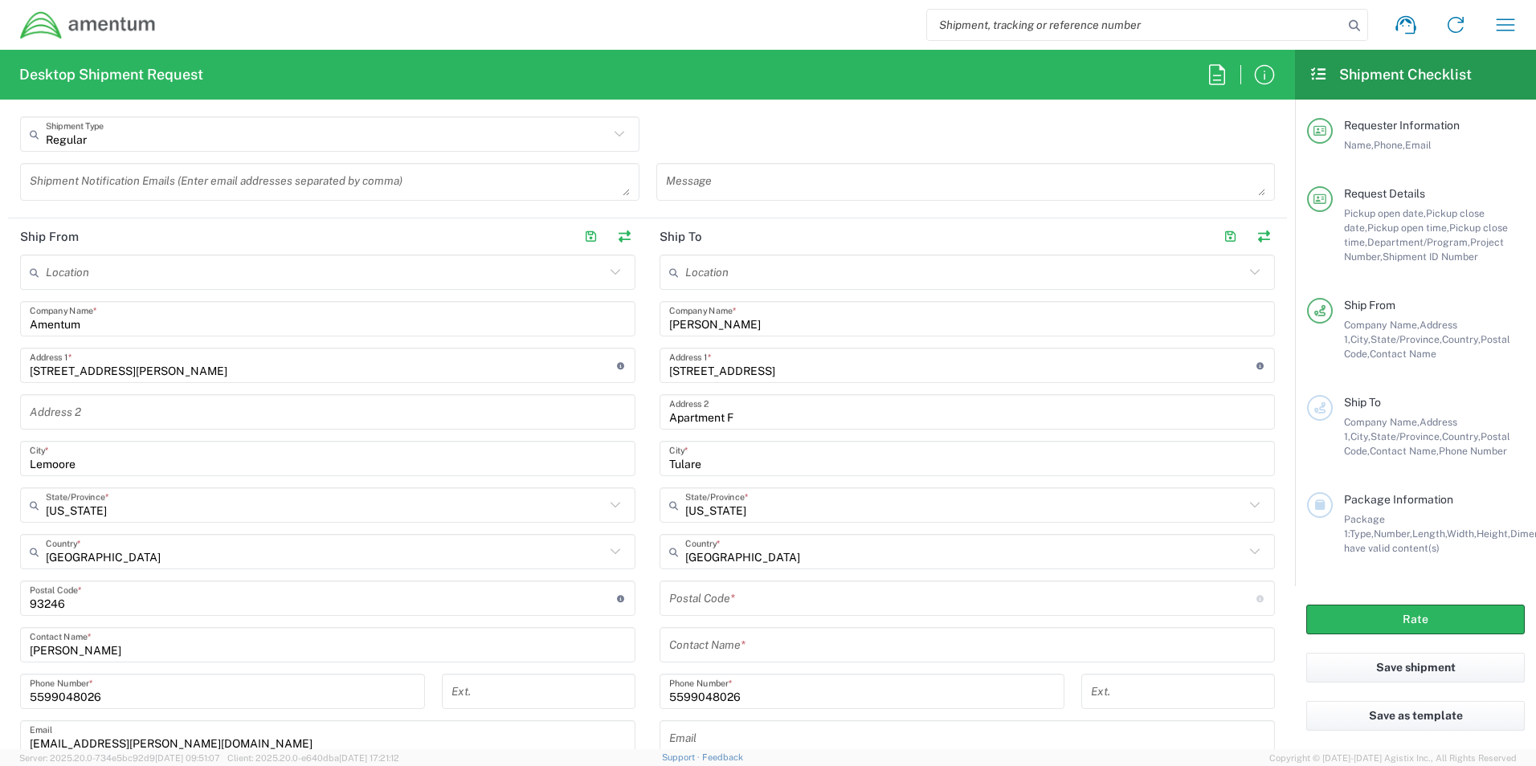
scroll to position [643, 0]
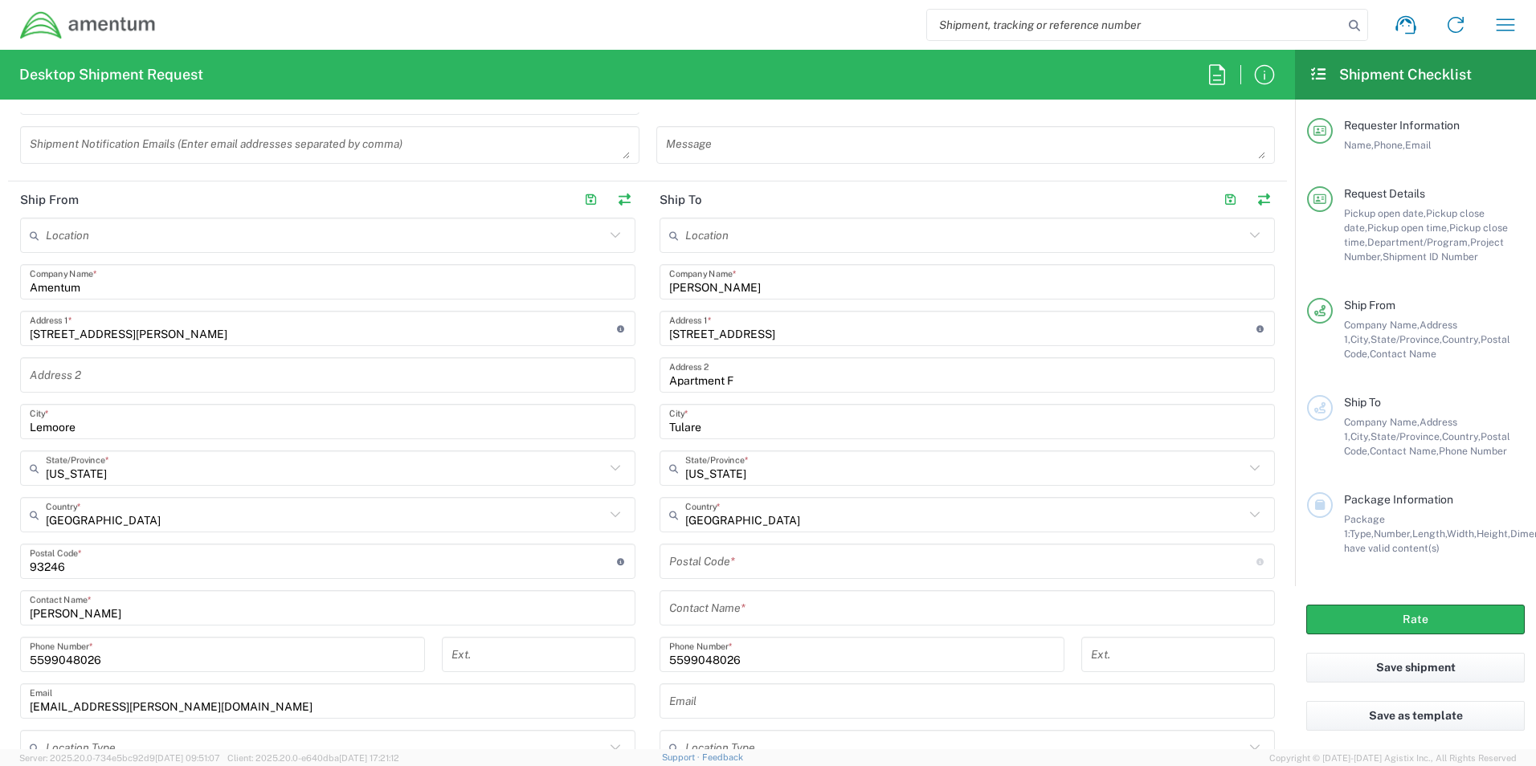
click at [756, 567] on input "undefined" at bounding box center [962, 562] width 587 height 28
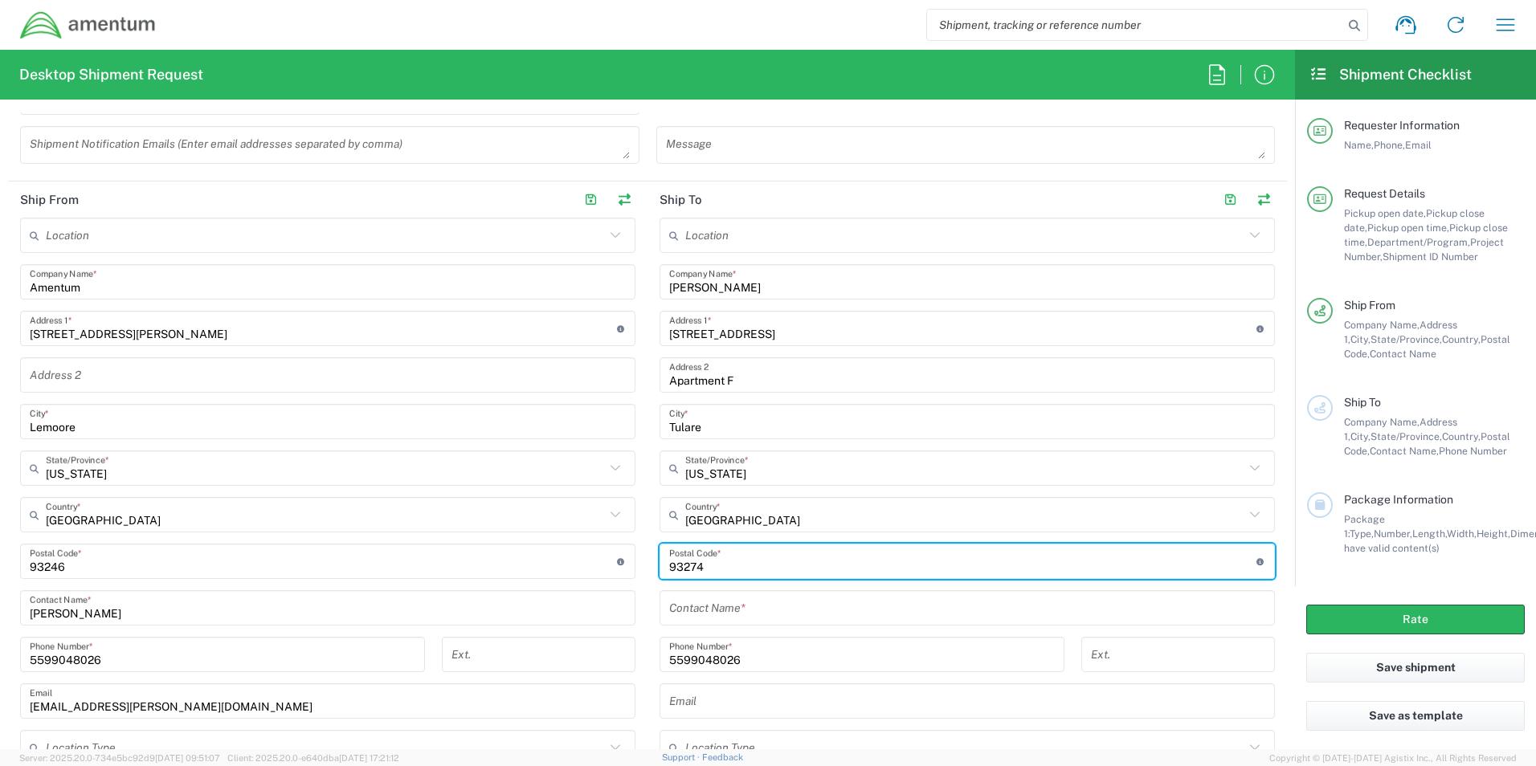
type input "93274"
click at [756, 621] on input "text" at bounding box center [967, 608] width 596 height 28
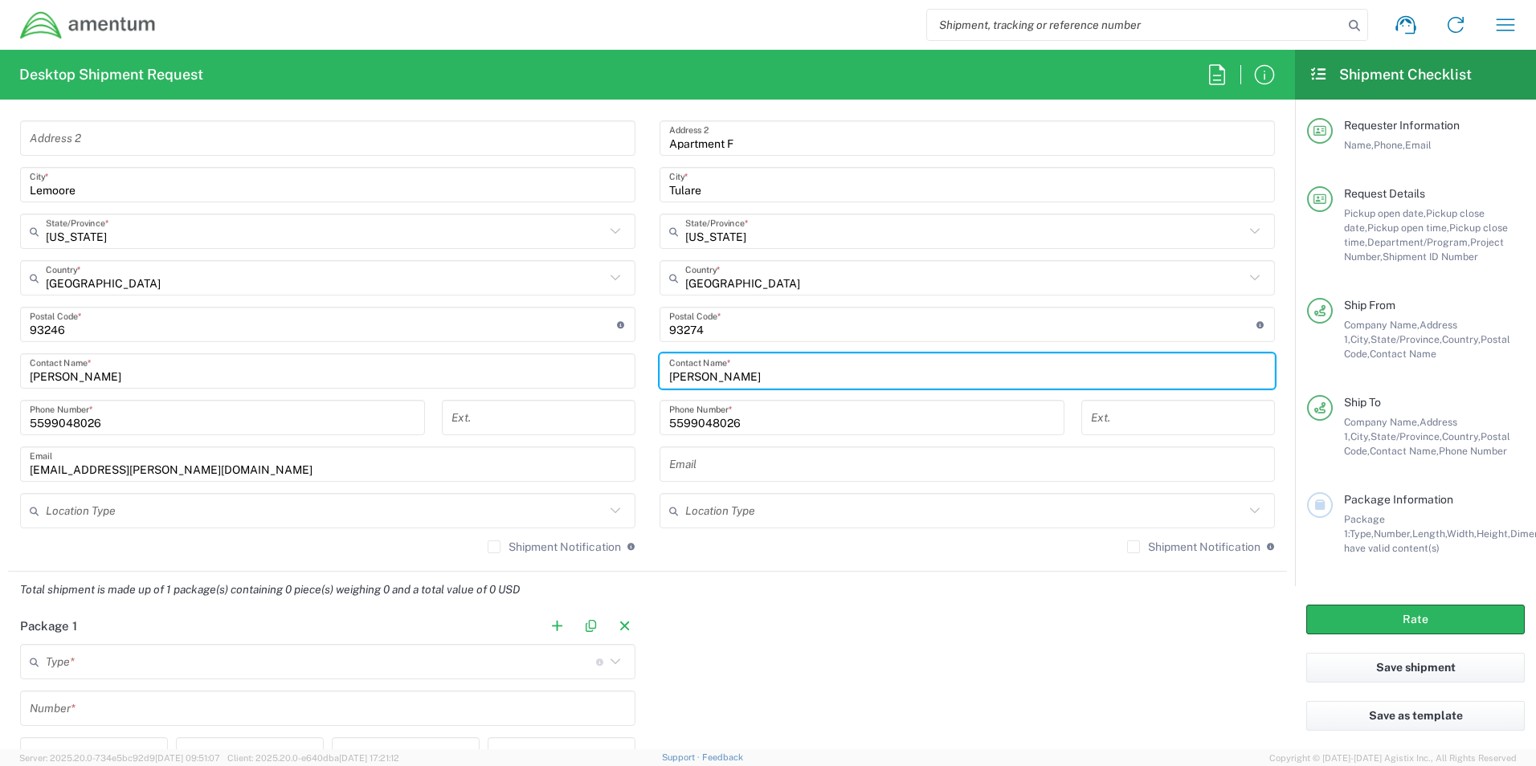
scroll to position [883, 0]
type input "[PERSON_NAME]"
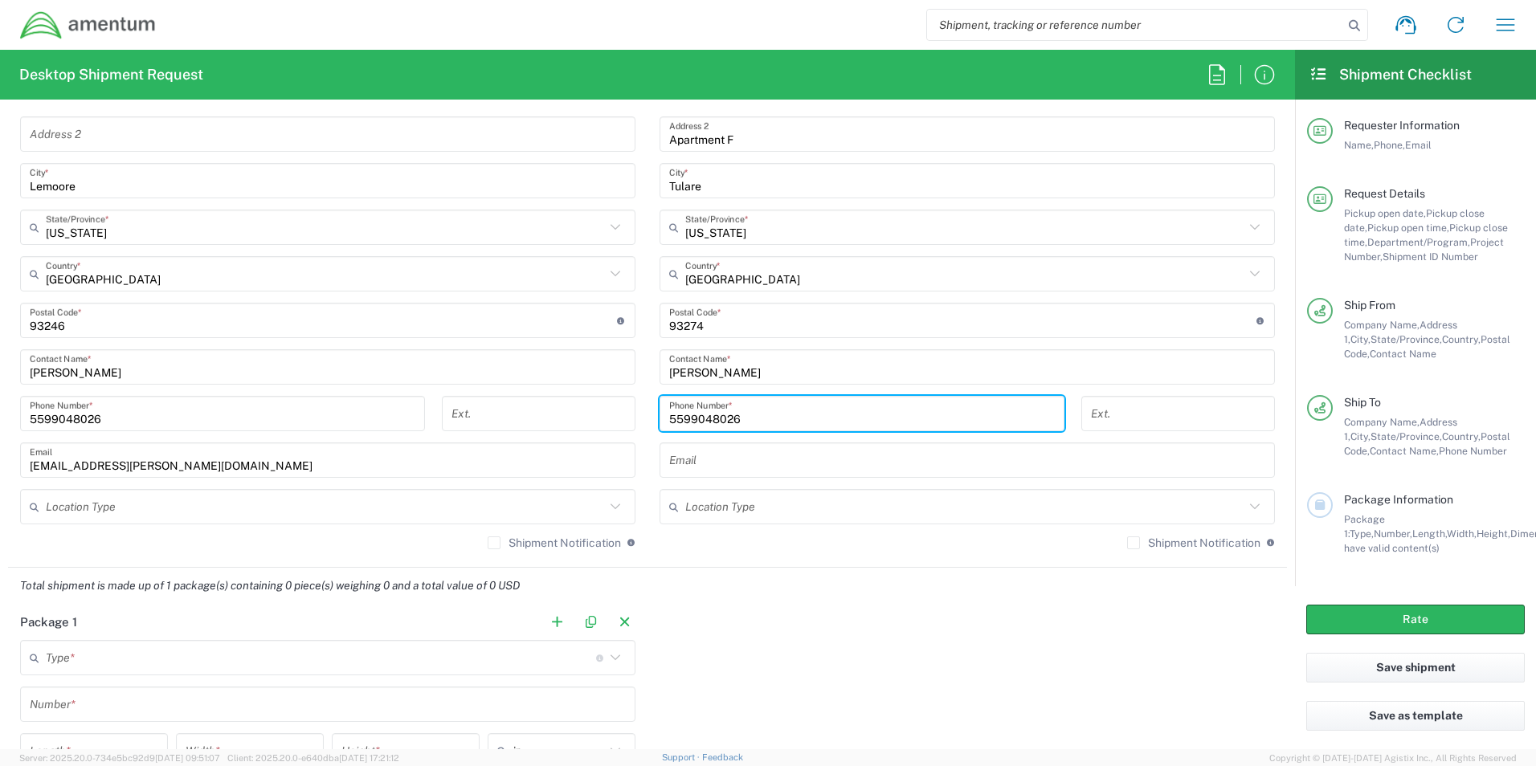
drag, startPoint x: 756, startPoint y: 408, endPoint x: 549, endPoint y: 431, distance: 208.4
click at [553, 430] on div "Ship From Location [PHONE_NUMBER] [PHONE_NUMBER] [PHONE_NUMBER] [PHONE_NUMBER] …" at bounding box center [647, 254] width 1279 height 627
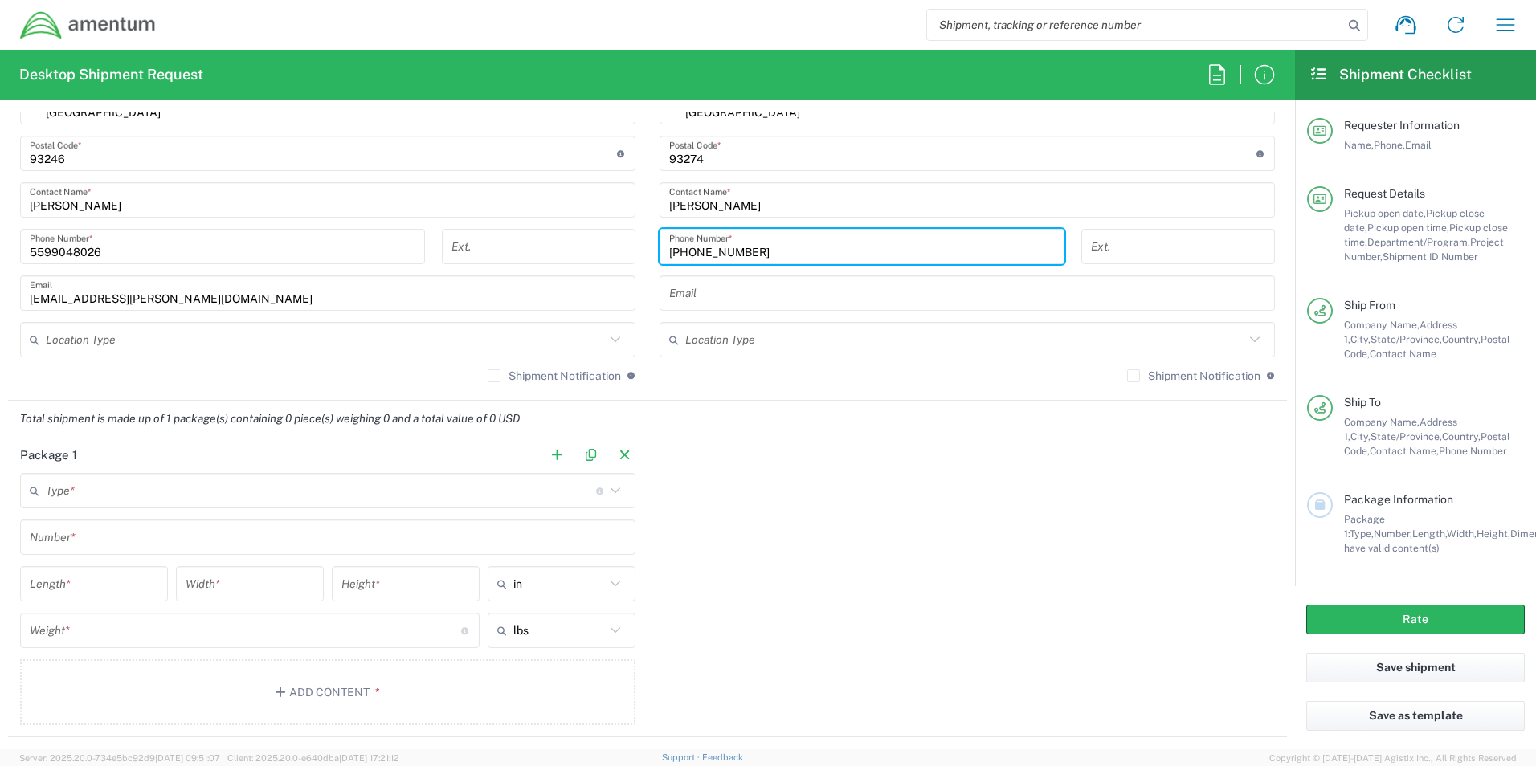
scroll to position [1124, 0]
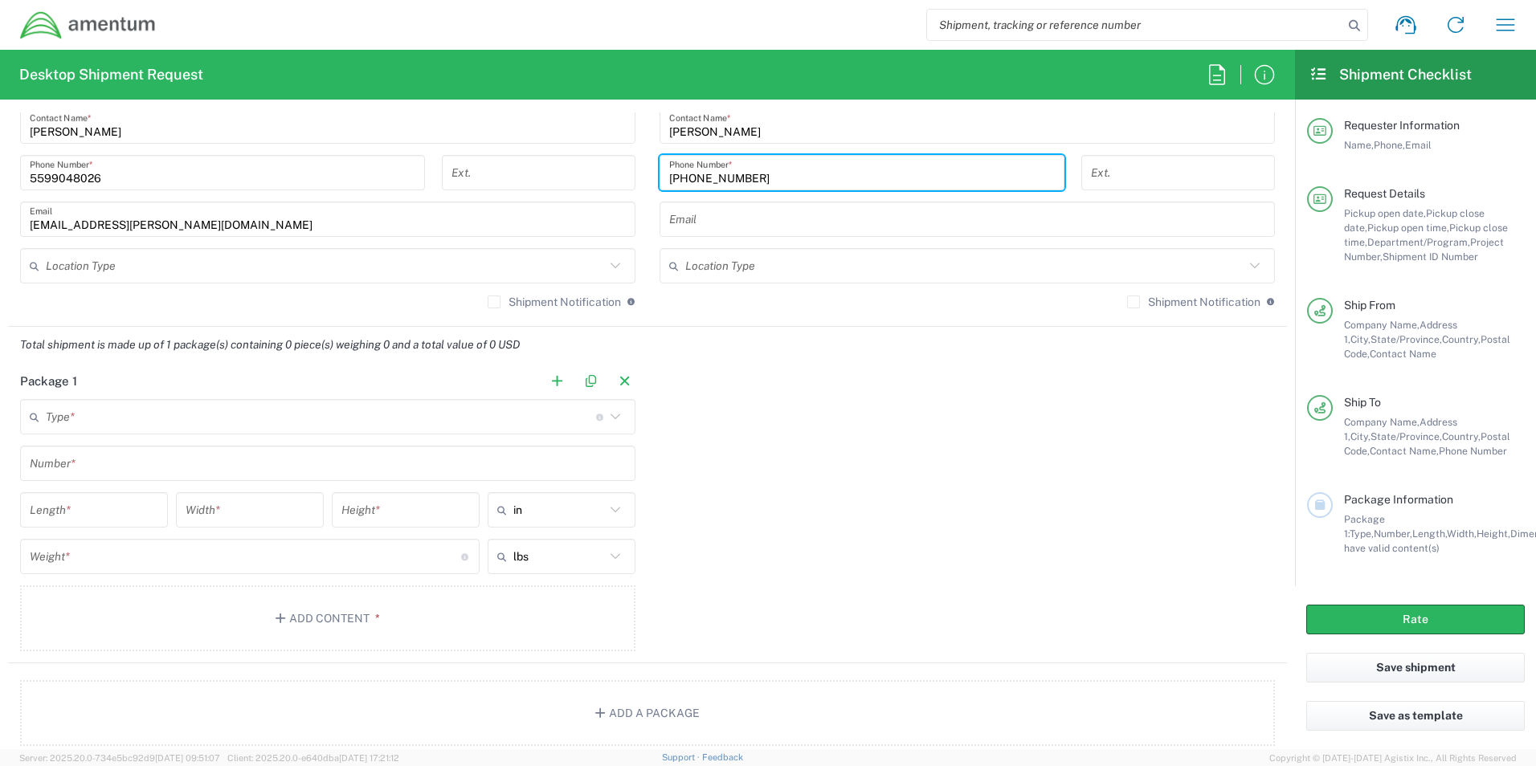
type input "[PHONE_NUMBER]"
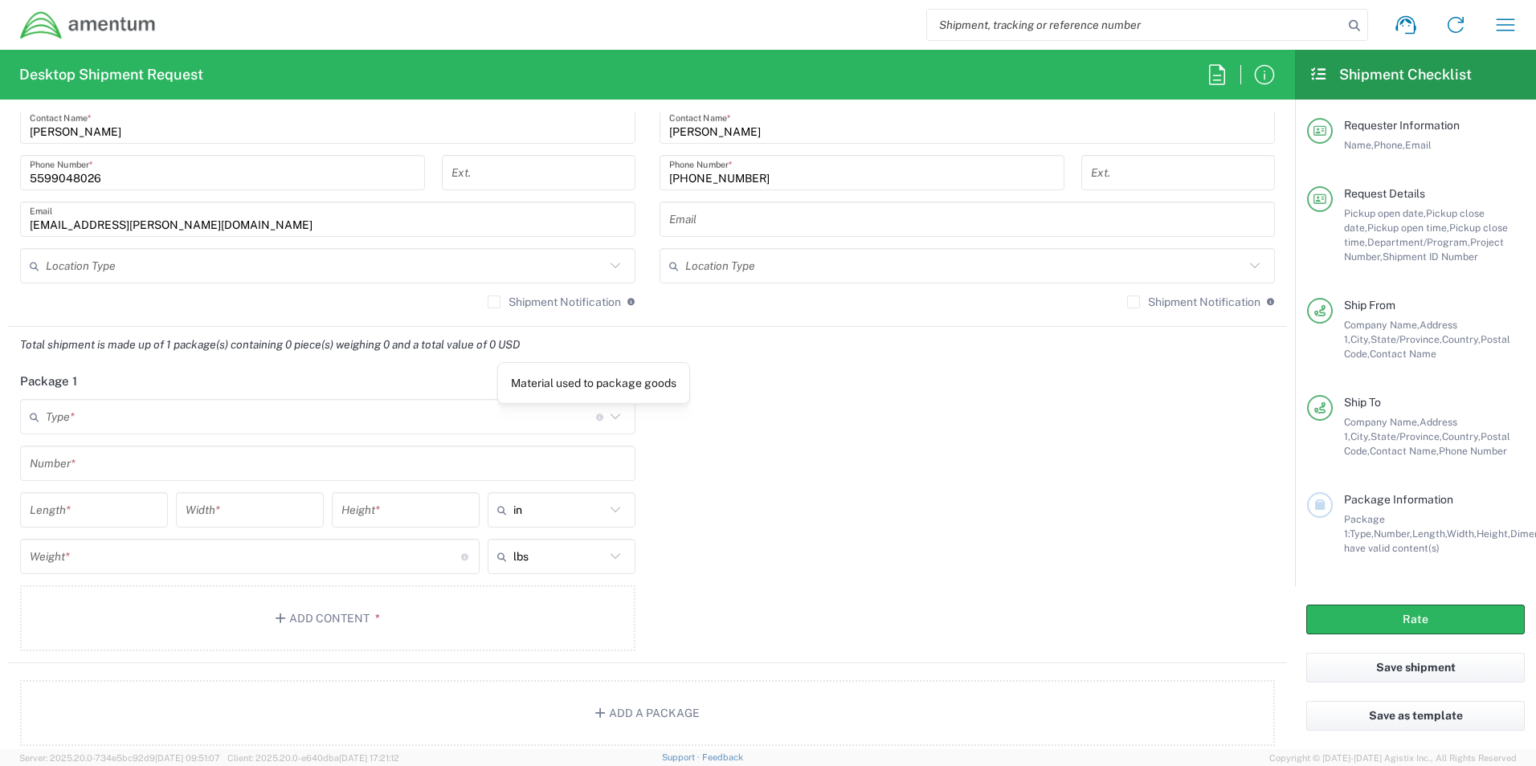
click at [610, 426] on icon at bounding box center [615, 416] width 21 height 21
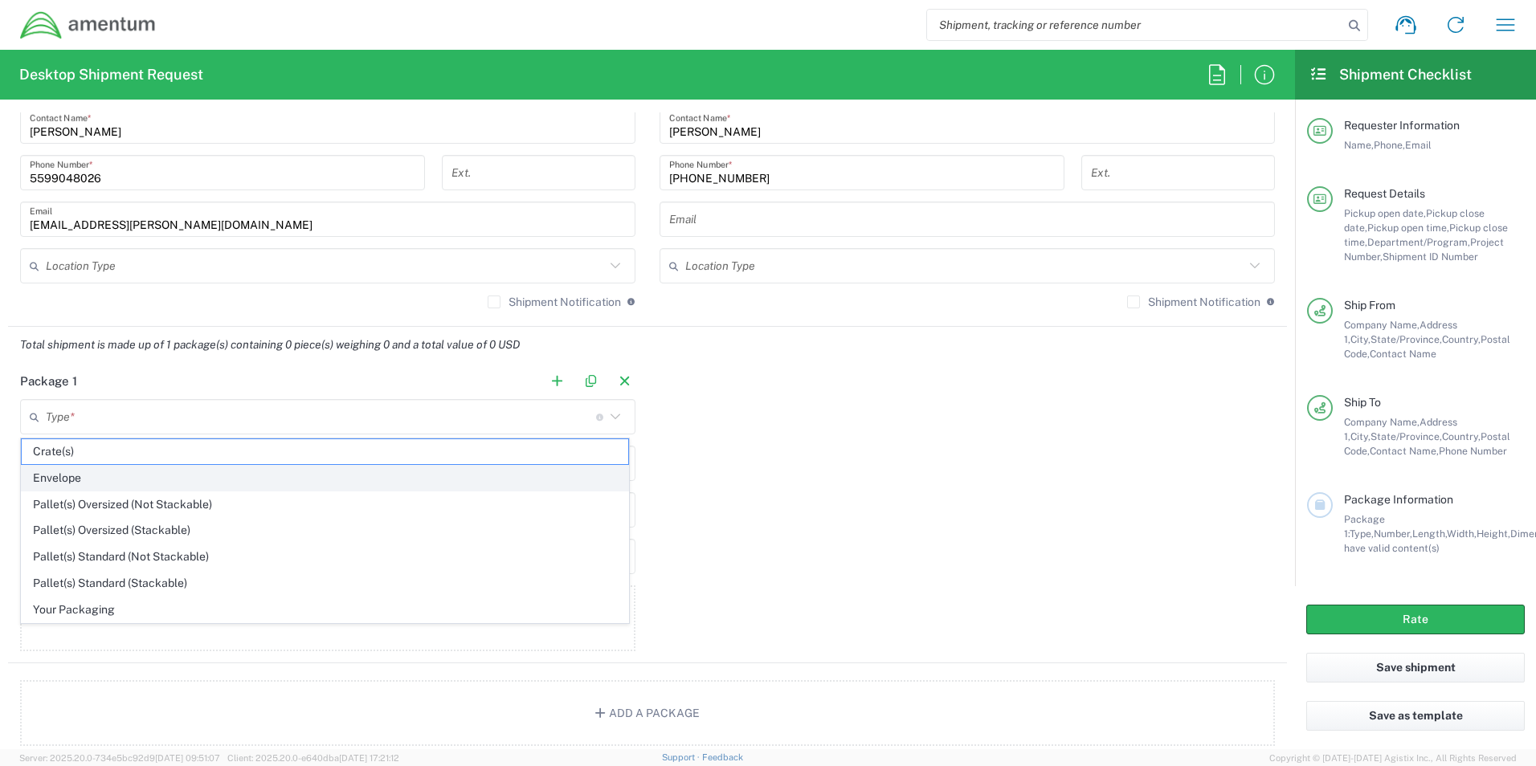
click at [418, 486] on span "Envelope" at bounding box center [325, 478] width 606 height 25
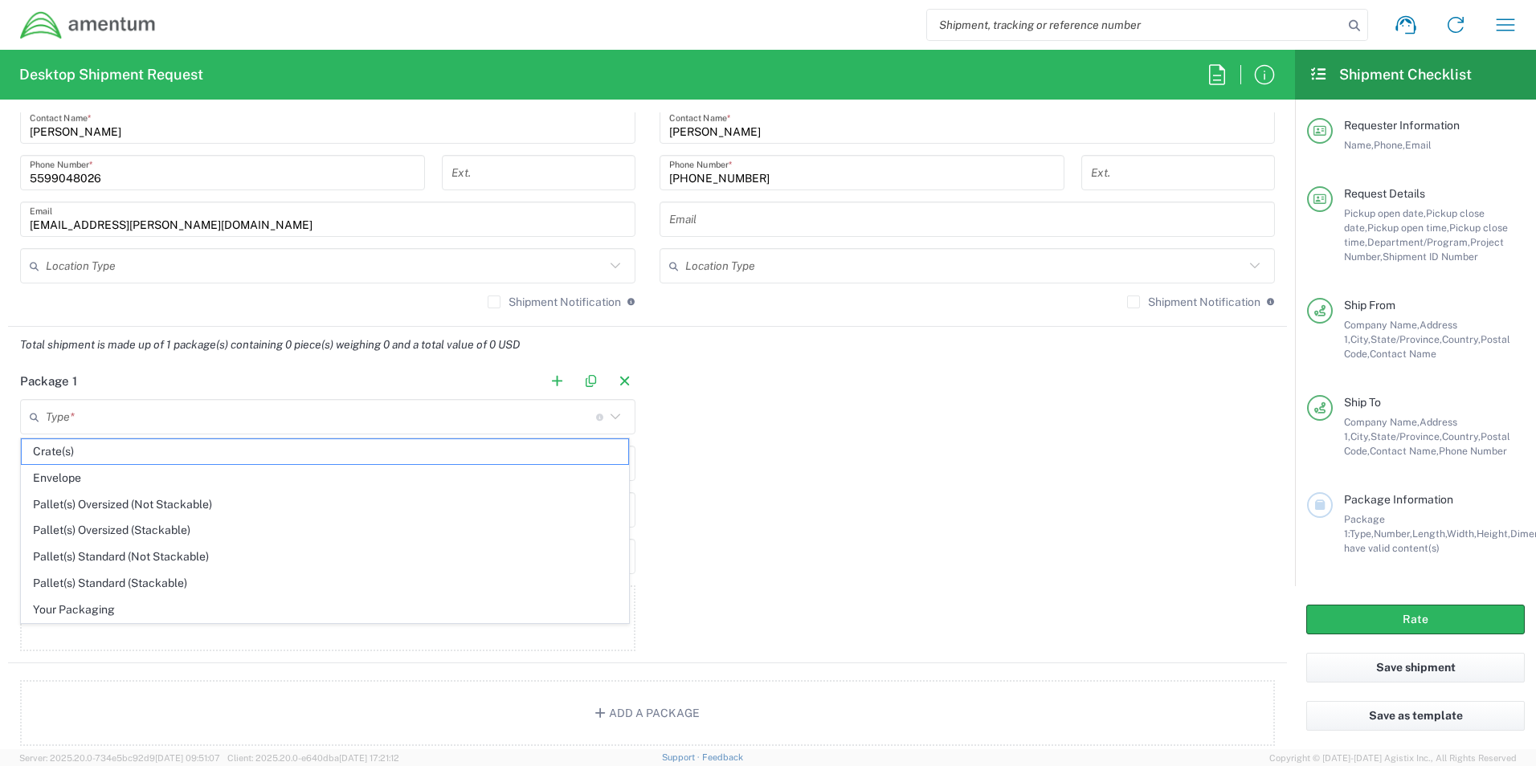
type input "Envelope"
type input "1"
type input "9.5"
type input "12.5"
type input "0.25"
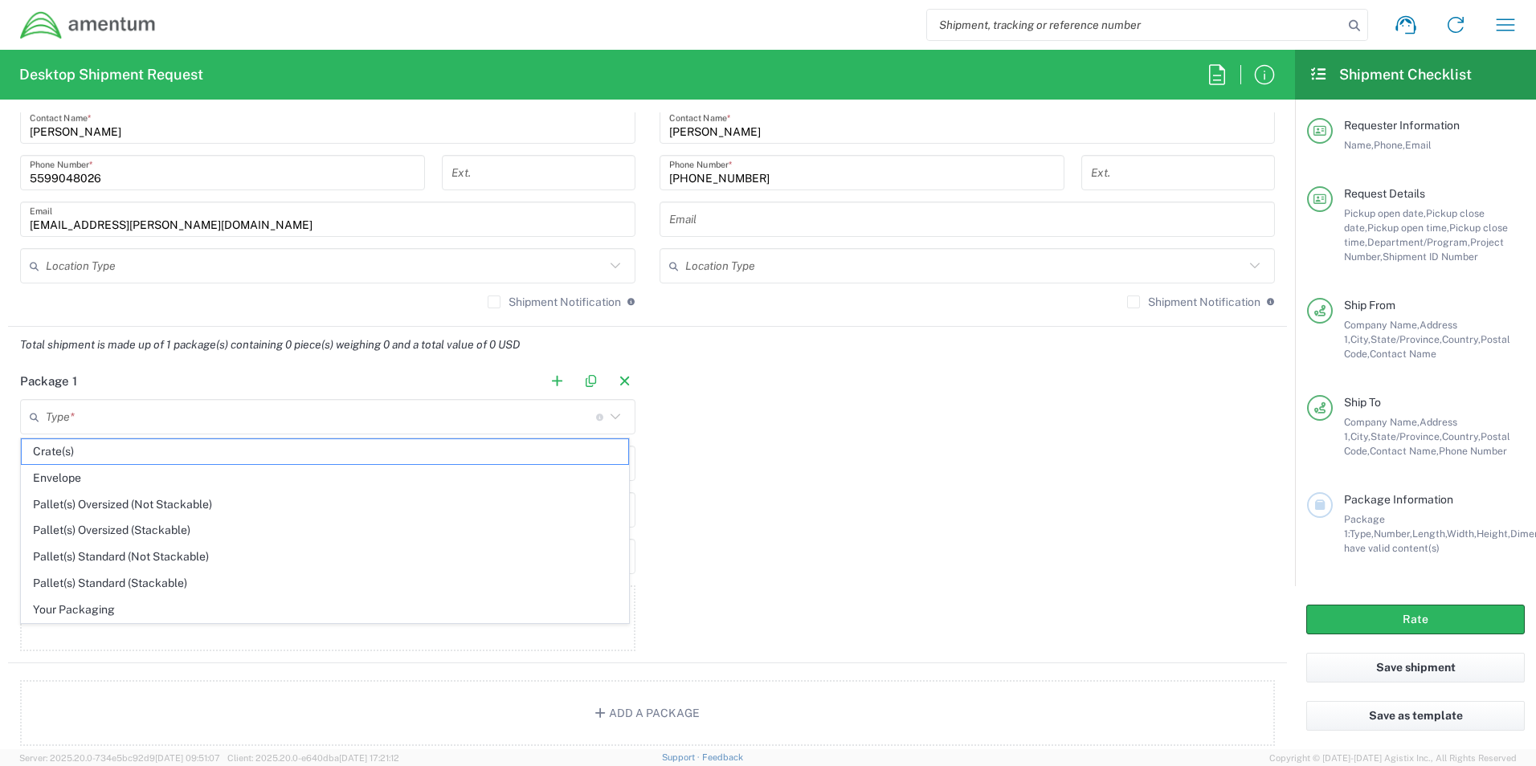
type input "1"
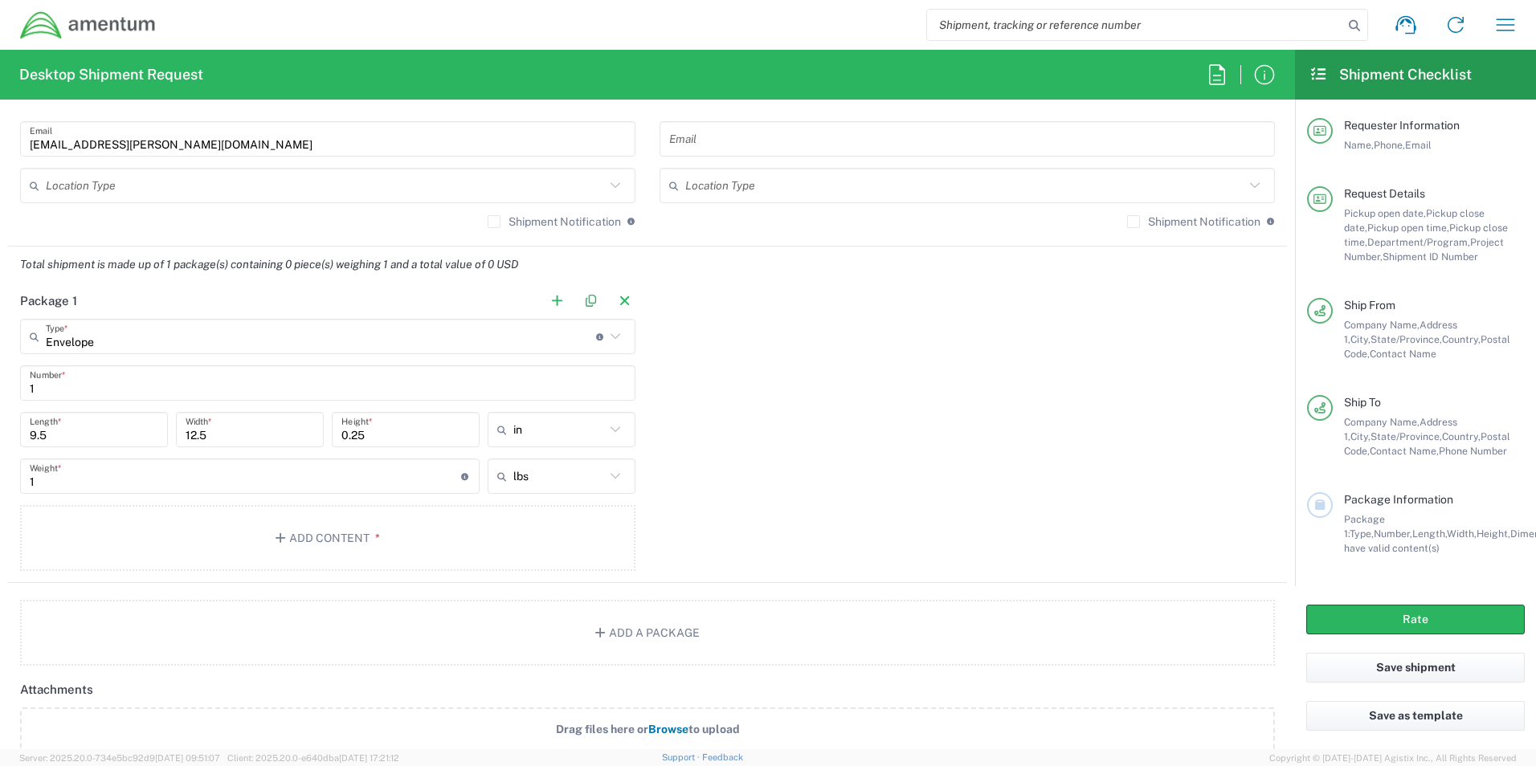
scroll to position [1285, 0]
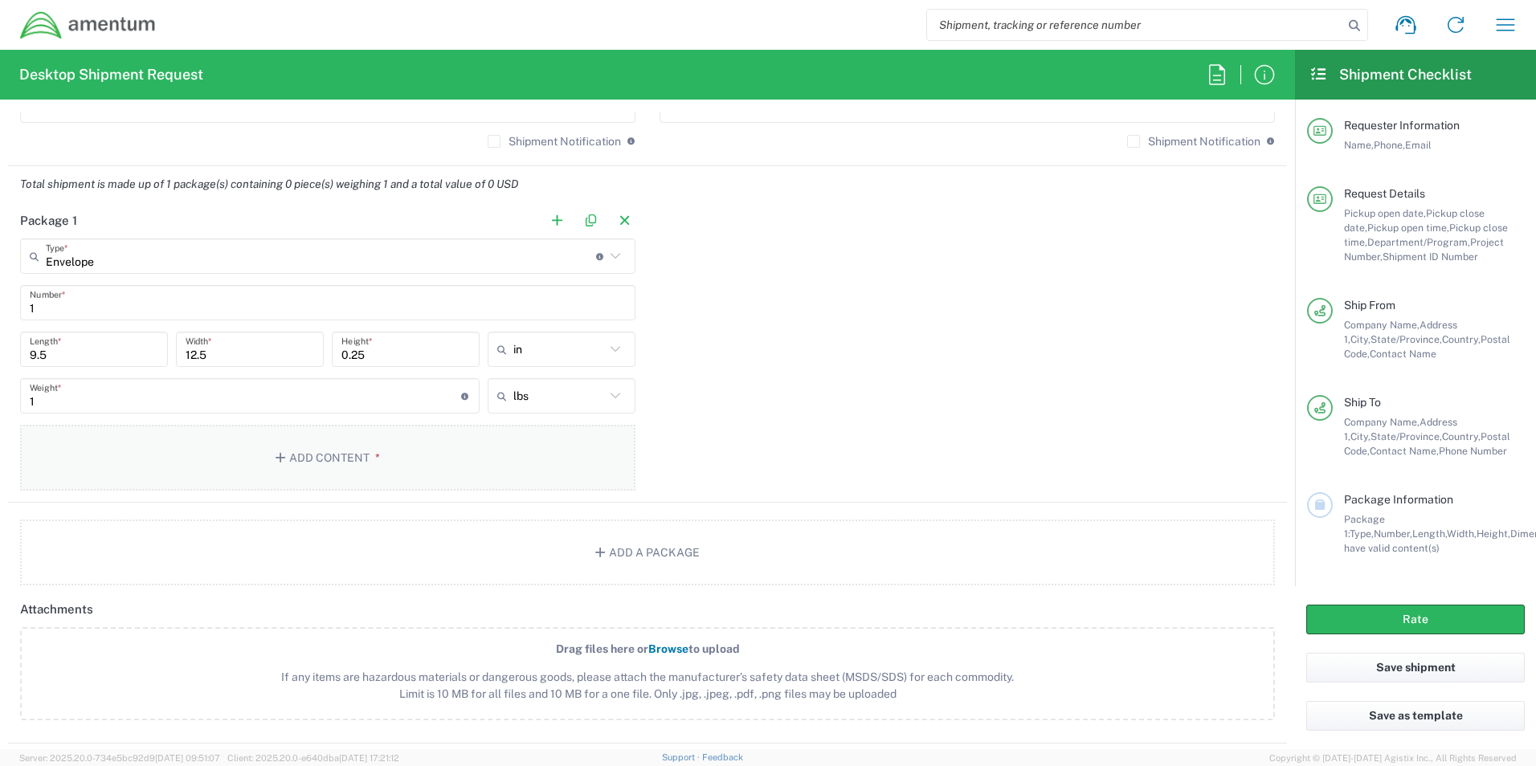
click at [324, 458] on button "Add Content *" at bounding box center [327, 458] width 615 height 66
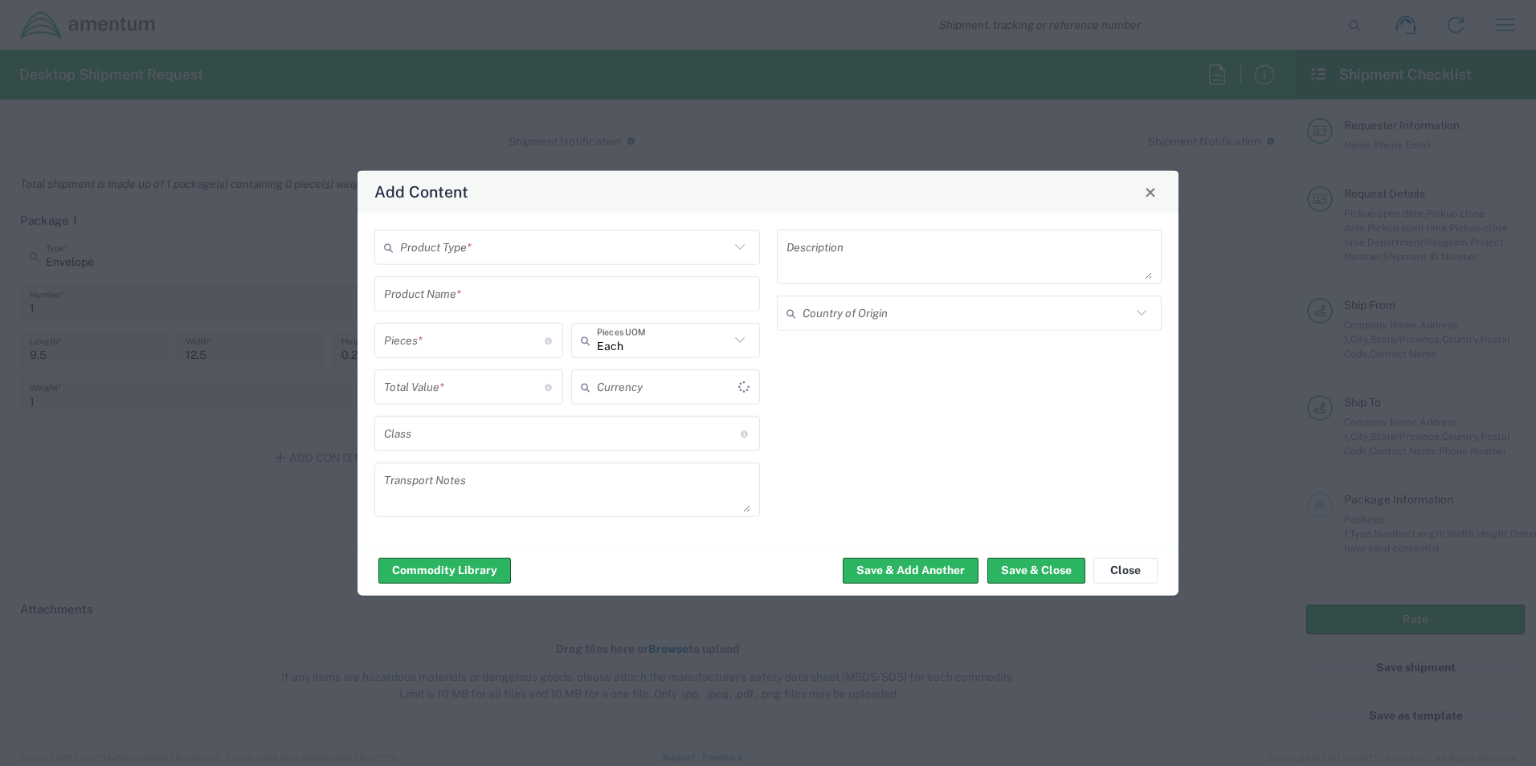
type input "US Dollar"
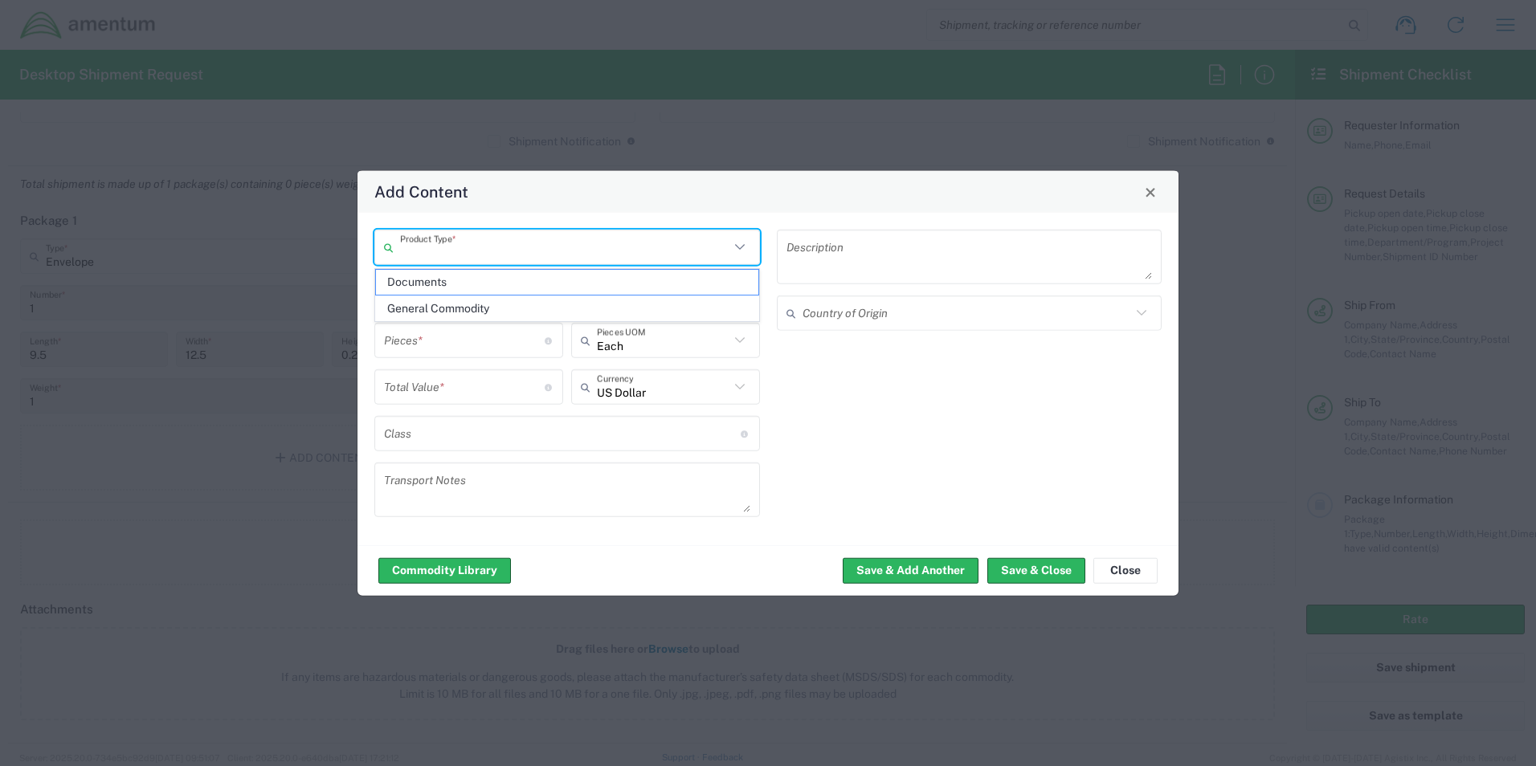
click at [498, 244] on input "text" at bounding box center [564, 247] width 329 height 28
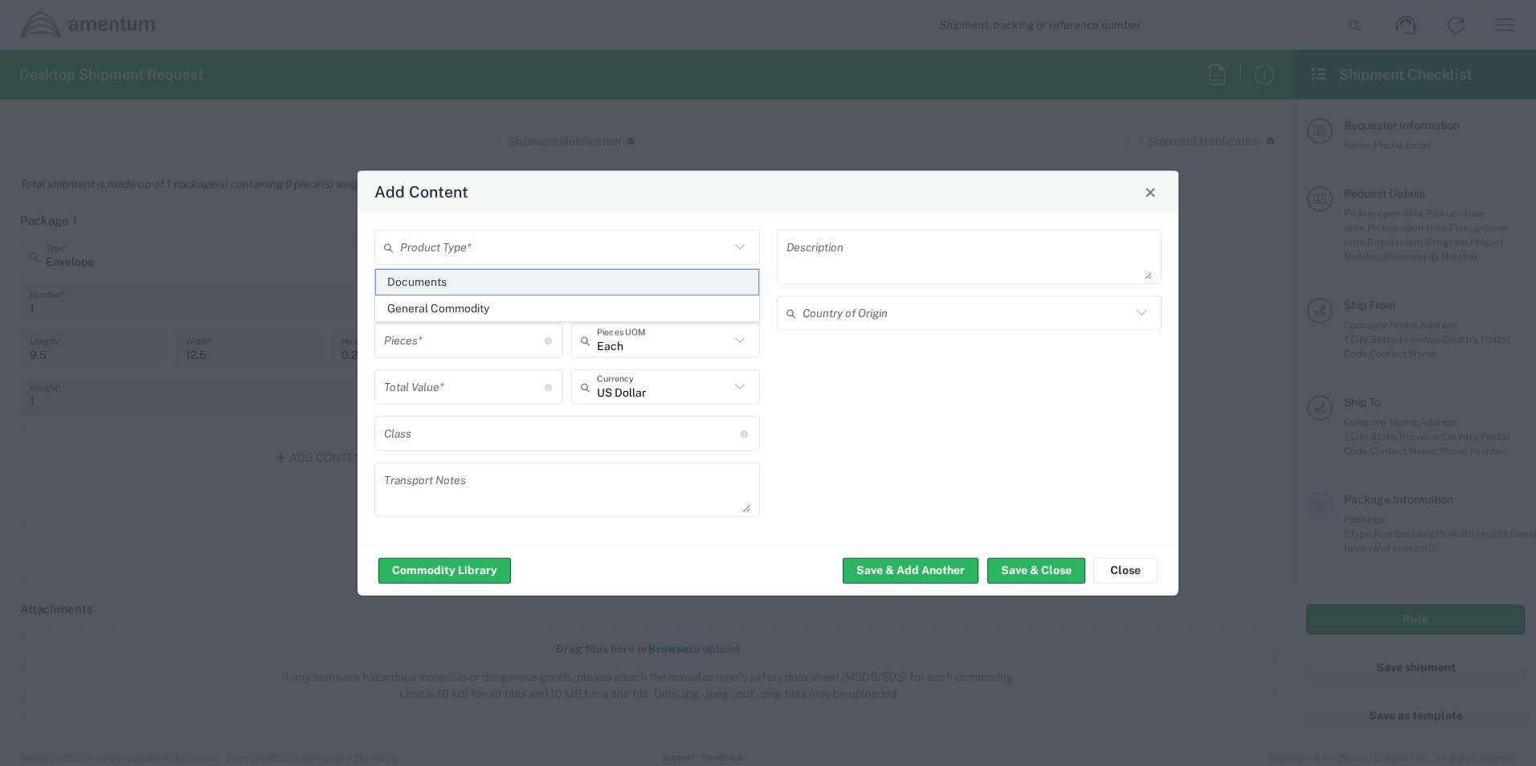
click at [475, 276] on span "Documents" at bounding box center [567, 282] width 382 height 25
type input "Documents"
type input "1"
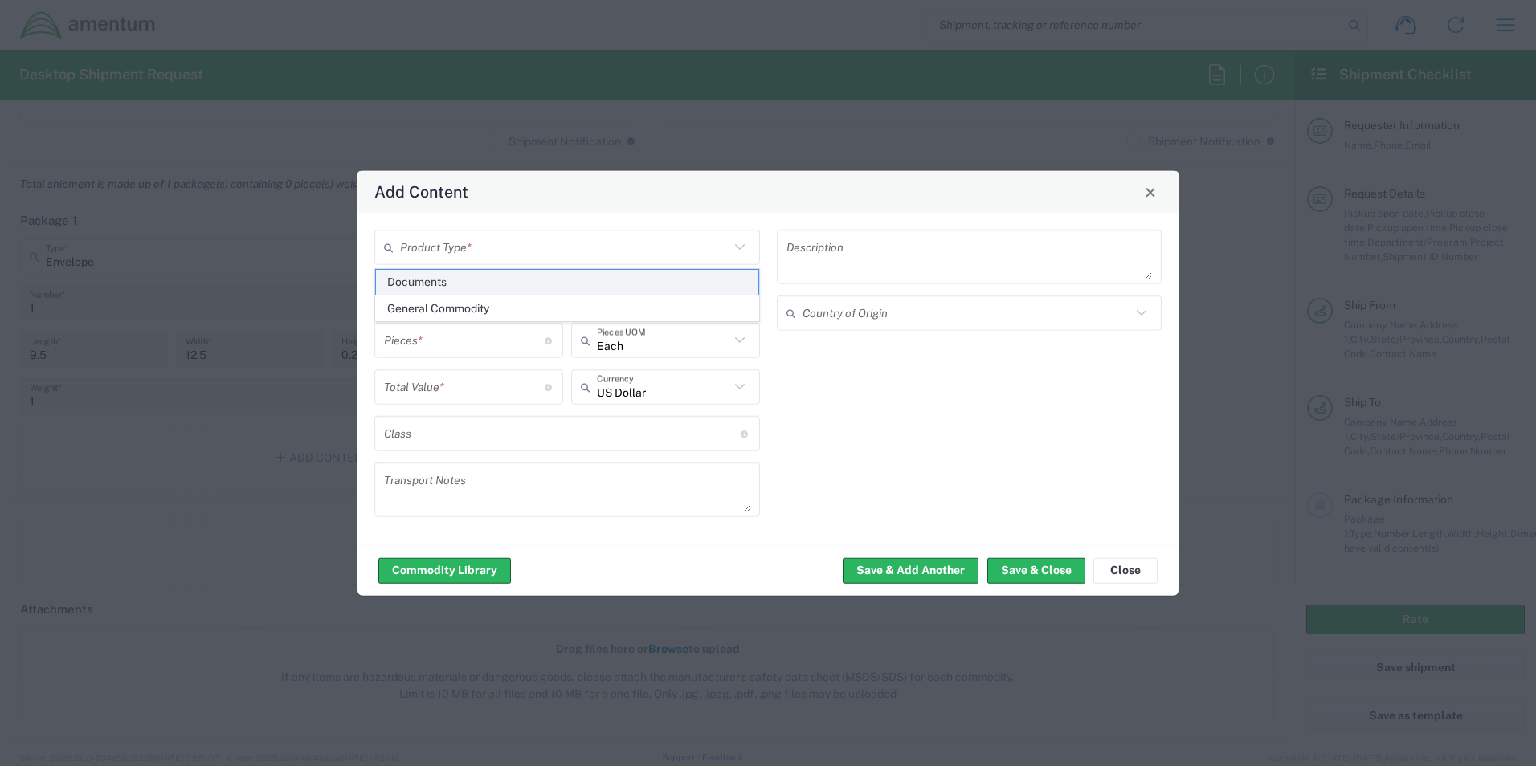
type textarea "Documents"
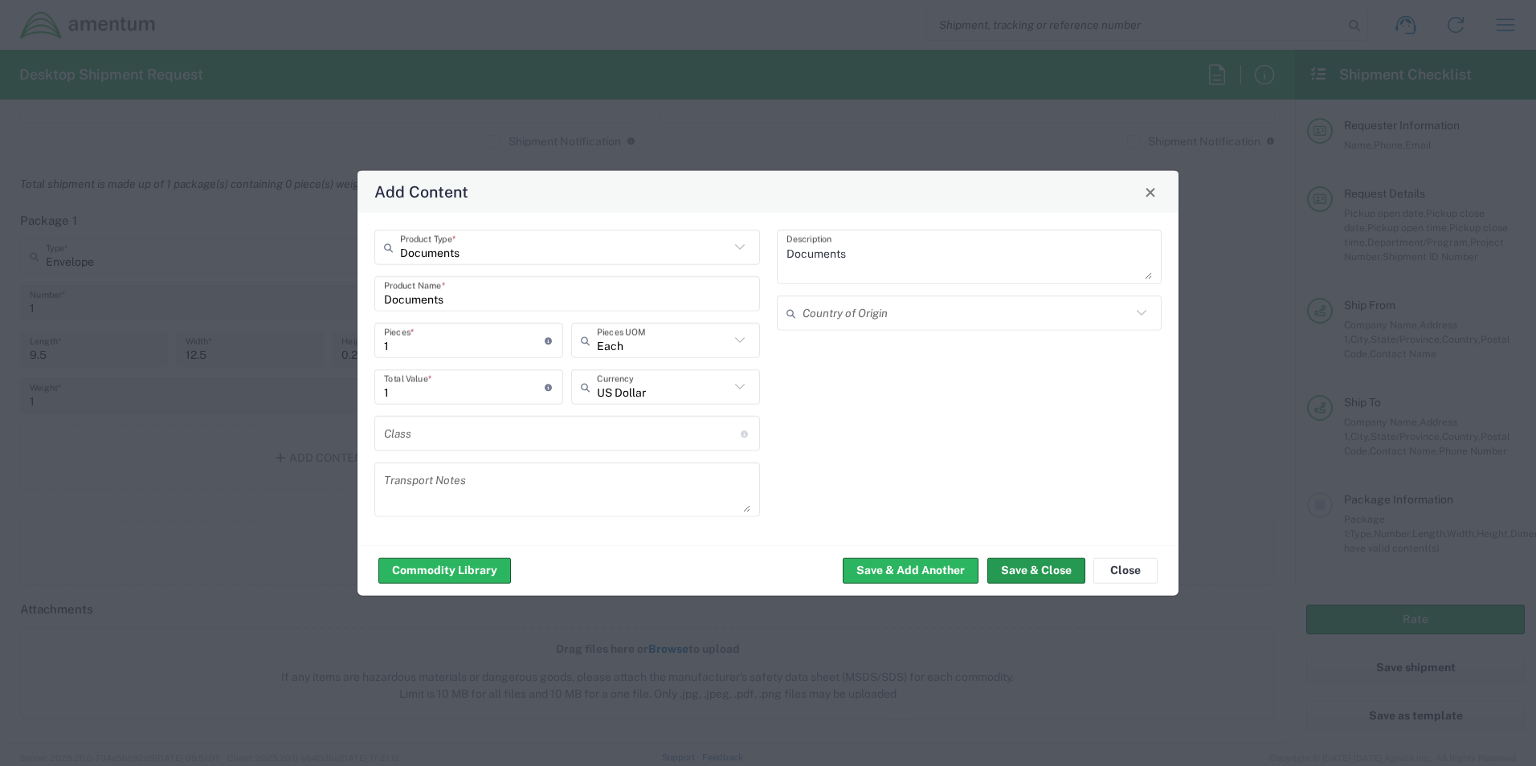
click at [1036, 568] on button "Save & Close" at bounding box center [1036, 570] width 98 height 26
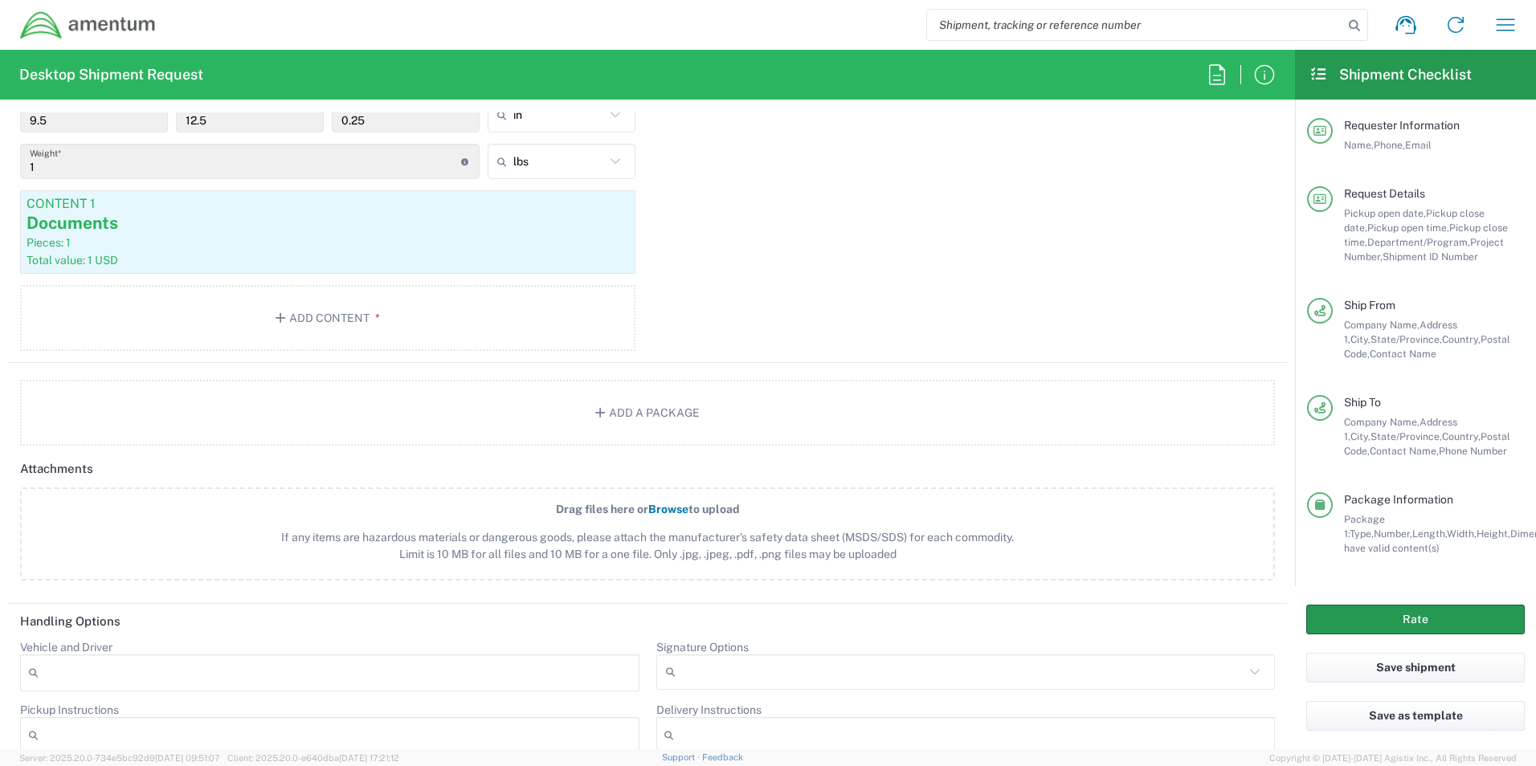
scroll to position [1526, 0]
click at [1447, 630] on button "Rate" at bounding box center [1415, 620] width 218 height 30
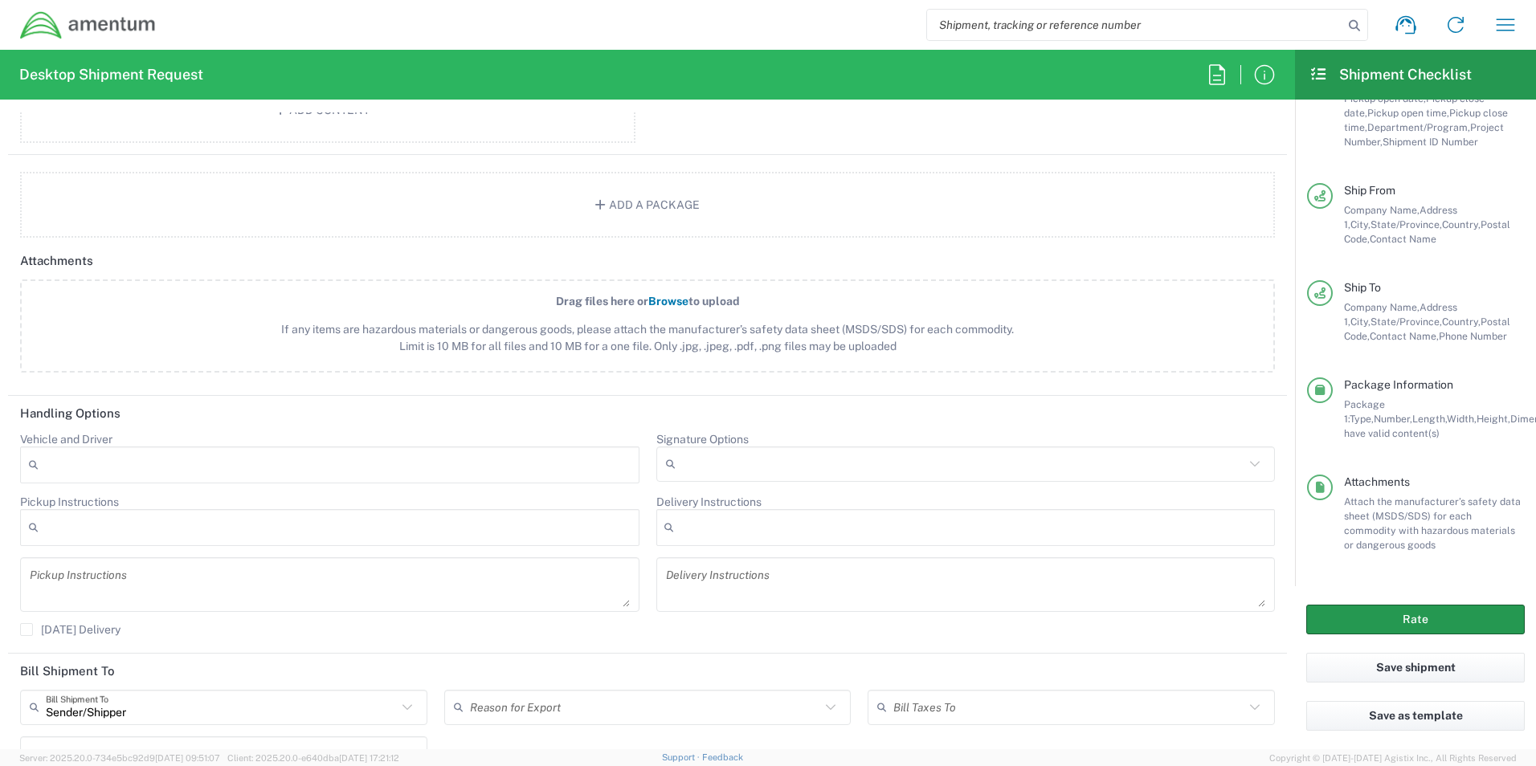
scroll to position [1767, 0]
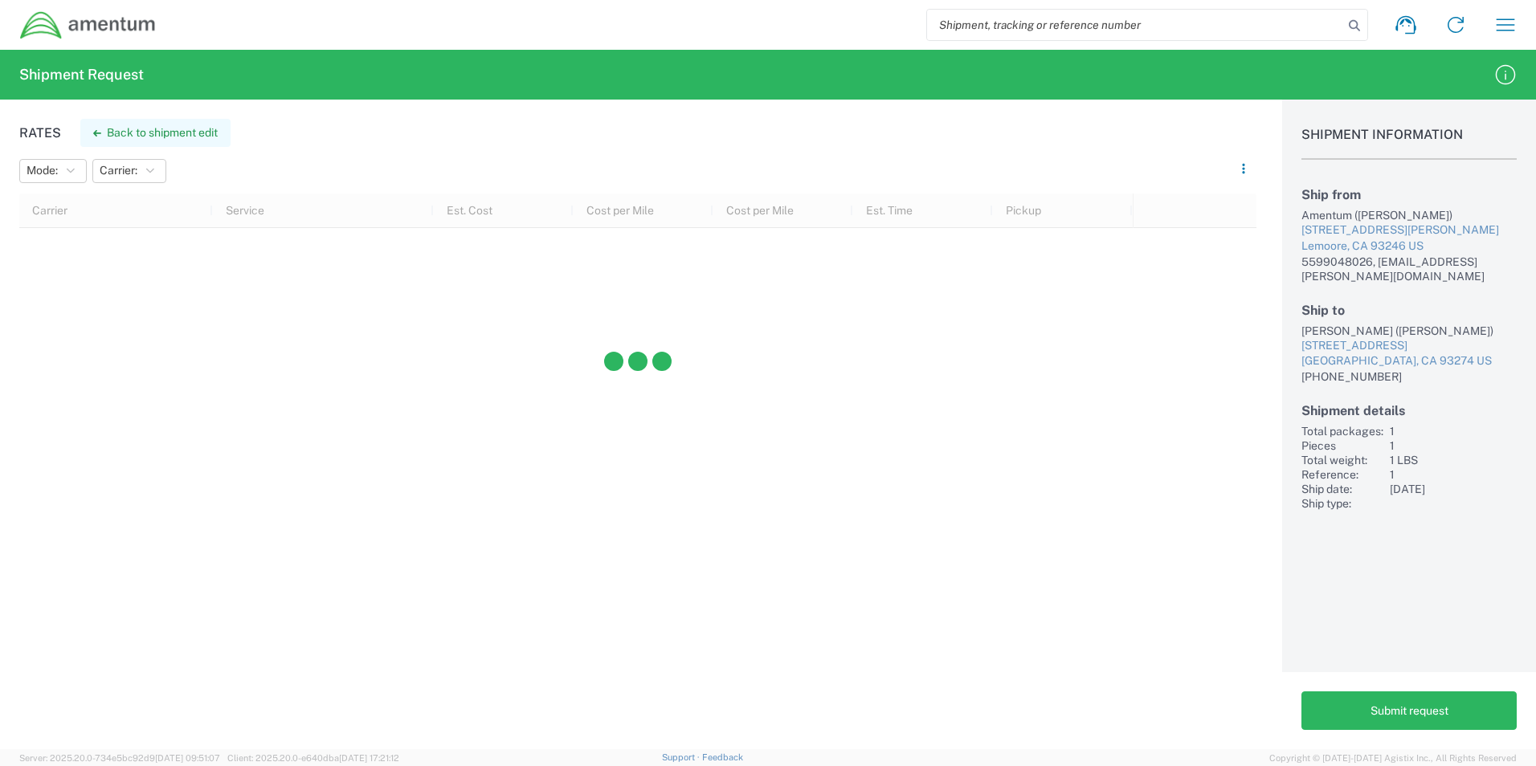
click at [141, 138] on button "Back to shipment edit" at bounding box center [155, 133] width 150 height 28
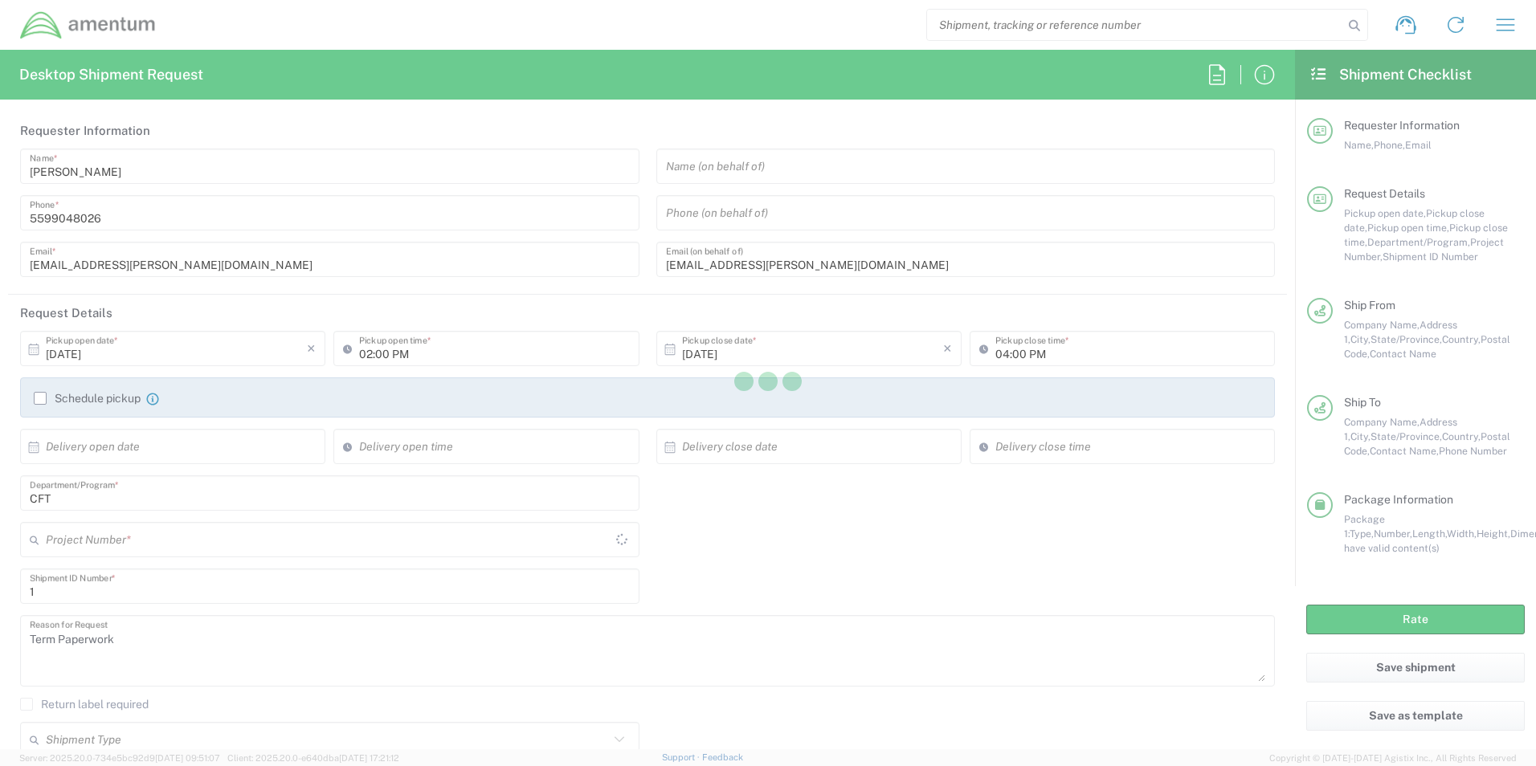
type input "[US_STATE]"
type input "Envelope"
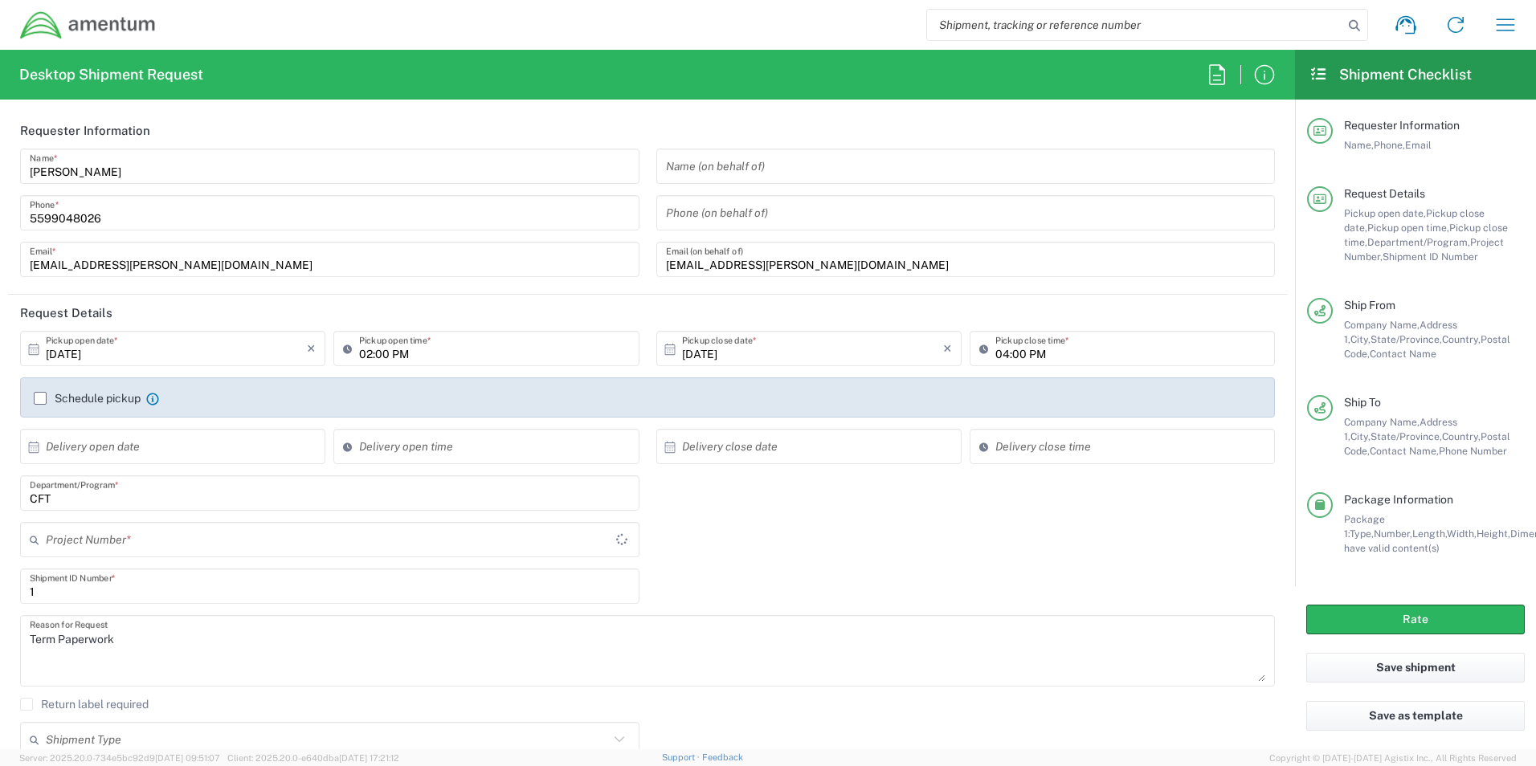
type input "0060.0024.F.XX.SITESP.XX.10000"
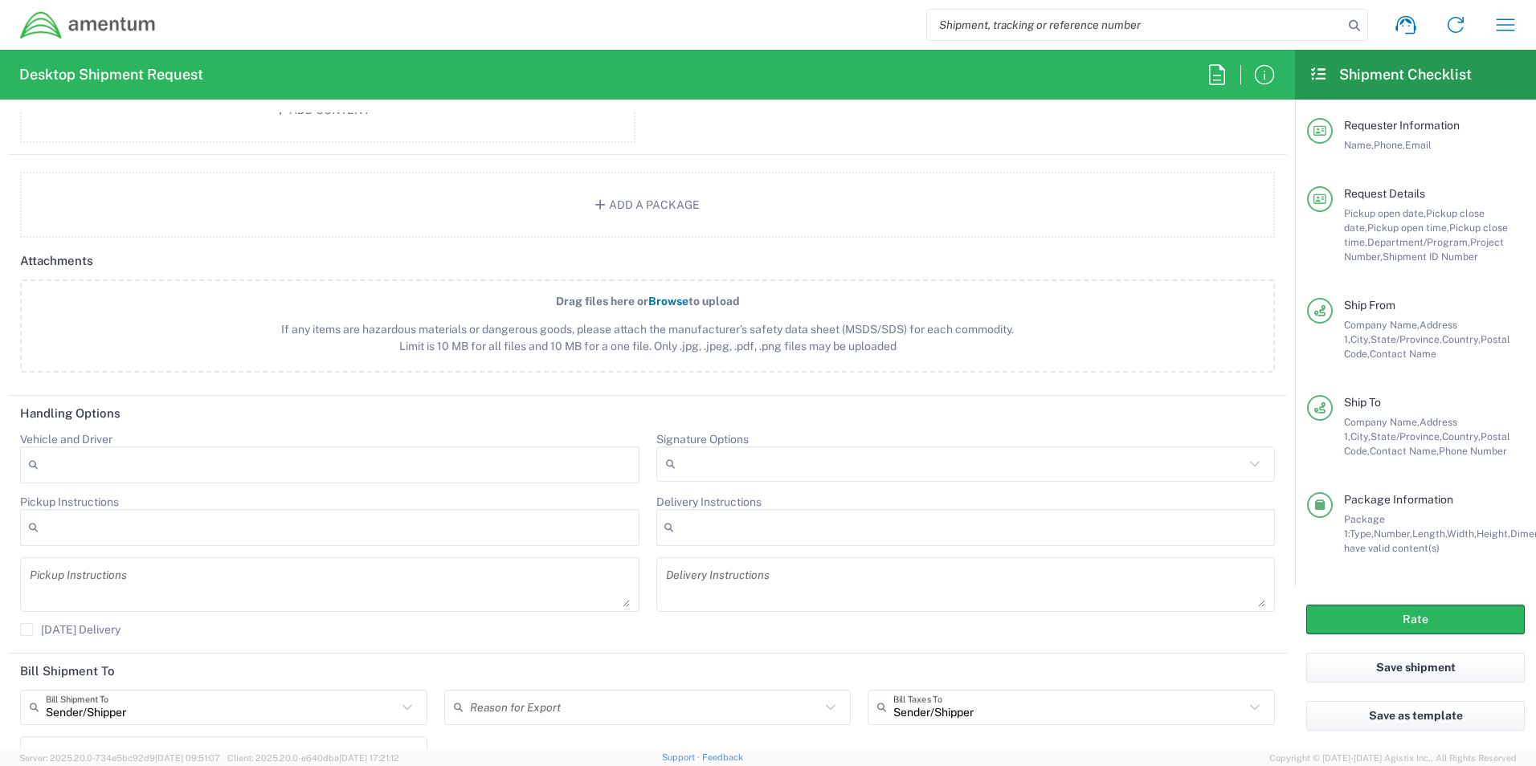
scroll to position [1767, 0]
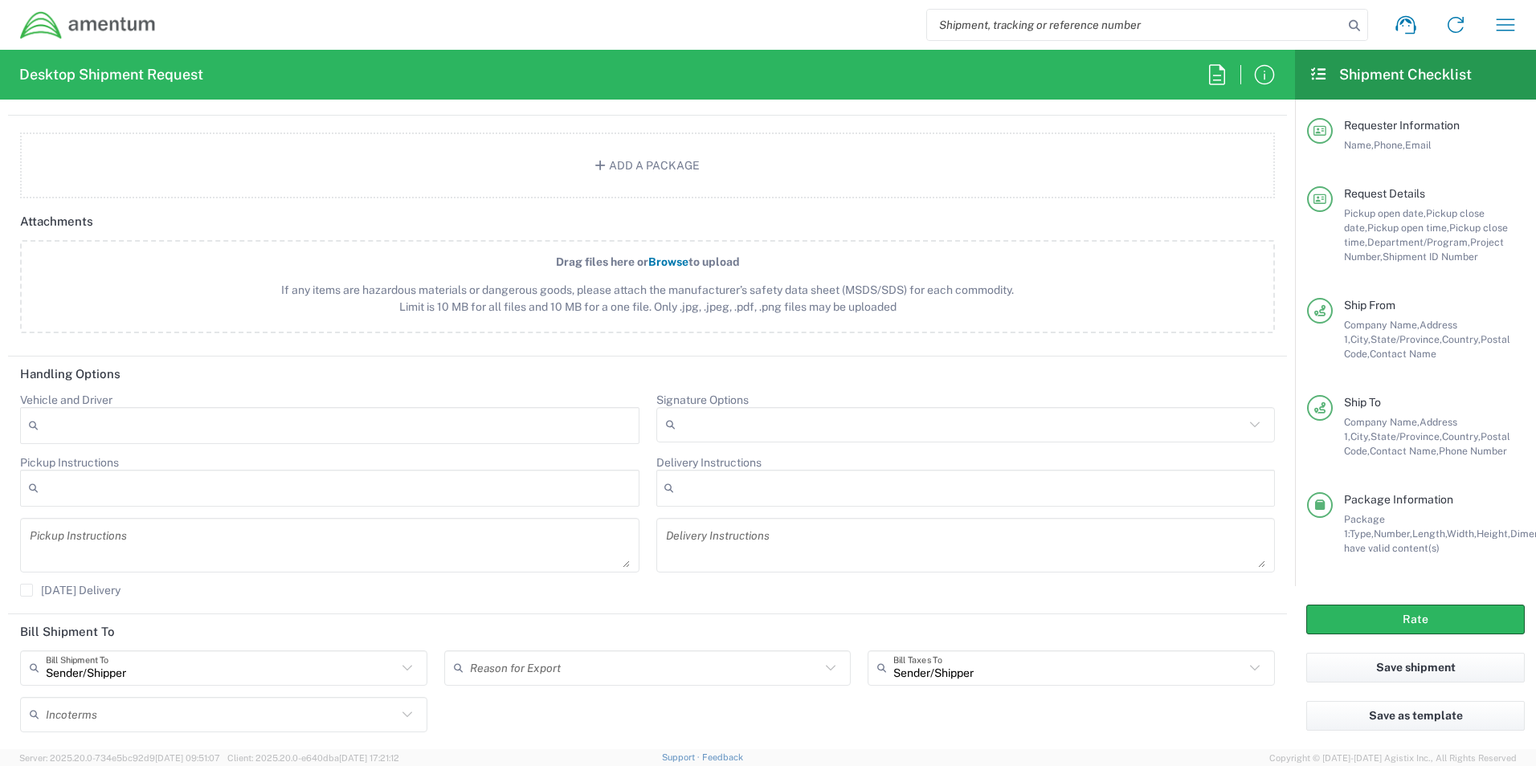
click at [1244, 427] on icon at bounding box center [1254, 424] width 21 height 21
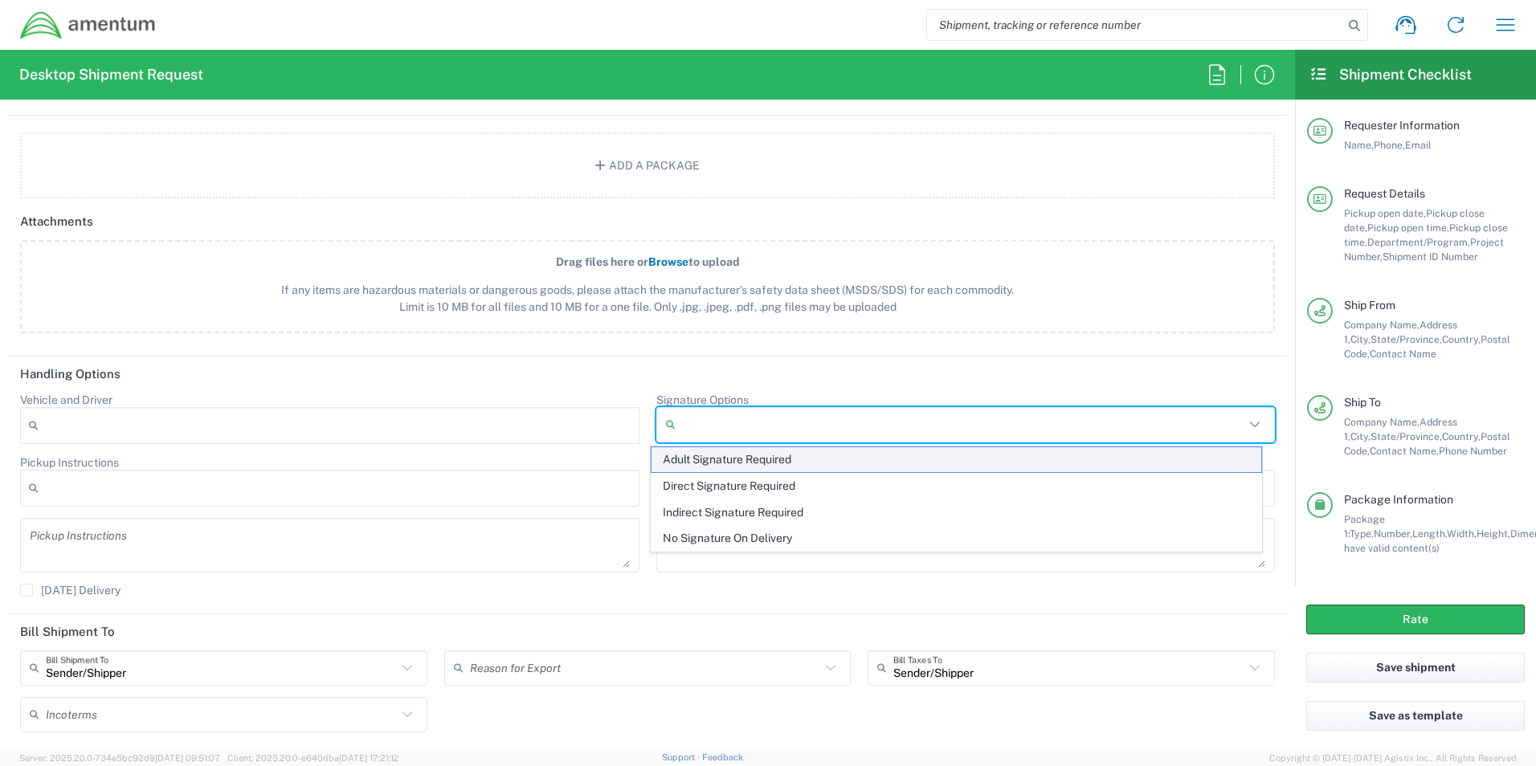
click at [792, 464] on span "Adult Signature Required" at bounding box center [956, 459] width 610 height 25
type input "Adult Signature Required"
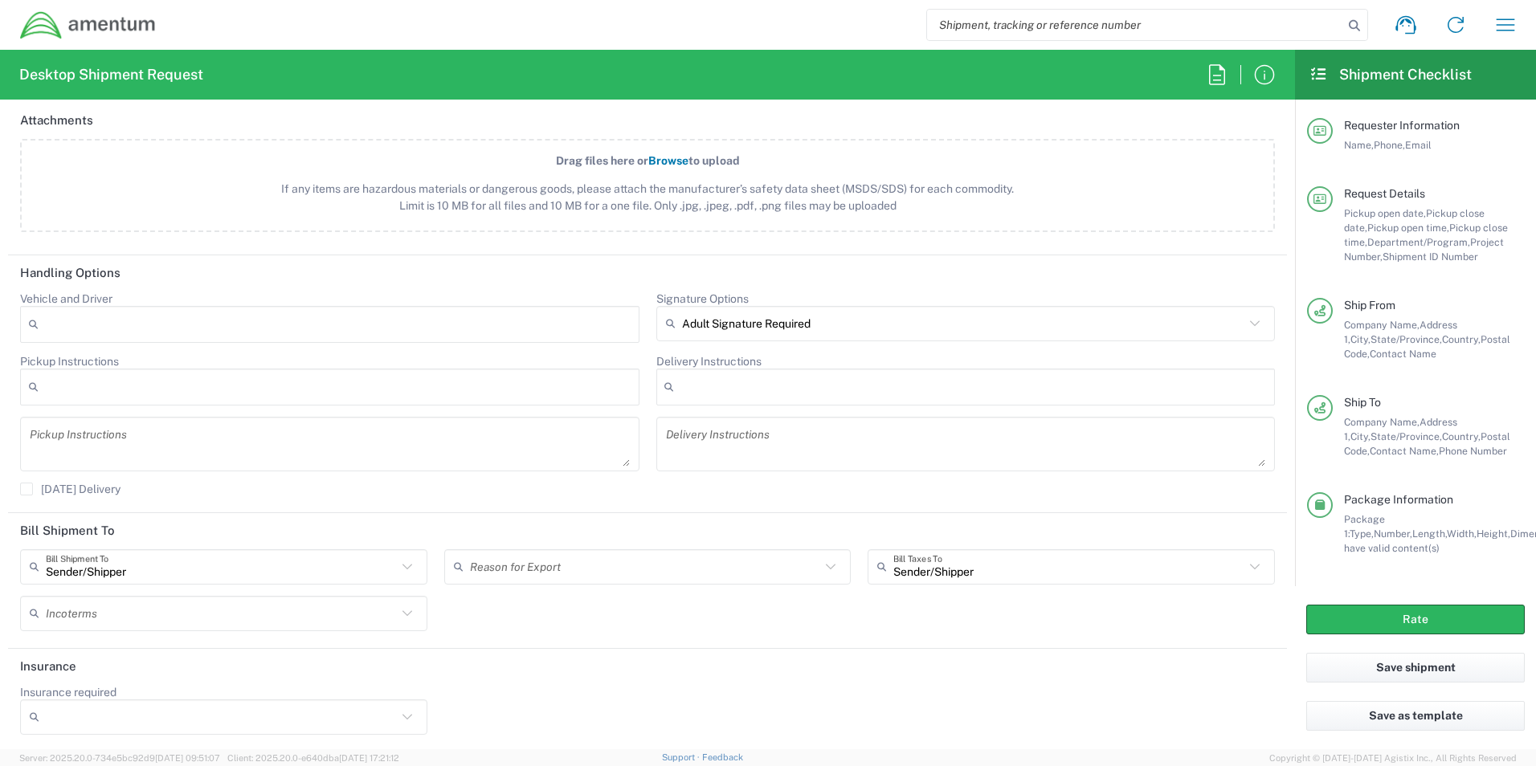
scroll to position [1871, 0]
click at [1394, 614] on button "Rate" at bounding box center [1415, 620] width 218 height 30
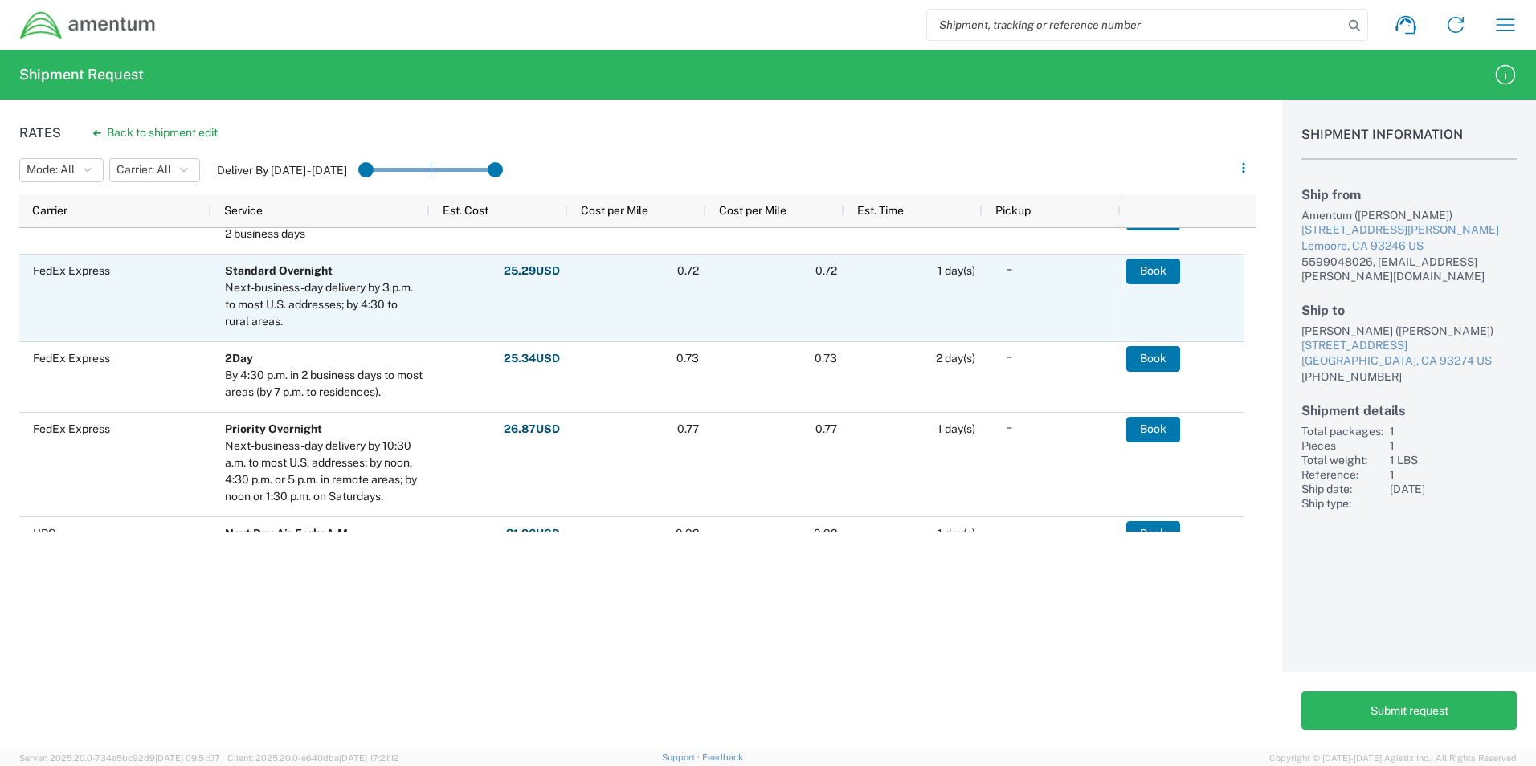
scroll to position [562, 0]
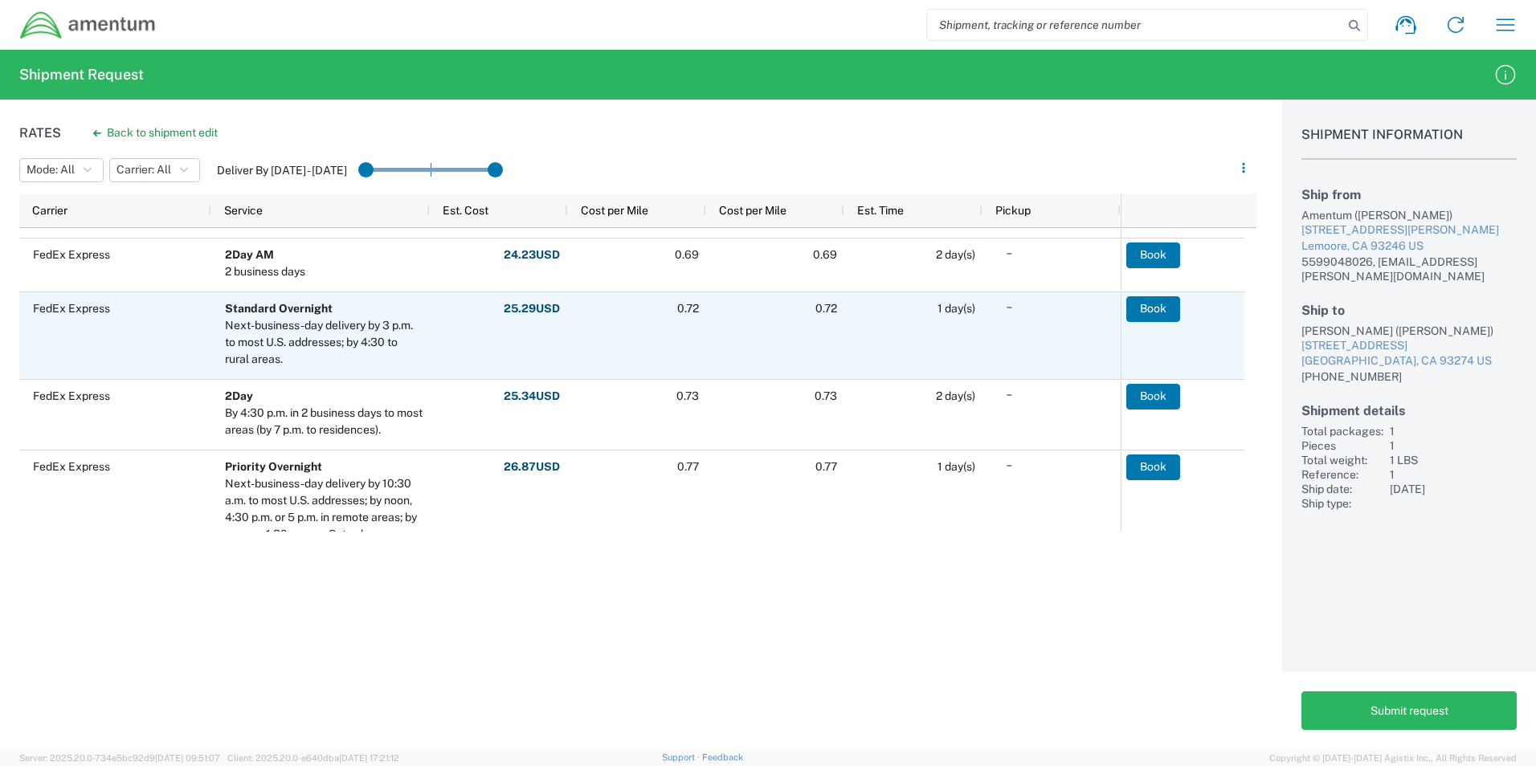
click at [313, 353] on div "Next-business-day delivery by 3 p.m. to most U.S. addresses; by 4:30 to rural a…" at bounding box center [324, 342] width 198 height 51
click at [1153, 313] on button "Book" at bounding box center [1153, 309] width 54 height 26
